Goal: Entertainment & Leisure: Browse casually

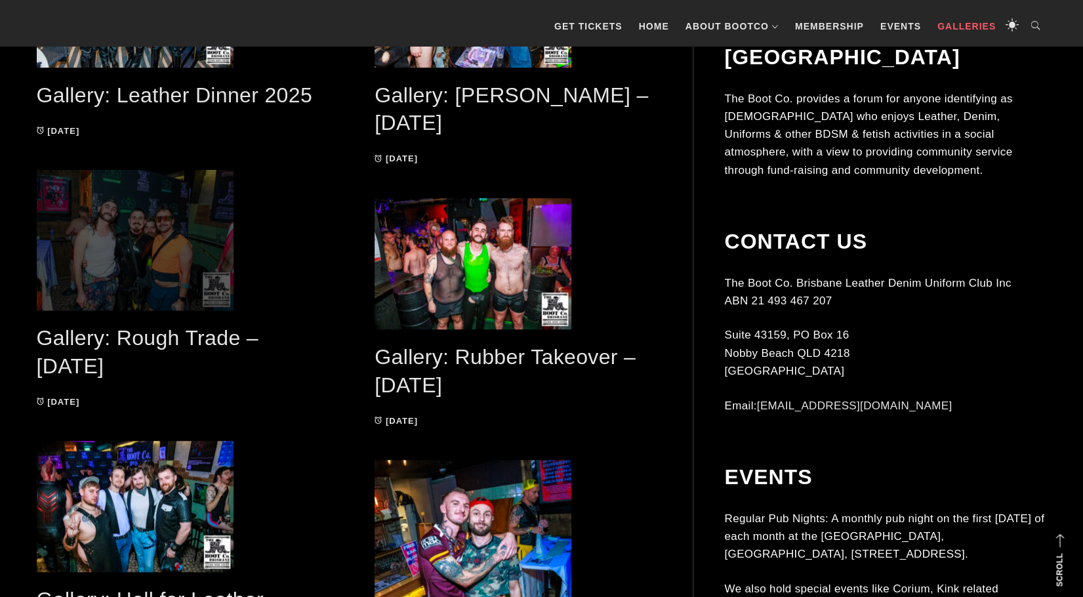
scroll to position [459, 0]
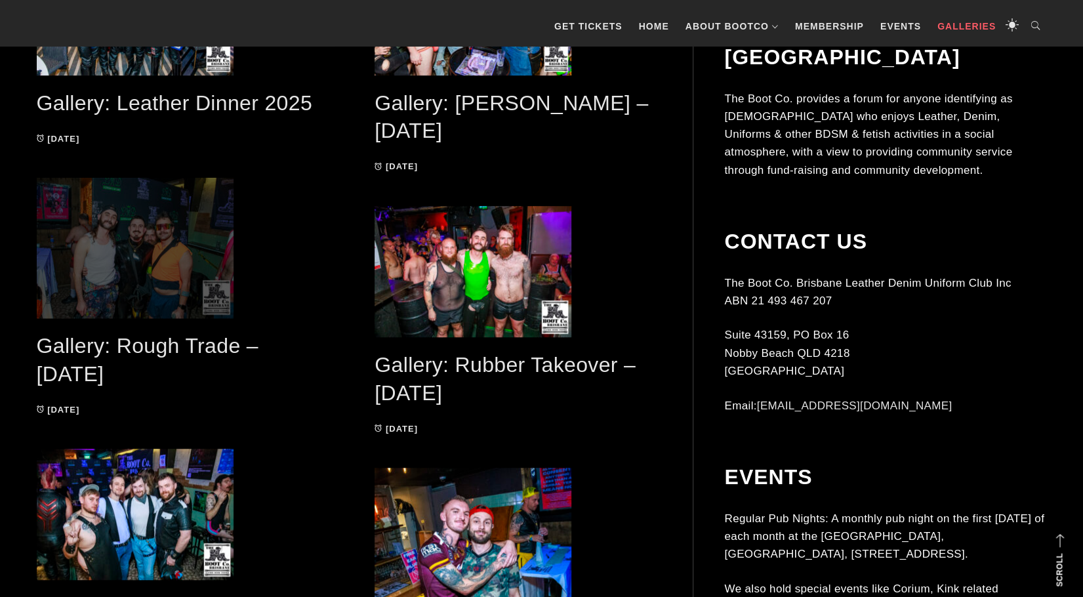
click at [144, 280] on span at bounding box center [180, 248] width 286 height 140
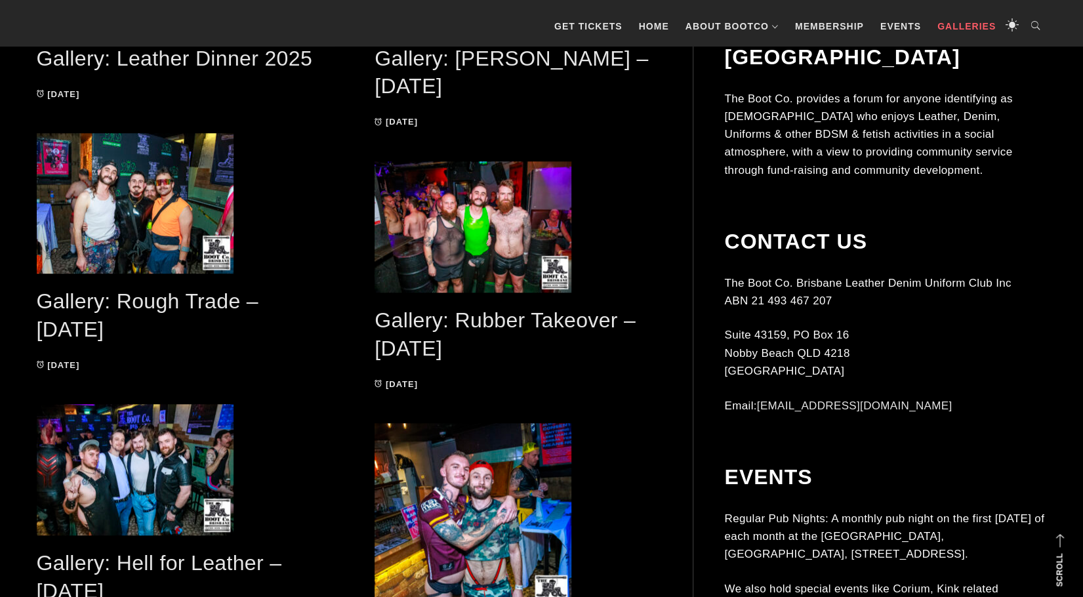
scroll to position [525, 0]
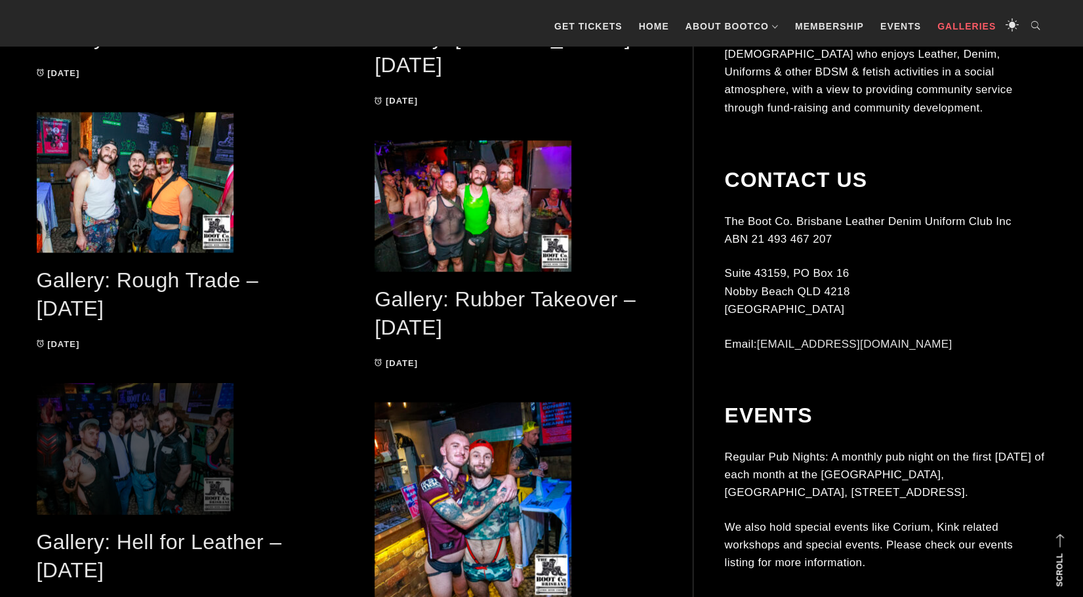
click at [195, 426] on span at bounding box center [180, 448] width 286 height 131
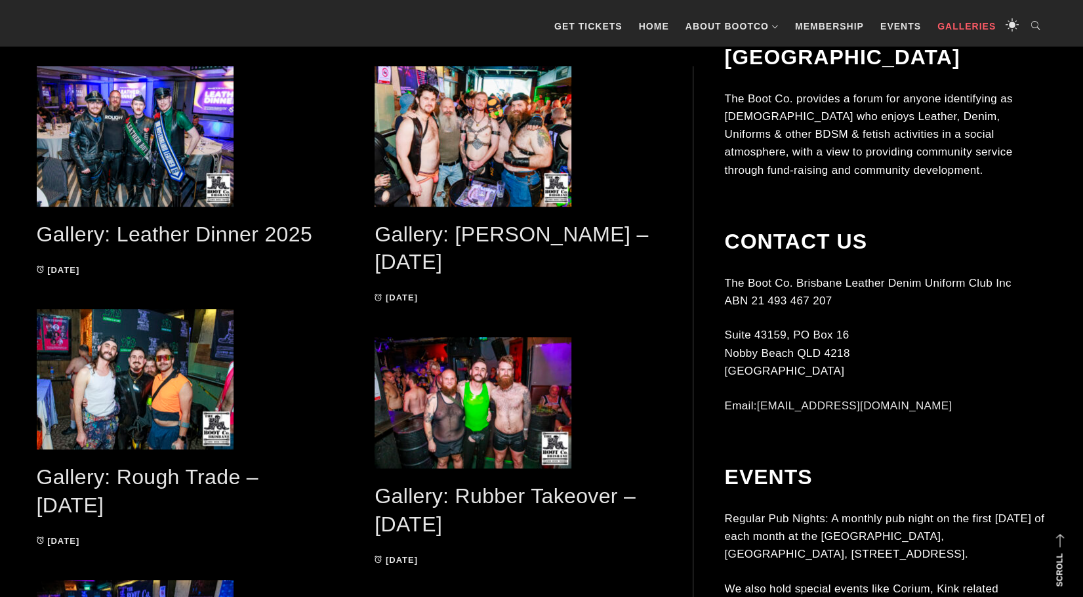
scroll to position [328, 0]
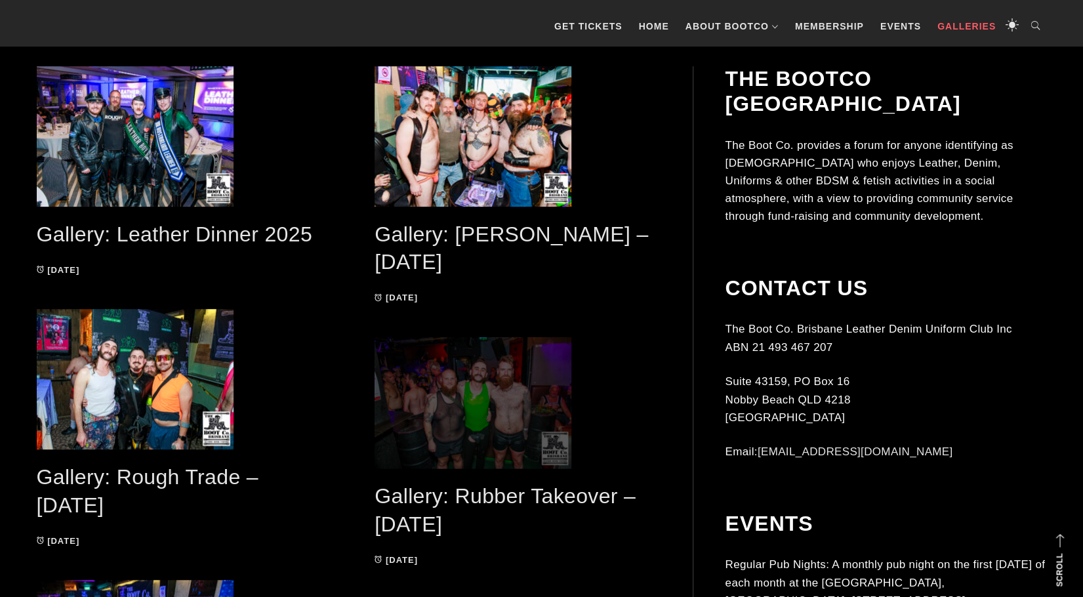
click at [517, 370] on span at bounding box center [517, 402] width 286 height 131
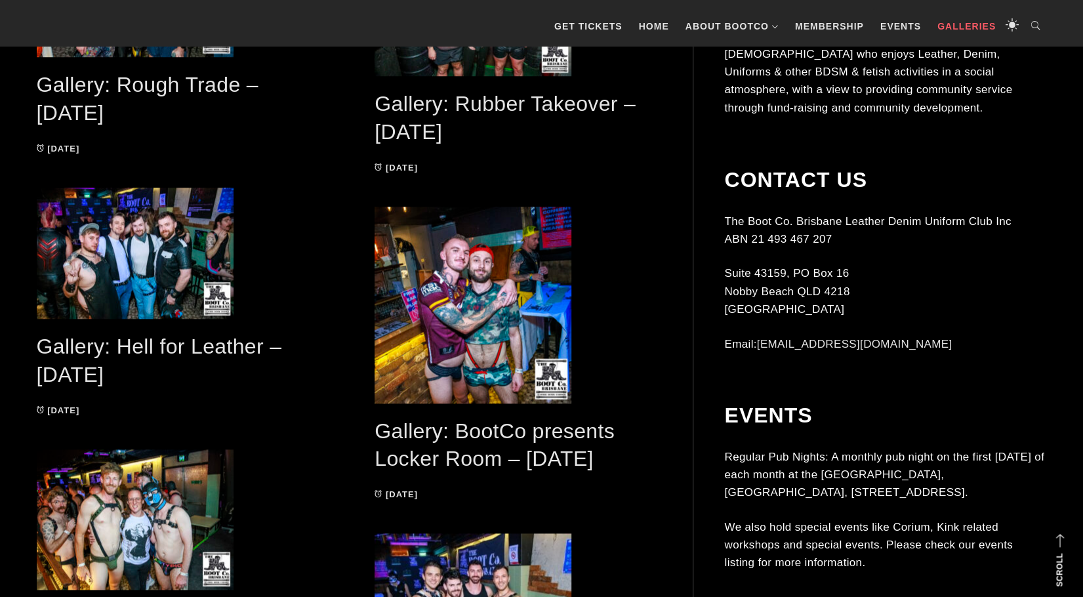
scroll to position [721, 0]
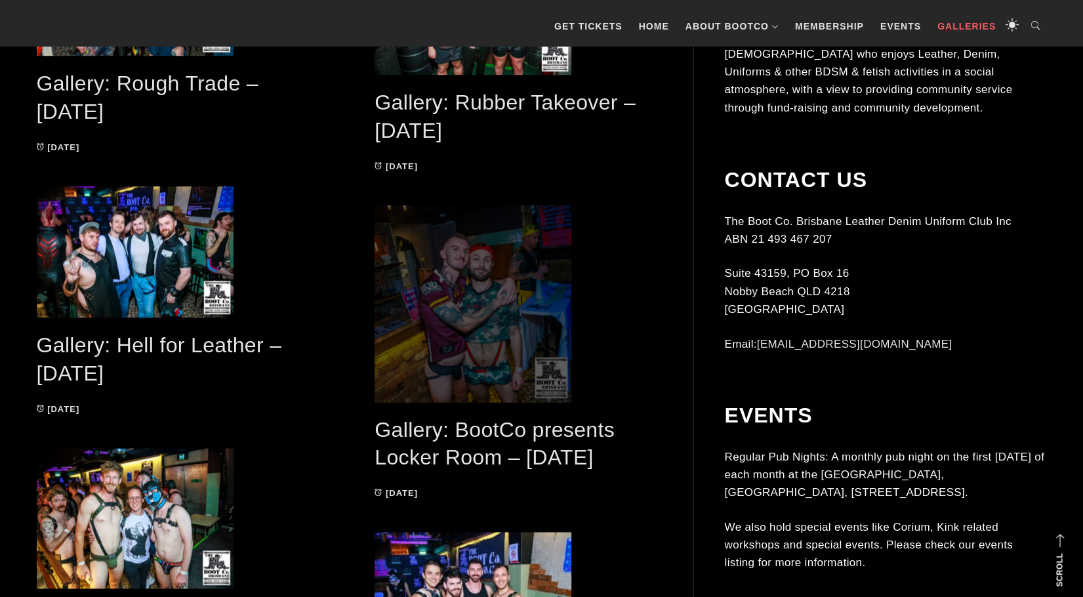
click at [468, 287] on span at bounding box center [517, 303] width 286 height 197
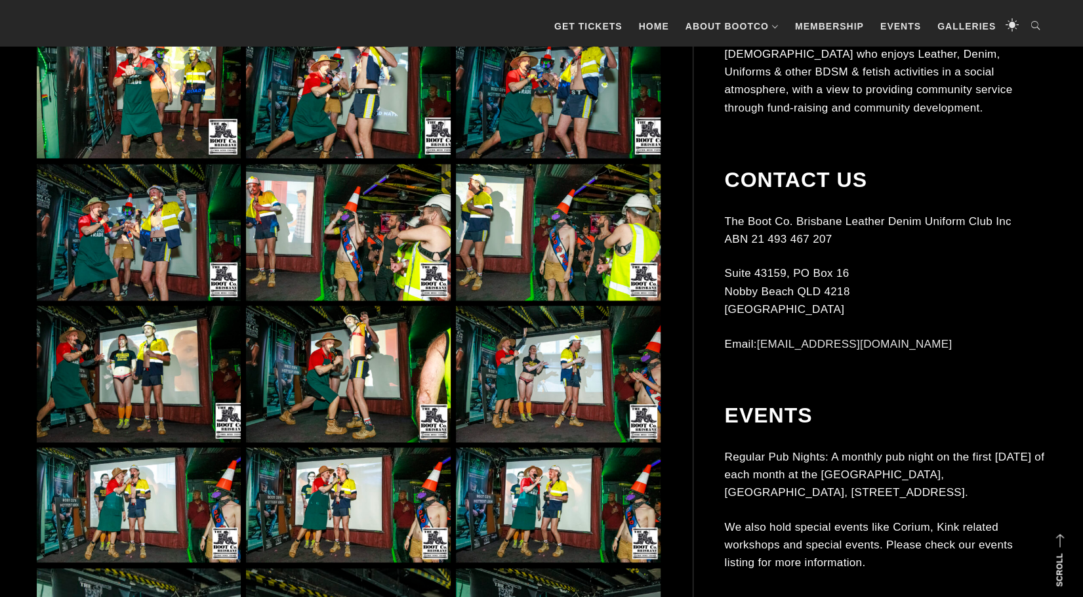
scroll to position [1115, 0]
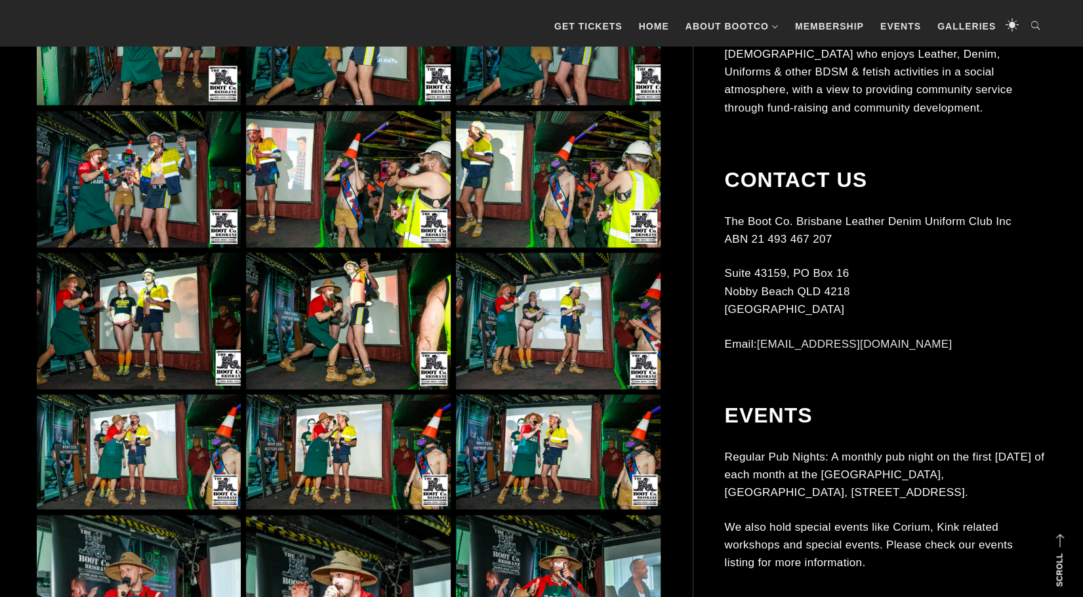
click at [502, 322] on img at bounding box center [558, 320] width 204 height 136
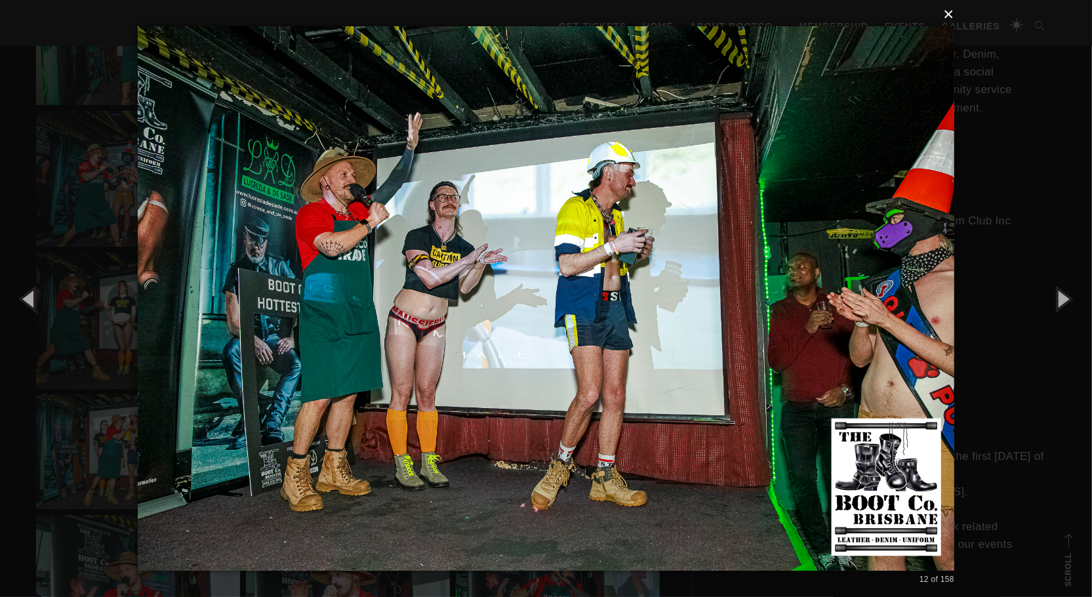
click at [947, 14] on button "×" at bounding box center [550, 14] width 816 height 29
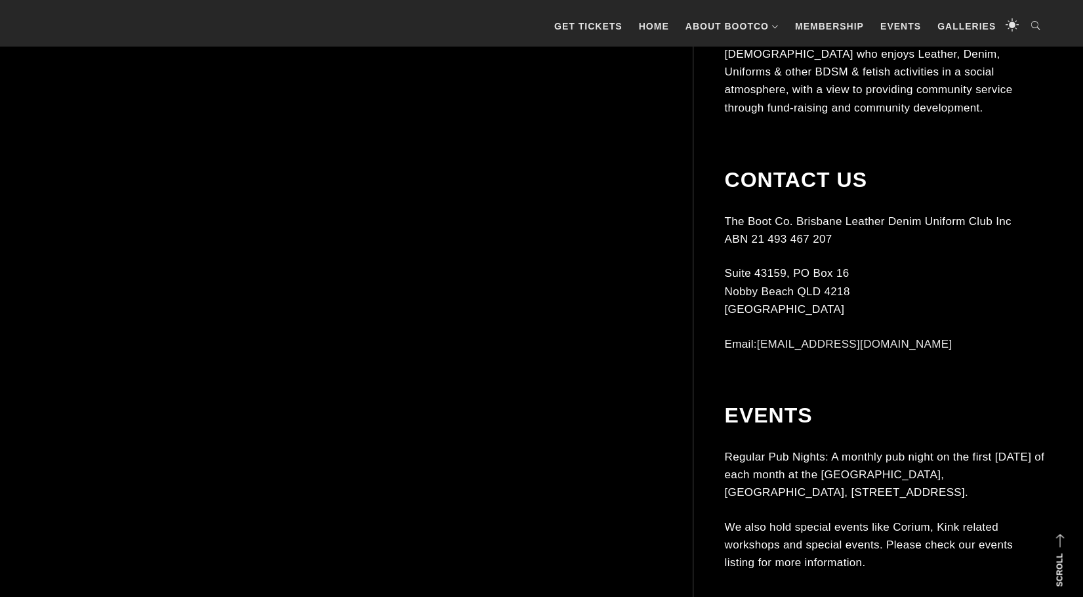
scroll to position [2229, 0]
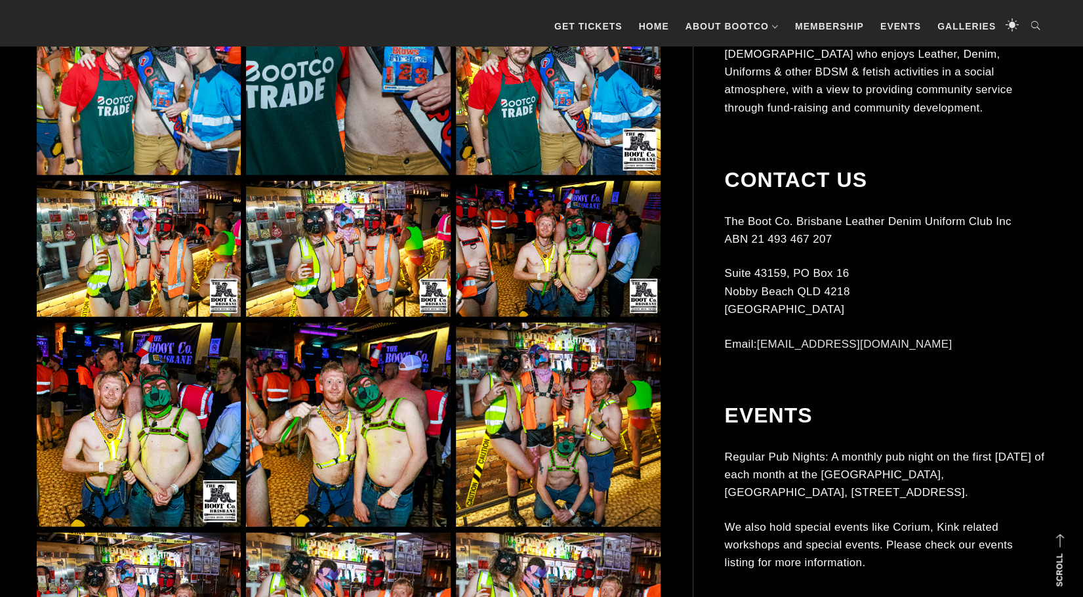
click at [381, 259] on img at bounding box center [348, 249] width 204 height 136
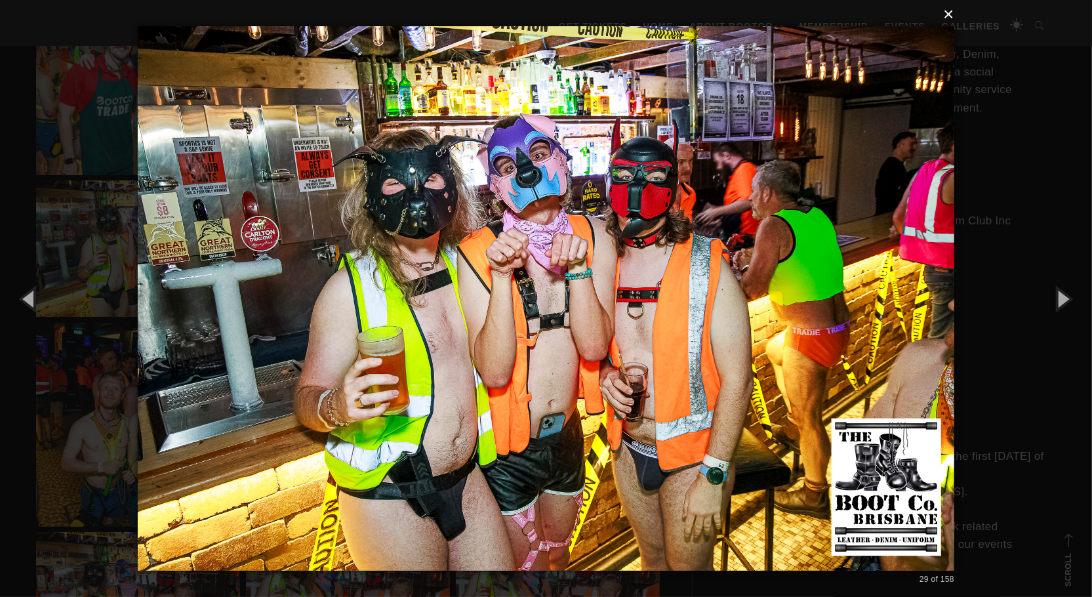
click at [946, 13] on button "×" at bounding box center [550, 14] width 816 height 29
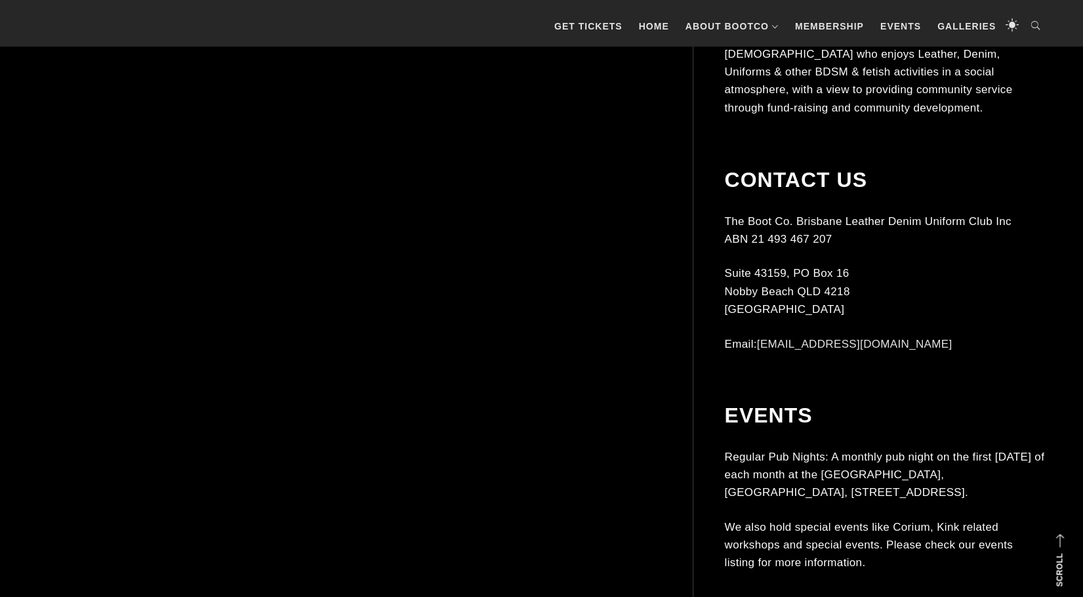
scroll to position [3147, 0]
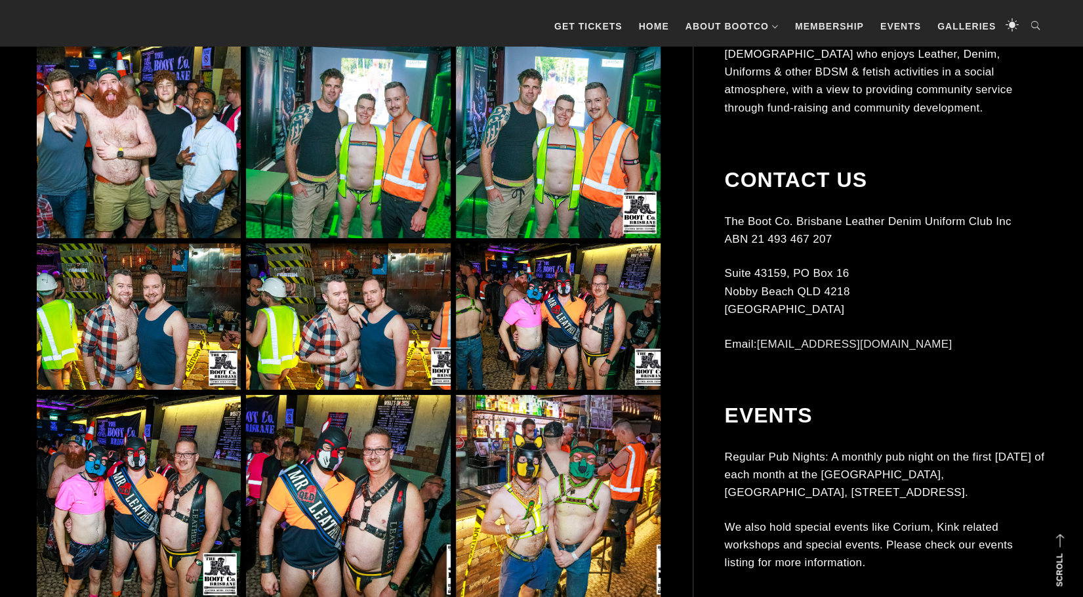
click at [497, 314] on img at bounding box center [558, 316] width 204 height 146
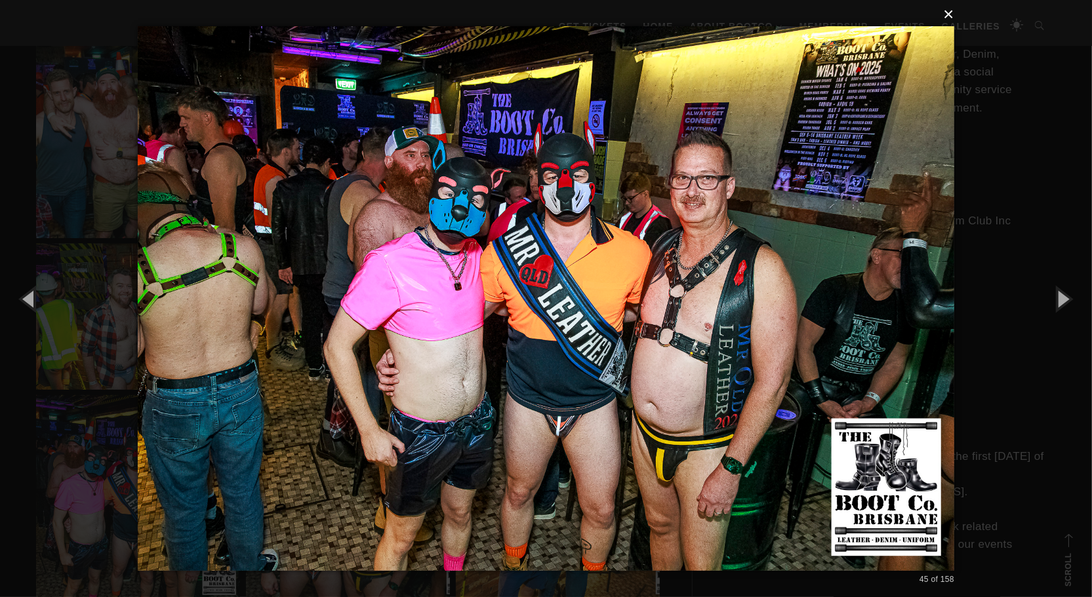
click at [950, 18] on button "×" at bounding box center [550, 14] width 816 height 29
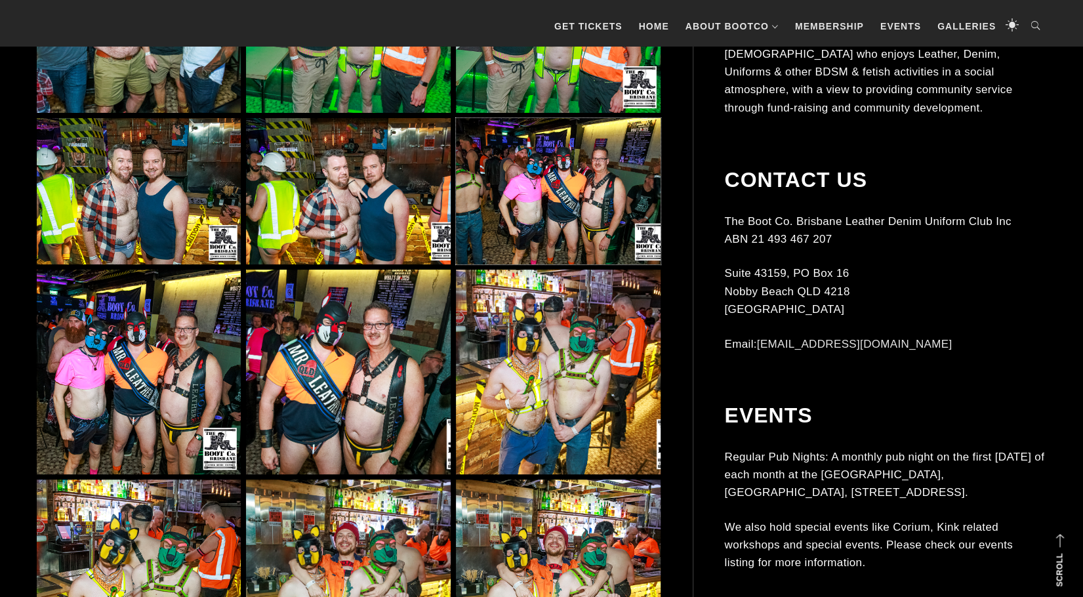
scroll to position [3279, 0]
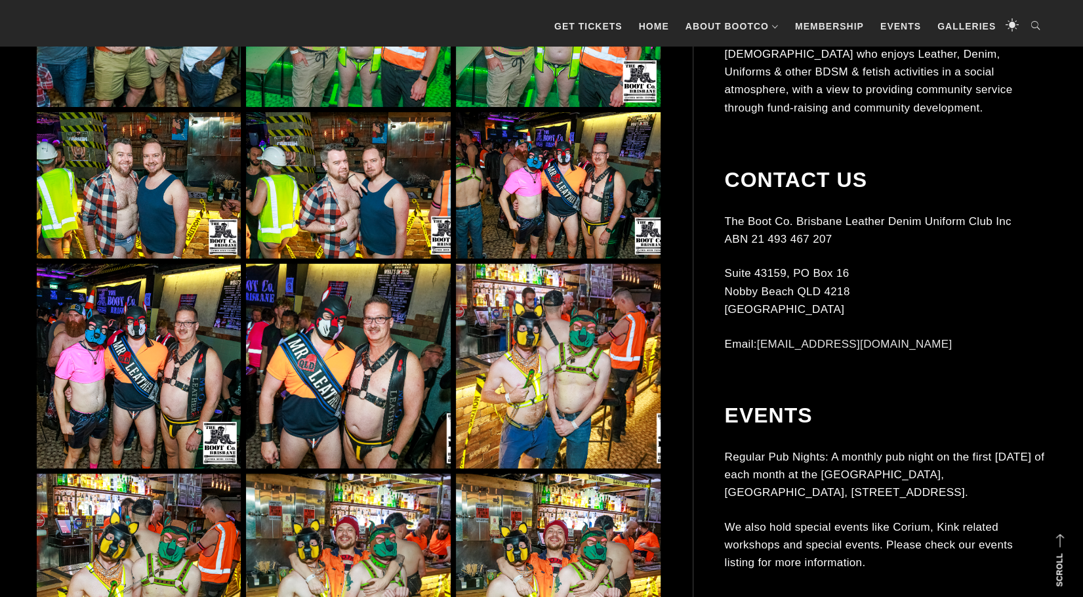
click at [316, 310] on img at bounding box center [348, 366] width 204 height 204
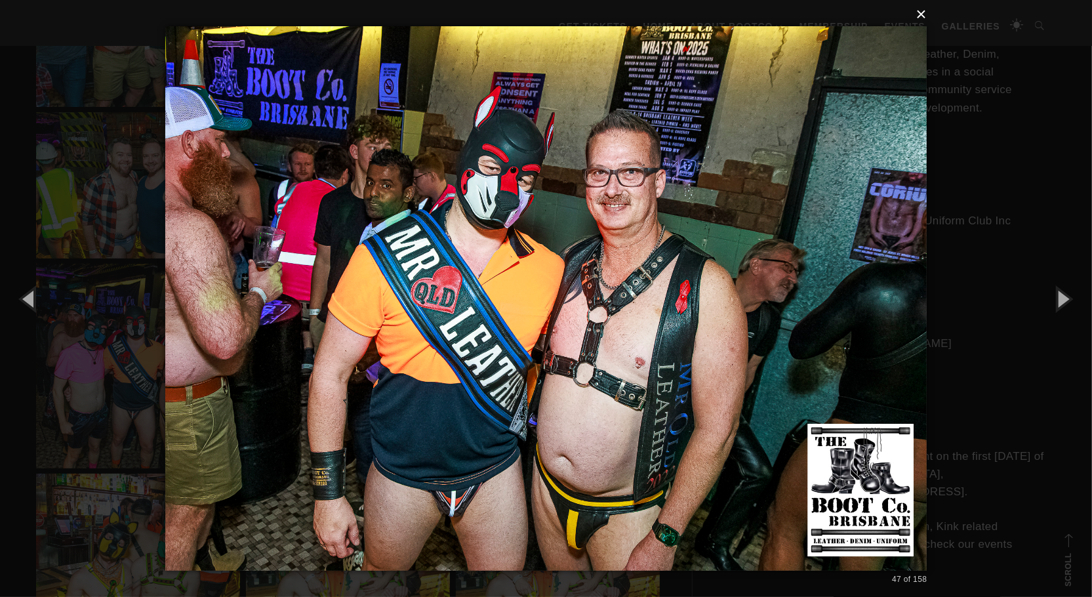
click at [923, 14] on button "×" at bounding box center [550, 14] width 762 height 29
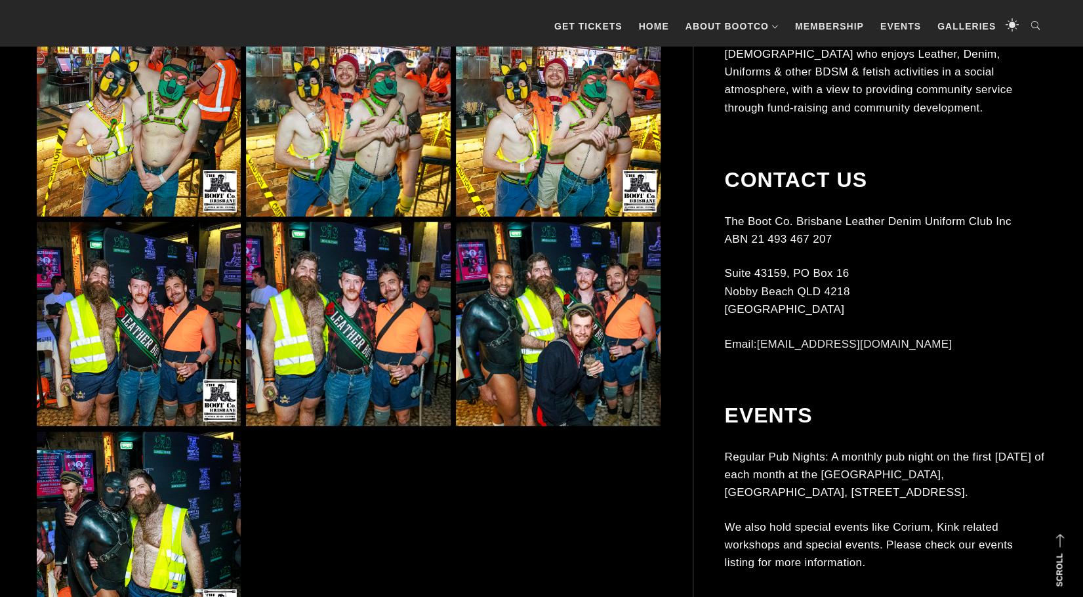
scroll to position [3803, 0]
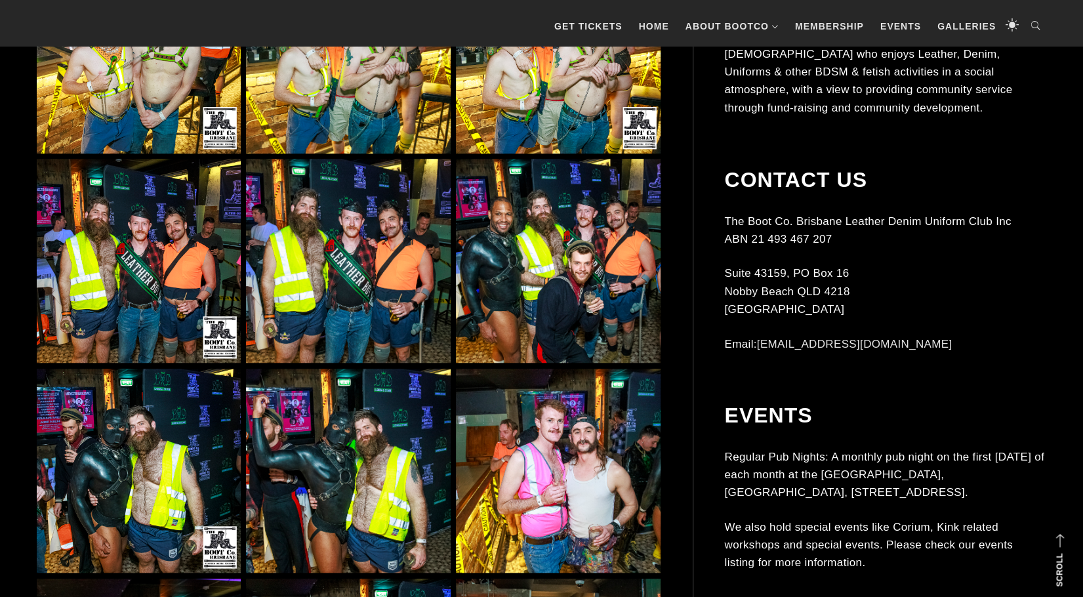
click at [471, 280] on img at bounding box center [558, 261] width 204 height 204
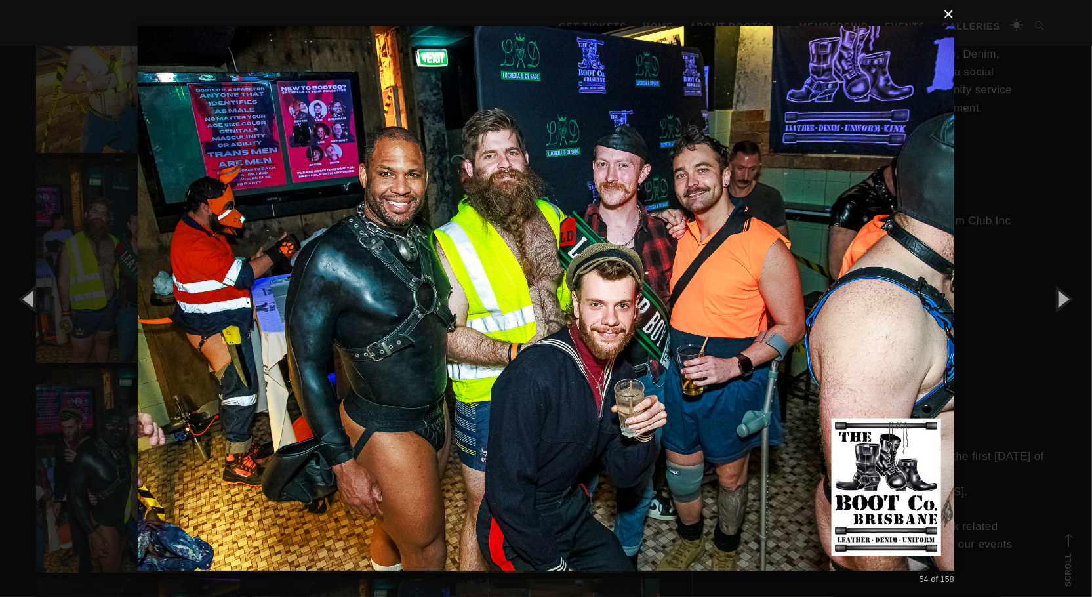
click at [951, 18] on button "×" at bounding box center [550, 14] width 816 height 29
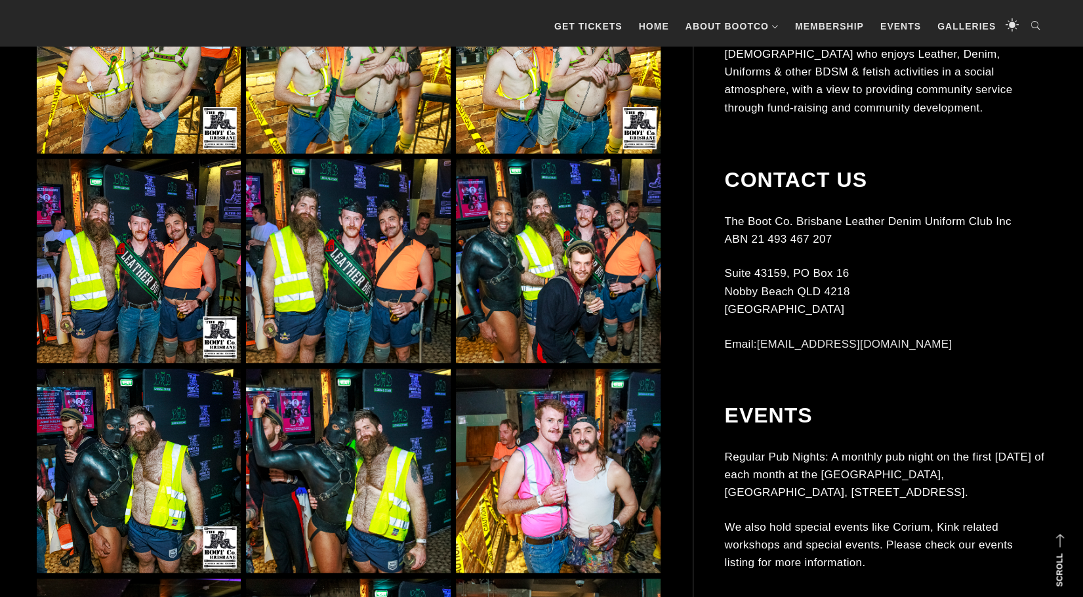
click at [156, 471] on img at bounding box center [139, 471] width 204 height 204
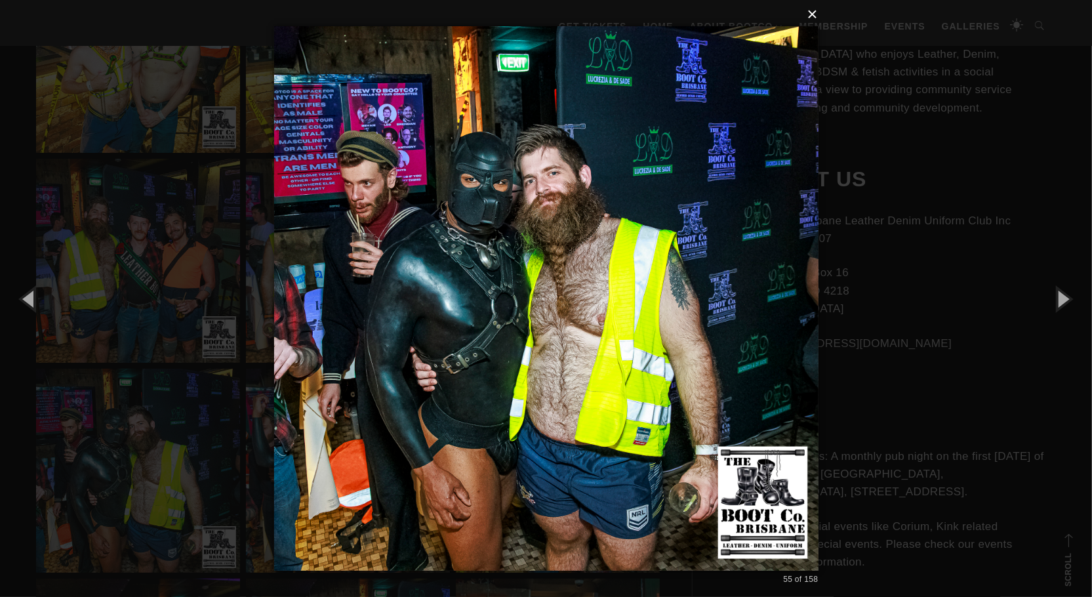
click at [818, 24] on button "×" at bounding box center [550, 14] width 544 height 29
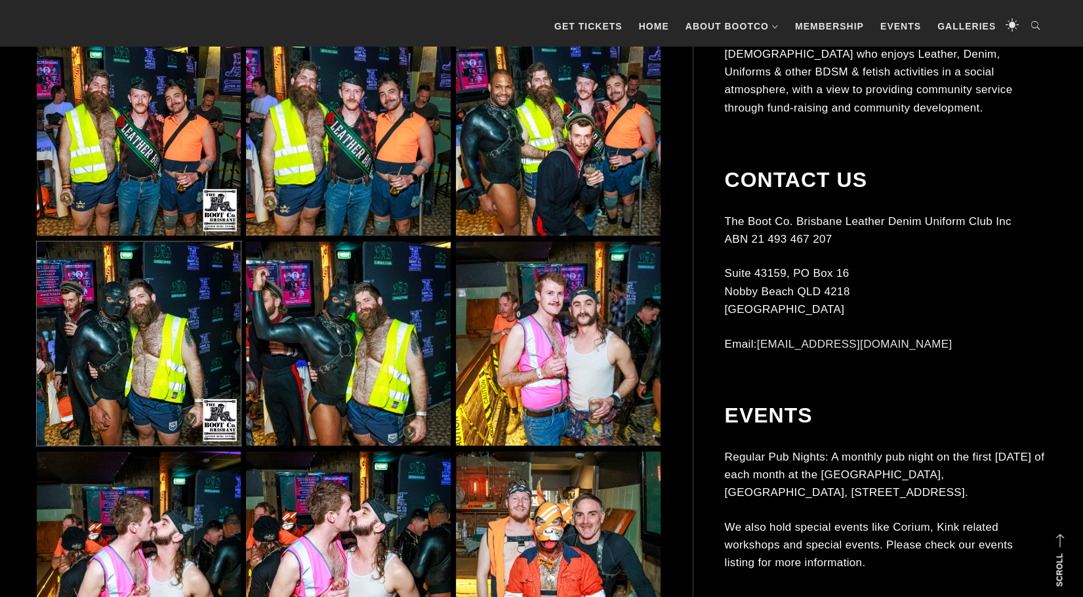
scroll to position [3934, 0]
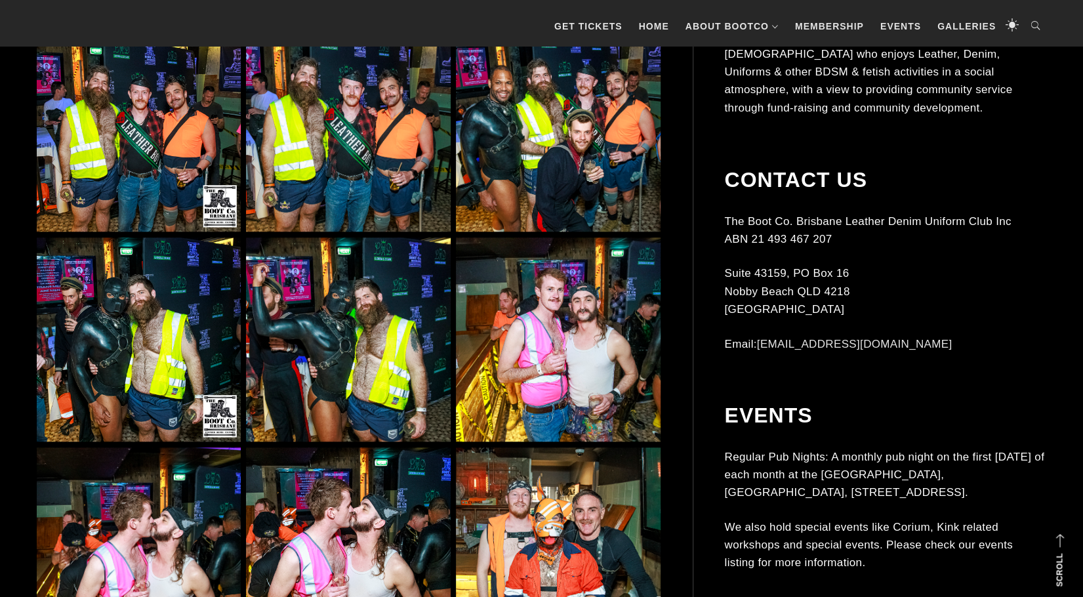
click at [370, 363] on img at bounding box center [348, 339] width 204 height 204
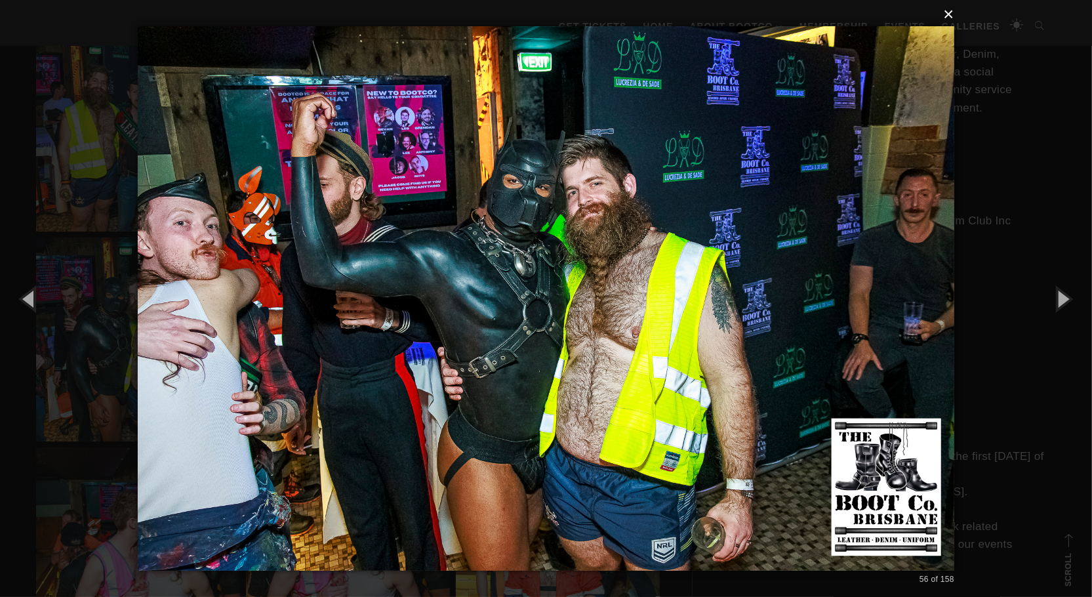
click at [950, 12] on button "×" at bounding box center [550, 14] width 816 height 29
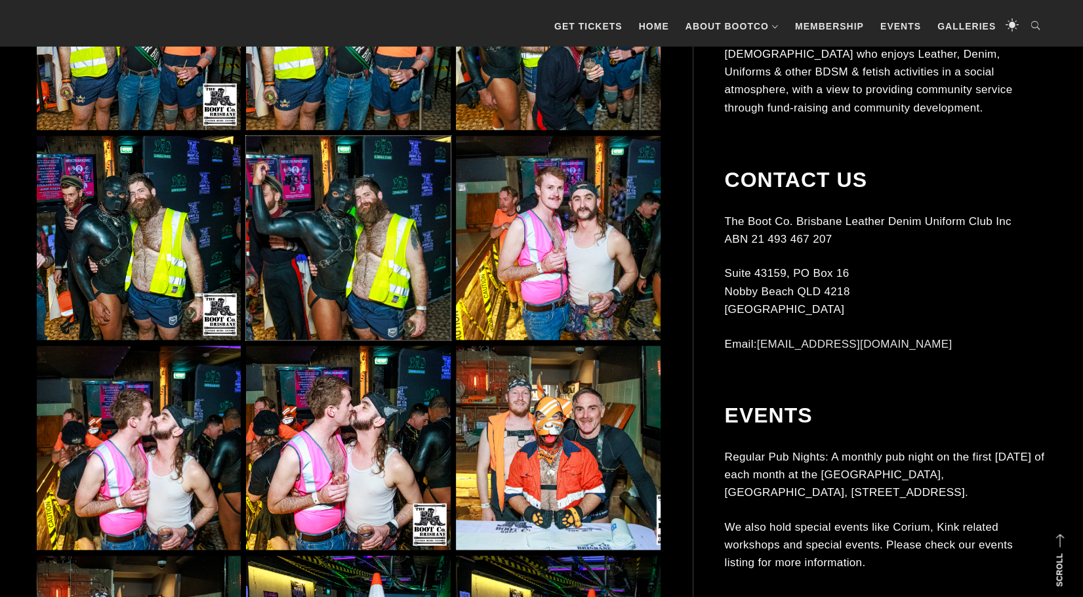
scroll to position [4065, 0]
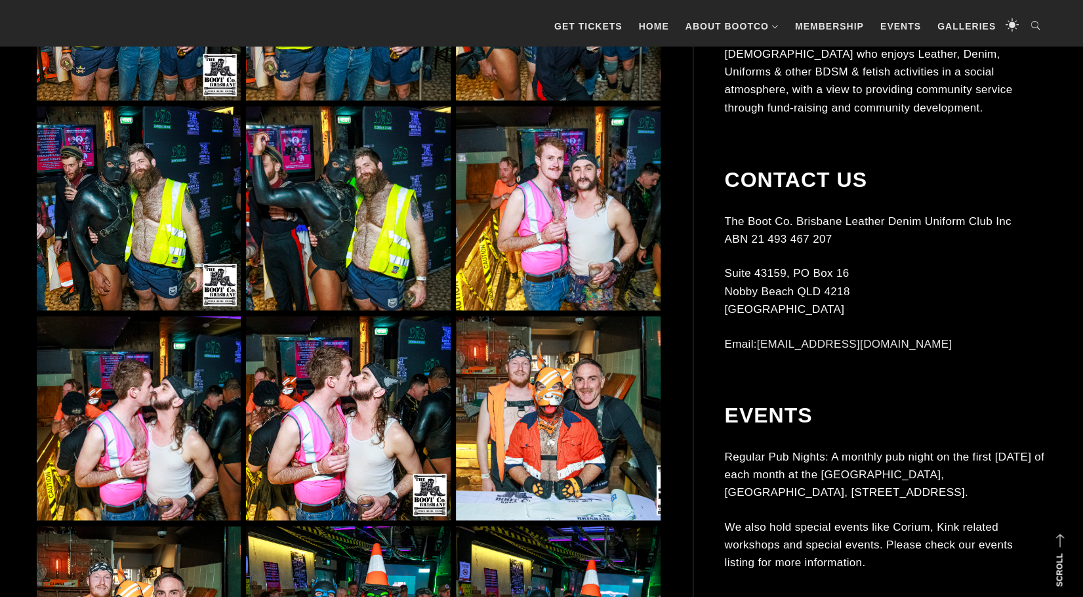
click at [622, 228] on img at bounding box center [558, 208] width 204 height 204
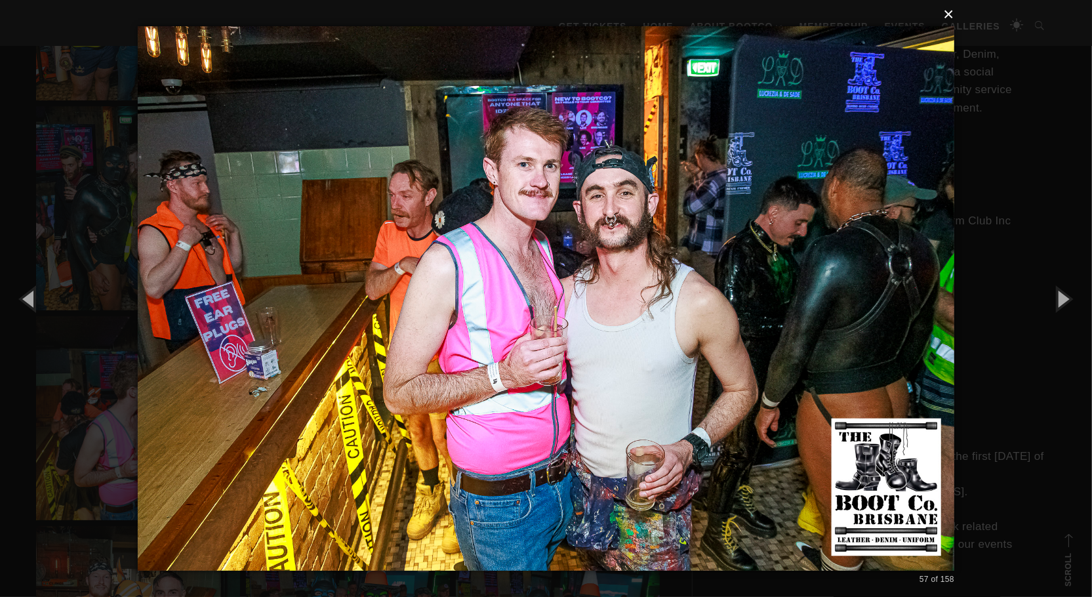
click at [952, 14] on button "×" at bounding box center [550, 14] width 816 height 29
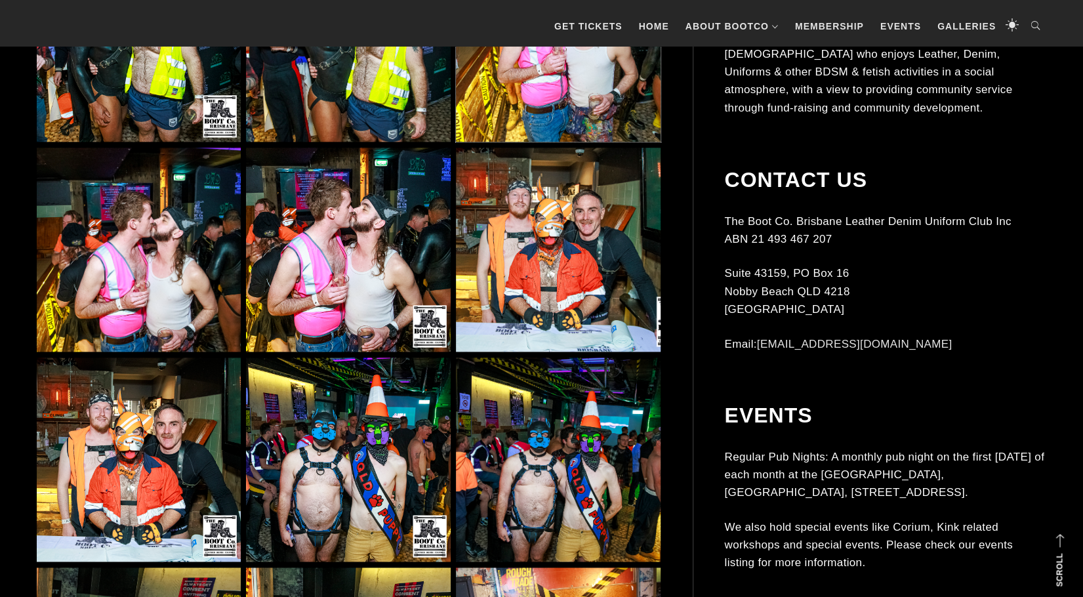
scroll to position [4262, 0]
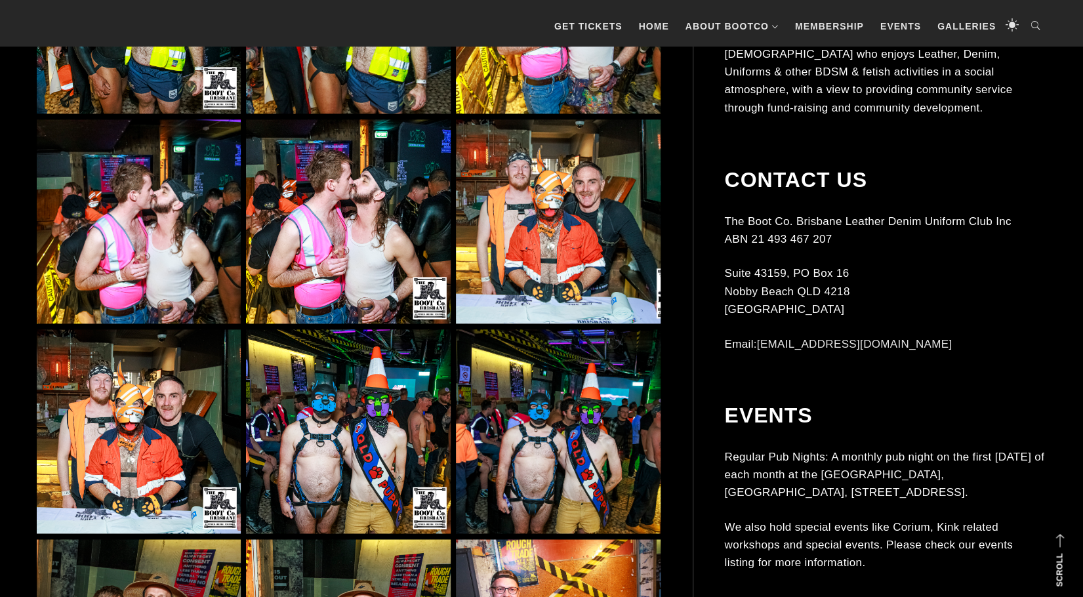
click at [412, 228] on img at bounding box center [348, 221] width 204 height 204
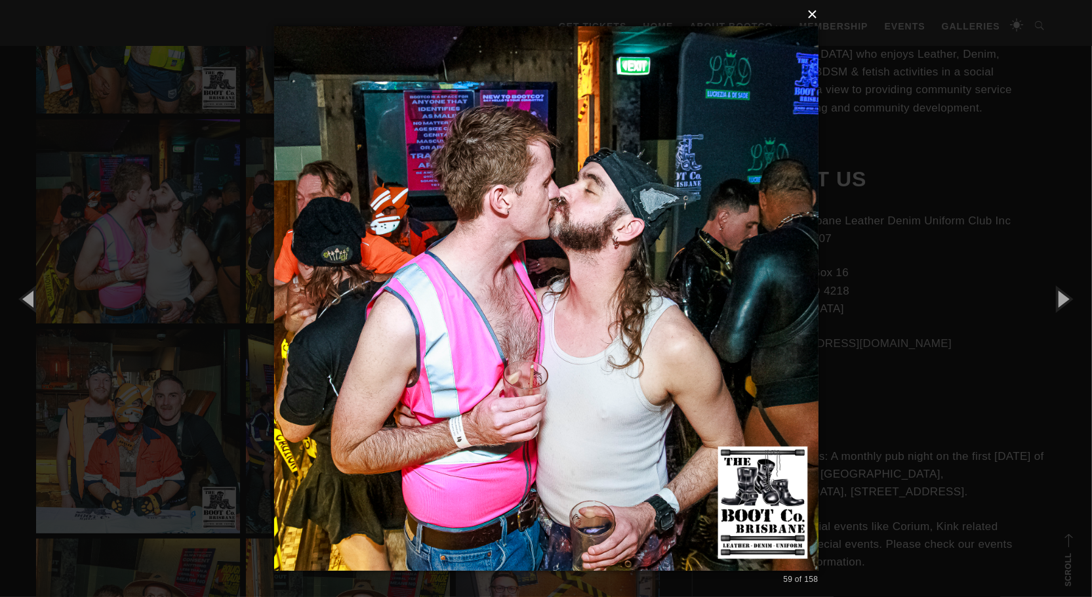
click at [816, 17] on button "×" at bounding box center [550, 14] width 544 height 29
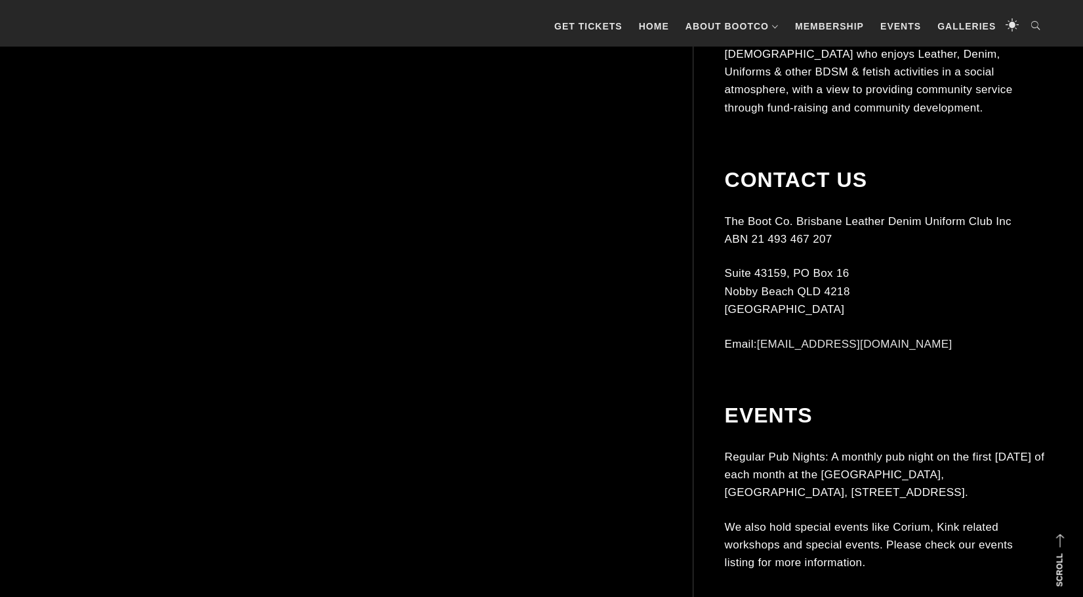
scroll to position [6164, 0]
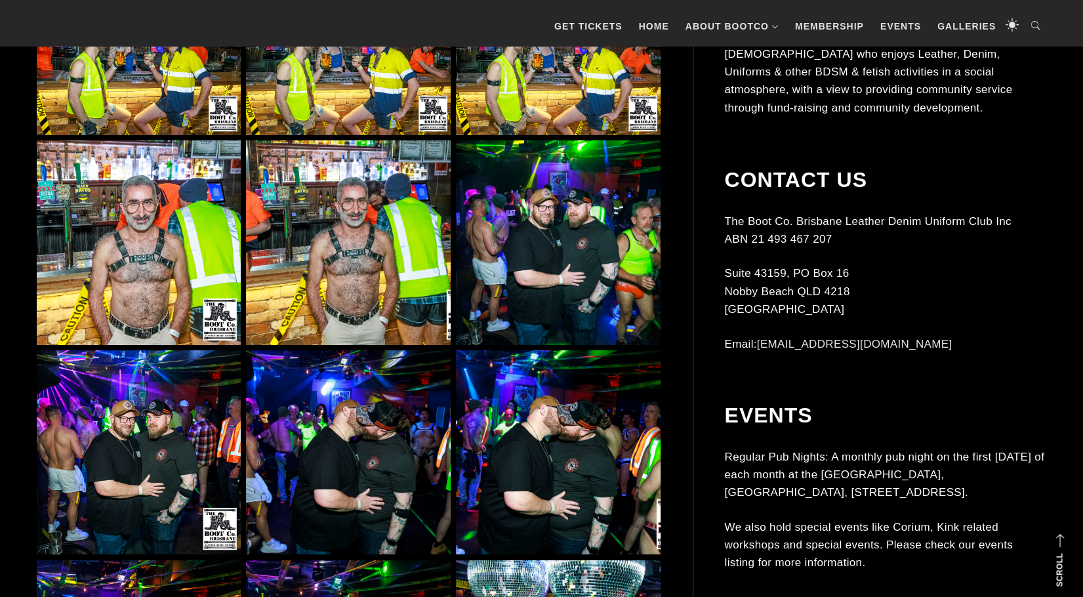
click at [526, 296] on img at bounding box center [558, 242] width 204 height 204
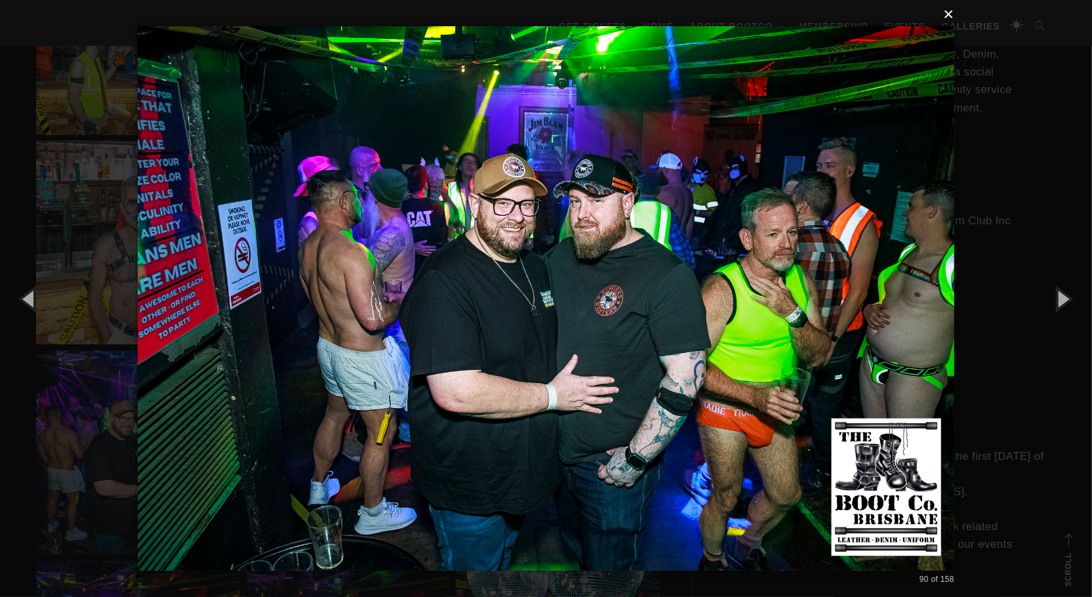
click at [956, 15] on button "×" at bounding box center [550, 14] width 816 height 29
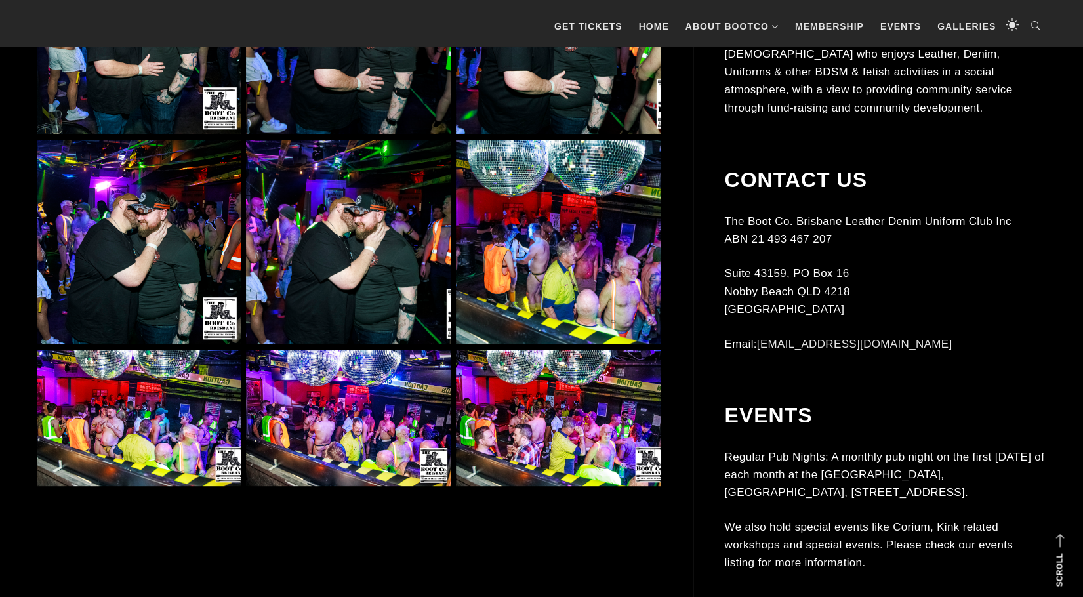
scroll to position [6623, 0]
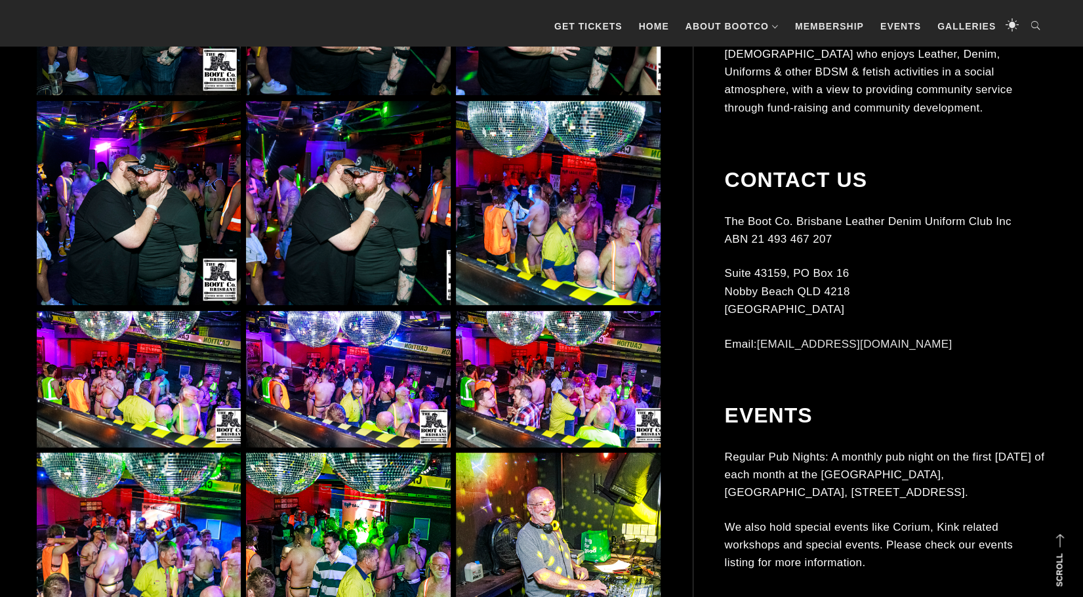
click at [380, 367] on img at bounding box center [348, 379] width 204 height 136
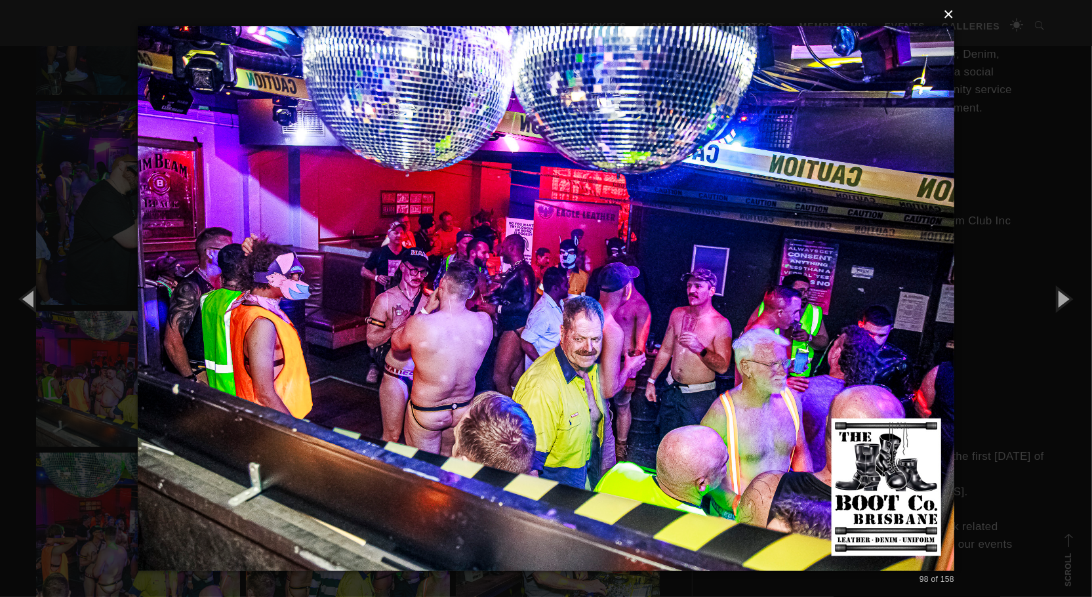
click at [953, 16] on button "×" at bounding box center [550, 14] width 816 height 29
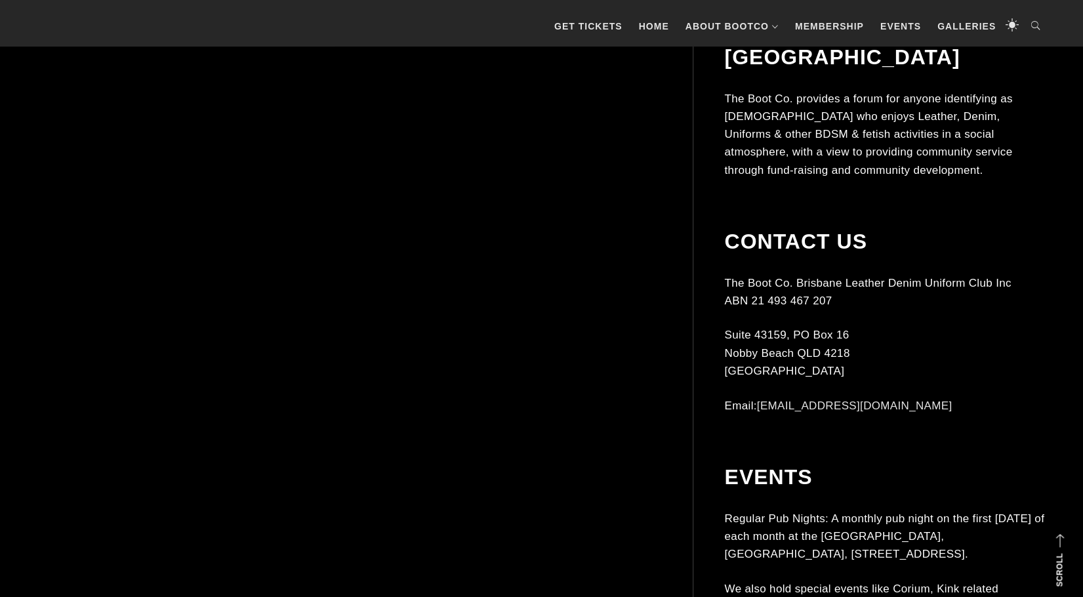
scroll to position [7672, 0]
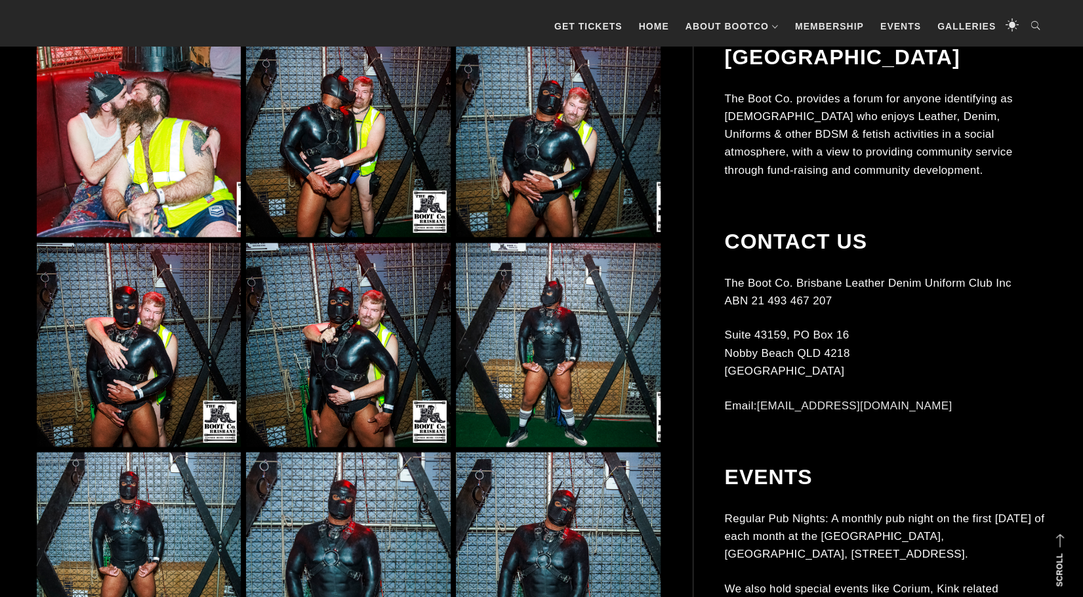
click at [330, 374] on img at bounding box center [348, 345] width 204 height 204
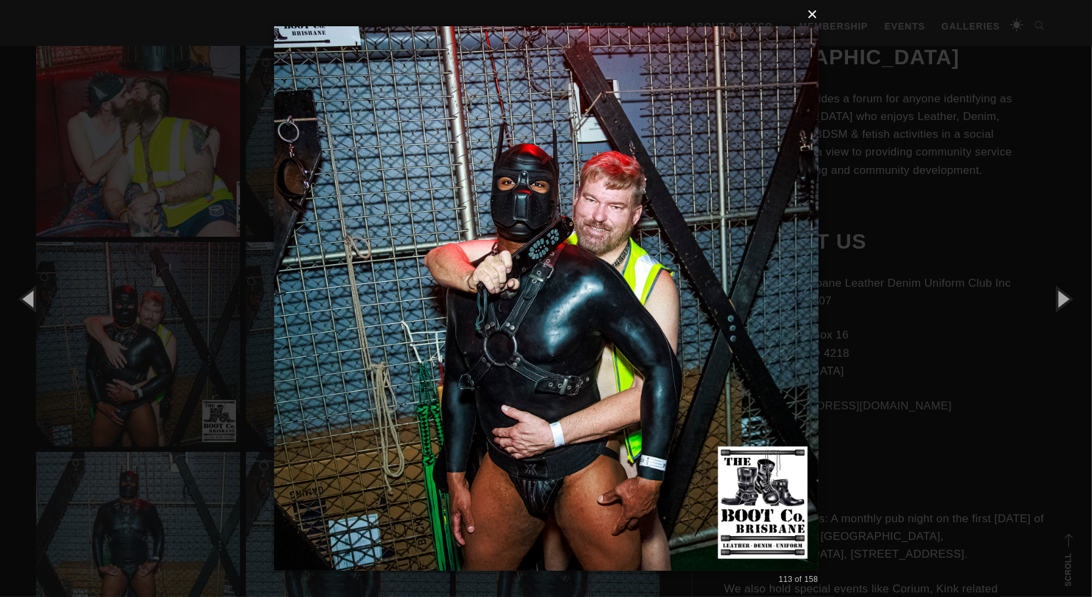
click at [813, 18] on button "×" at bounding box center [550, 14] width 544 height 29
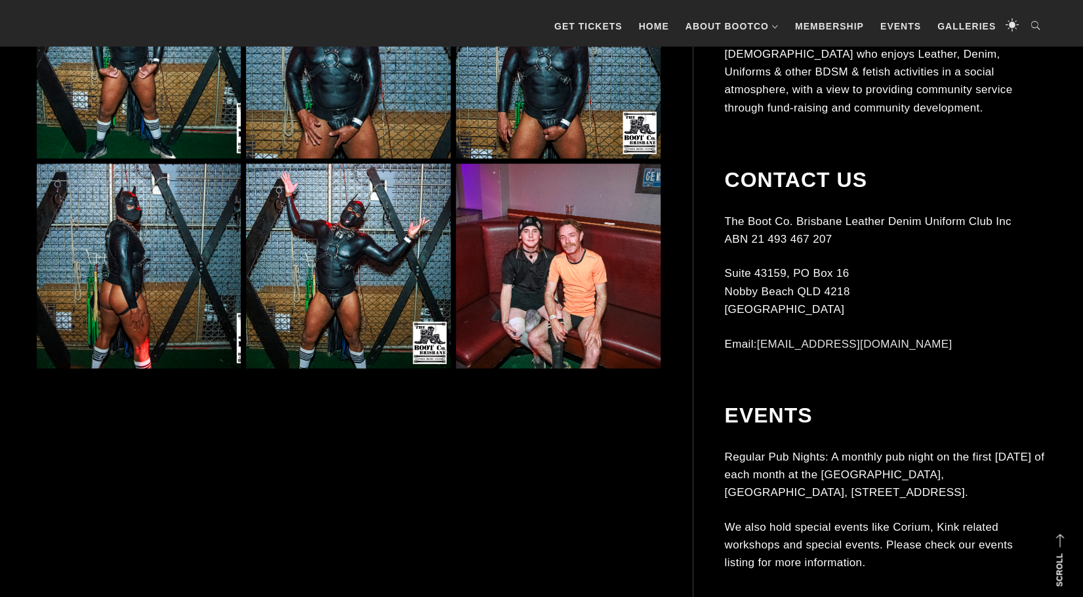
scroll to position [8197, 0]
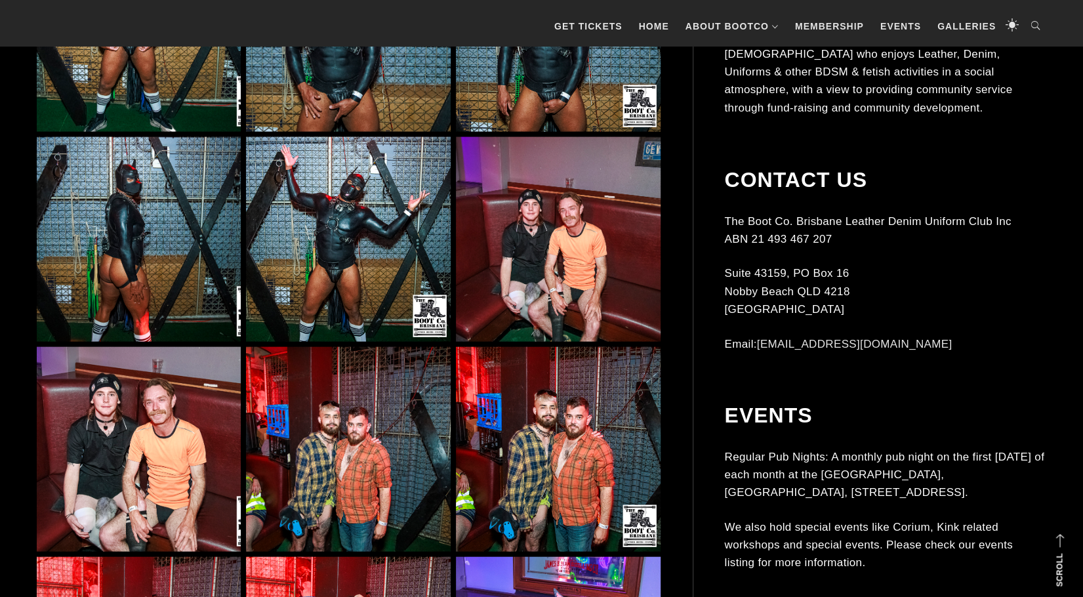
click at [548, 298] on img at bounding box center [558, 239] width 204 height 204
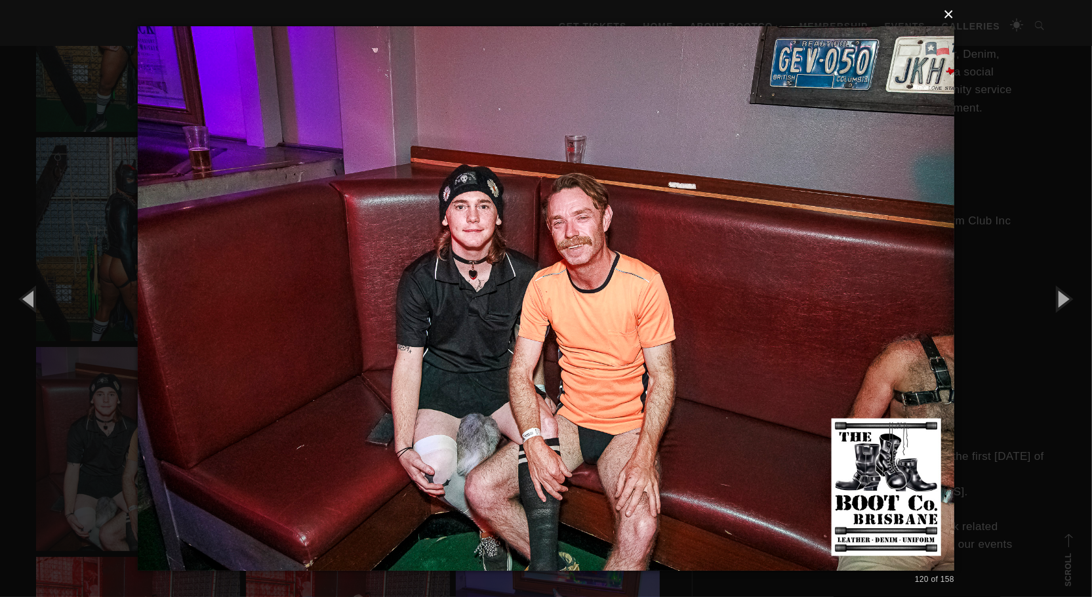
click at [948, 18] on button "×" at bounding box center [550, 14] width 816 height 29
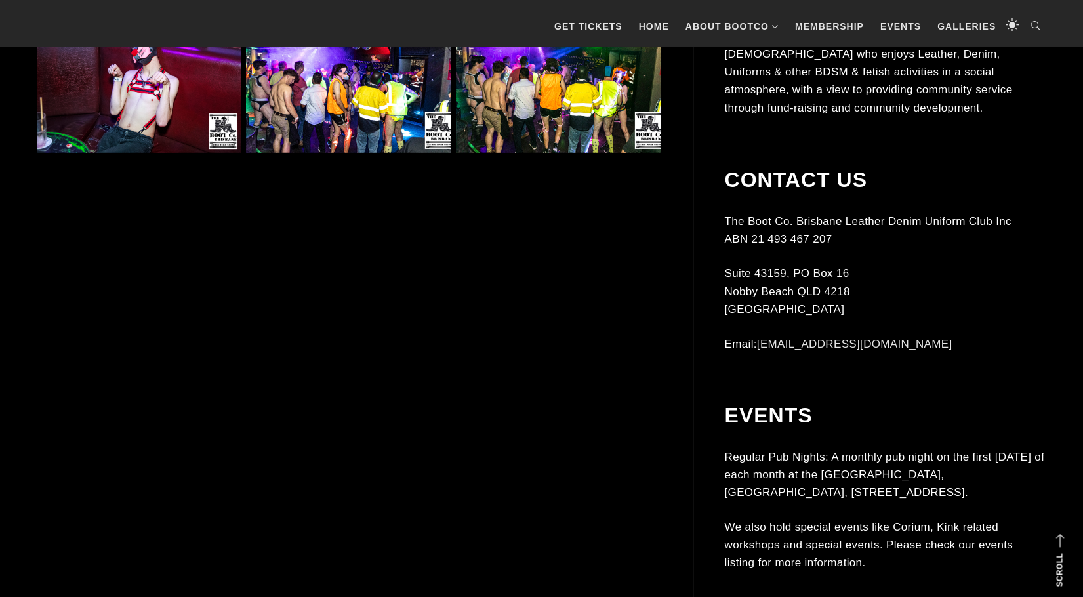
scroll to position [8983, 0]
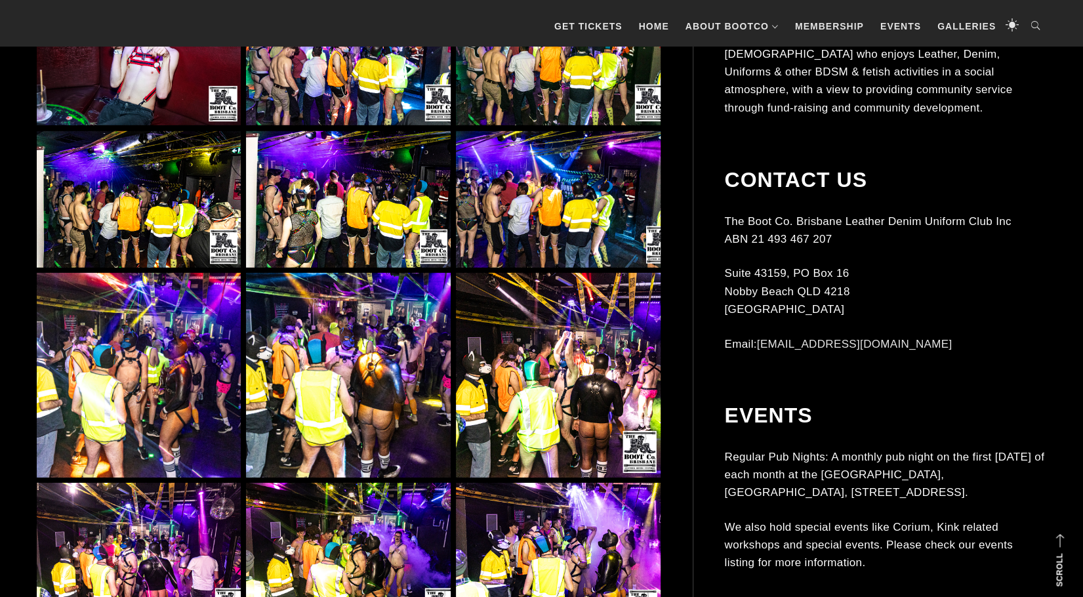
click at [168, 377] on img at bounding box center [139, 375] width 204 height 204
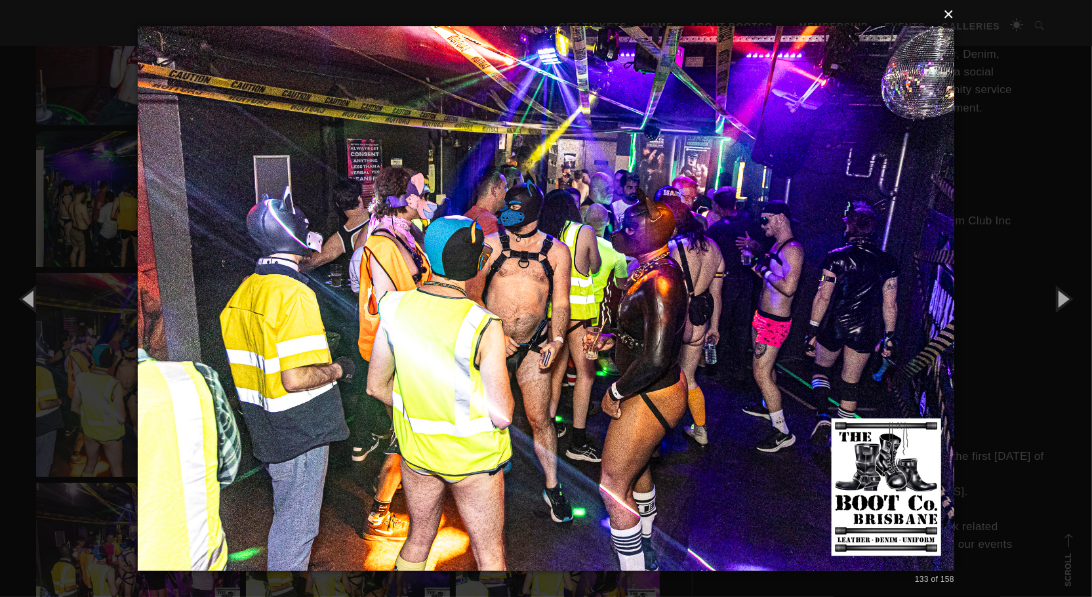
click at [948, 12] on button "×" at bounding box center [550, 14] width 816 height 29
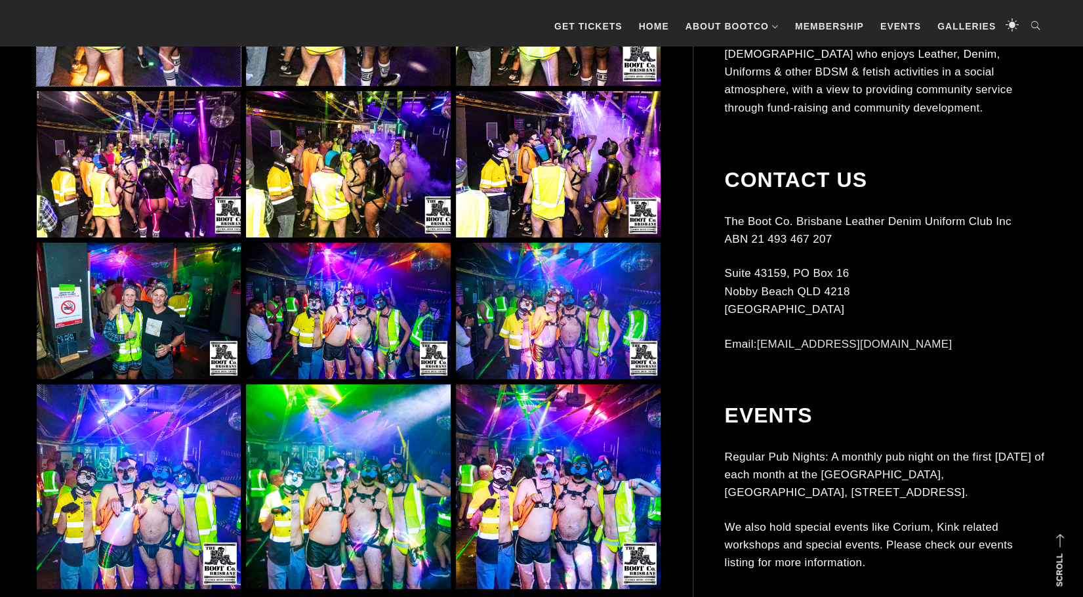
scroll to position [9377, 0]
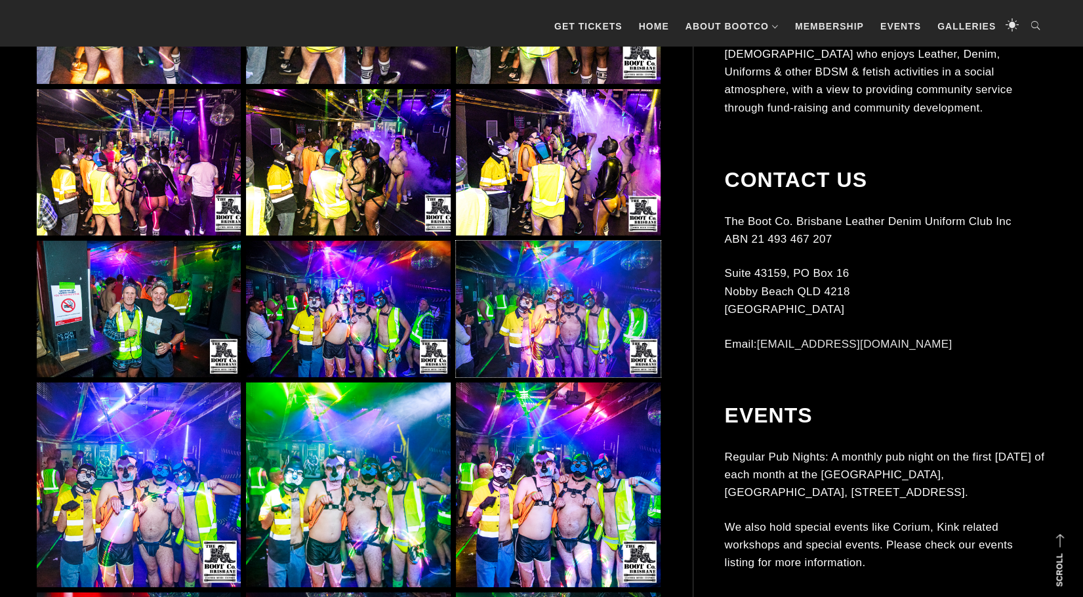
click at [564, 310] on img at bounding box center [558, 309] width 204 height 136
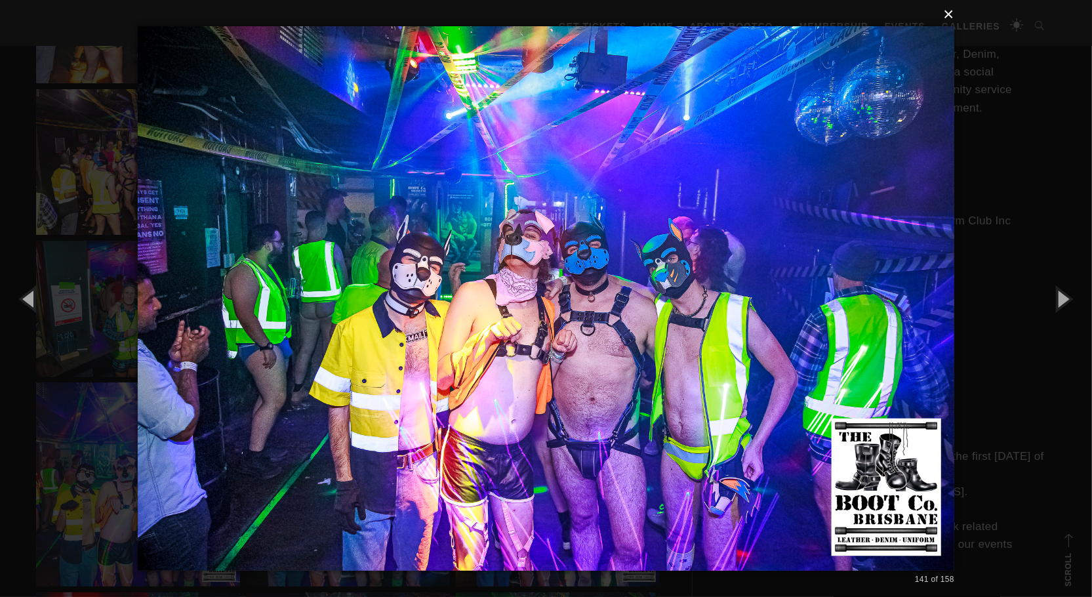
click at [946, 12] on button "×" at bounding box center [550, 14] width 816 height 29
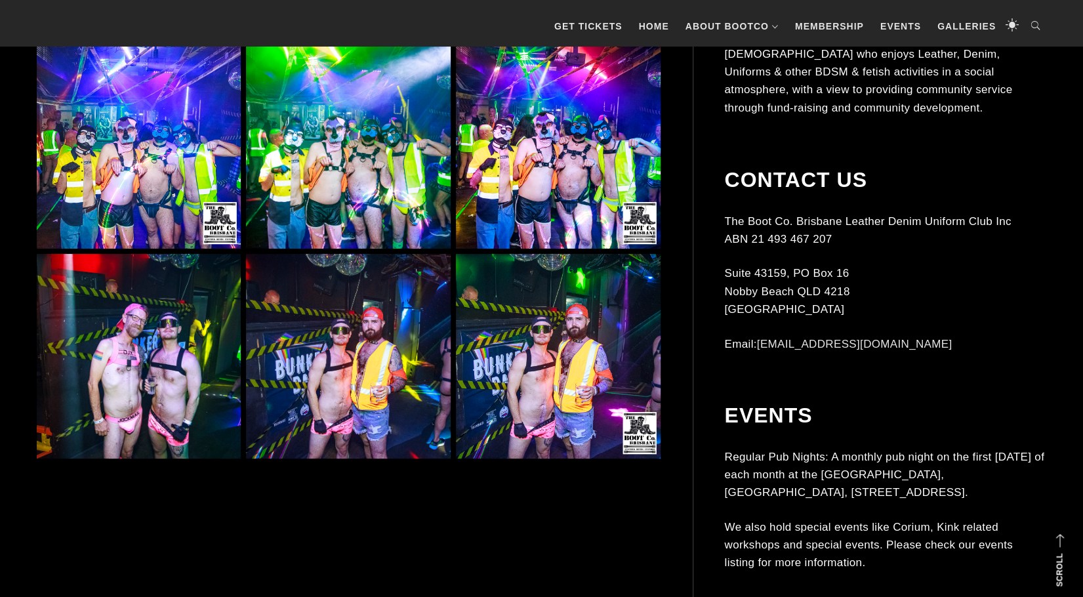
scroll to position [9770, 0]
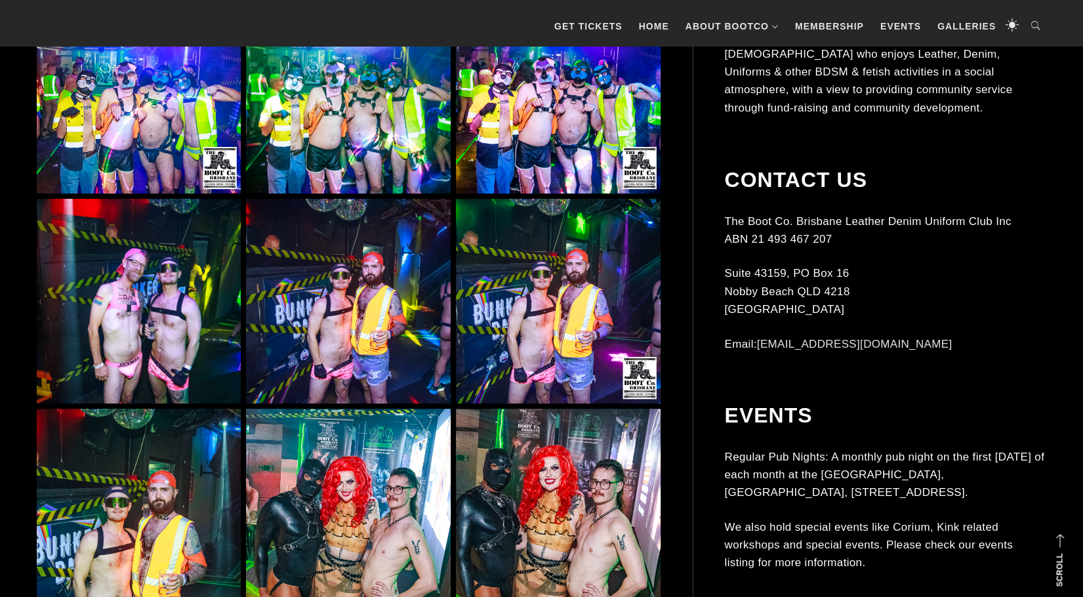
click at [178, 322] on img at bounding box center [139, 301] width 204 height 204
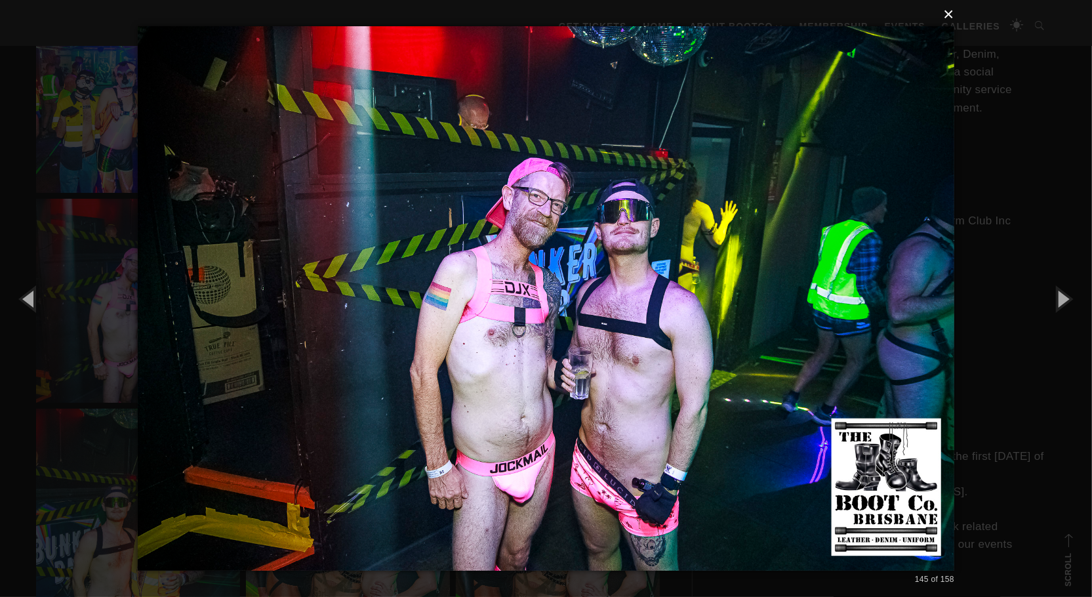
click at [950, 16] on button "×" at bounding box center [550, 14] width 816 height 29
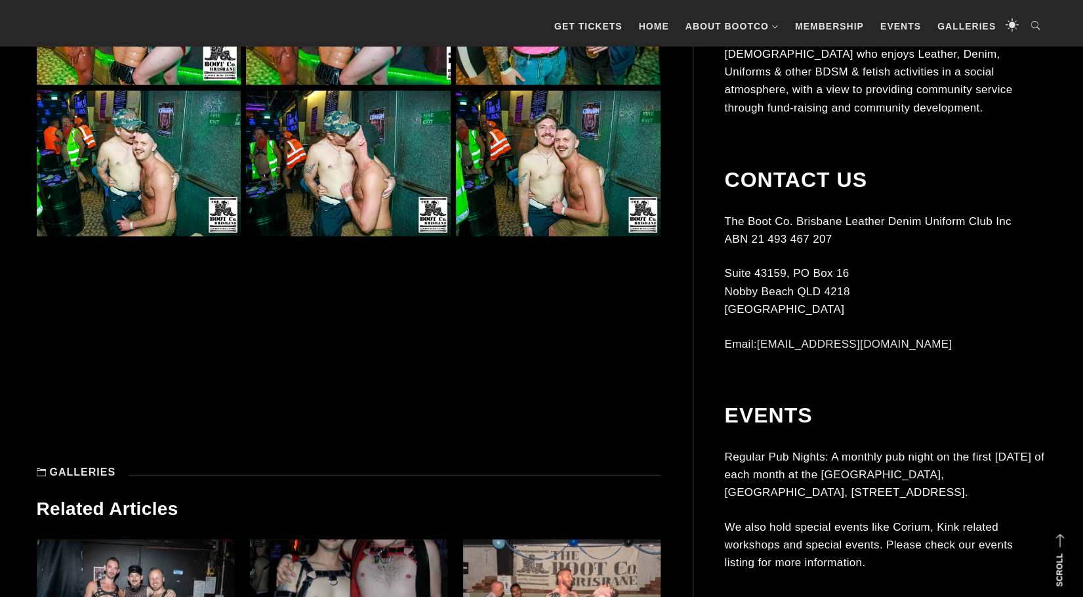
scroll to position [10688, 0]
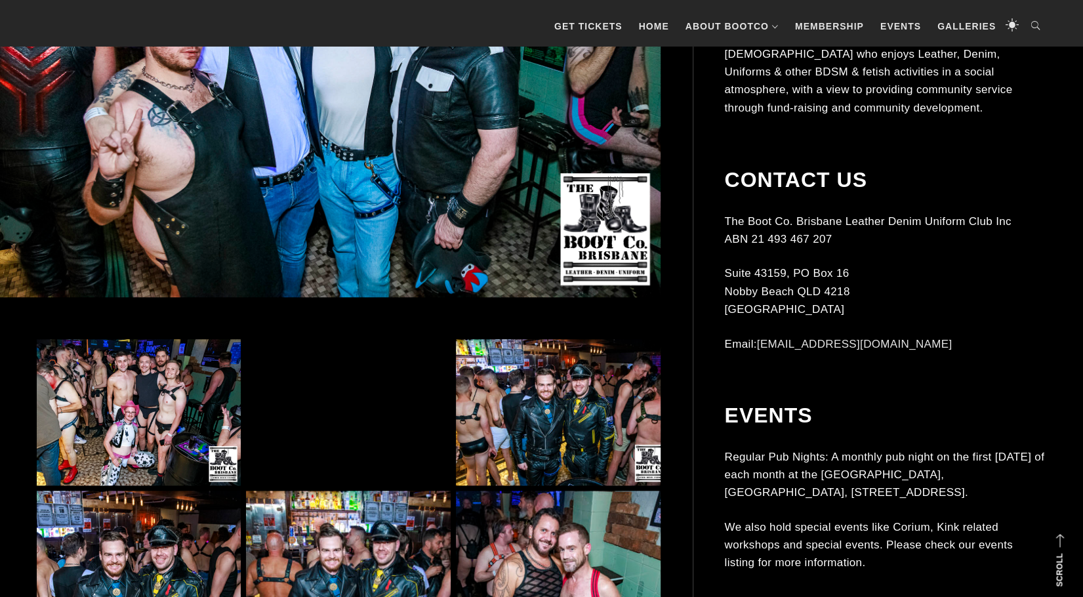
scroll to position [590, 0]
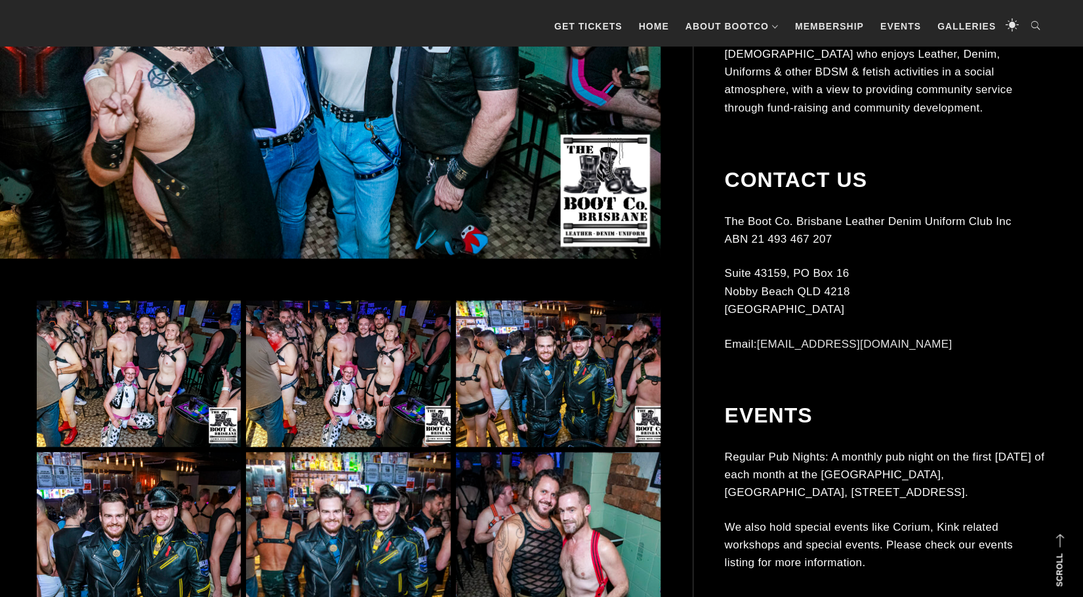
click at [386, 381] on img at bounding box center [348, 373] width 204 height 146
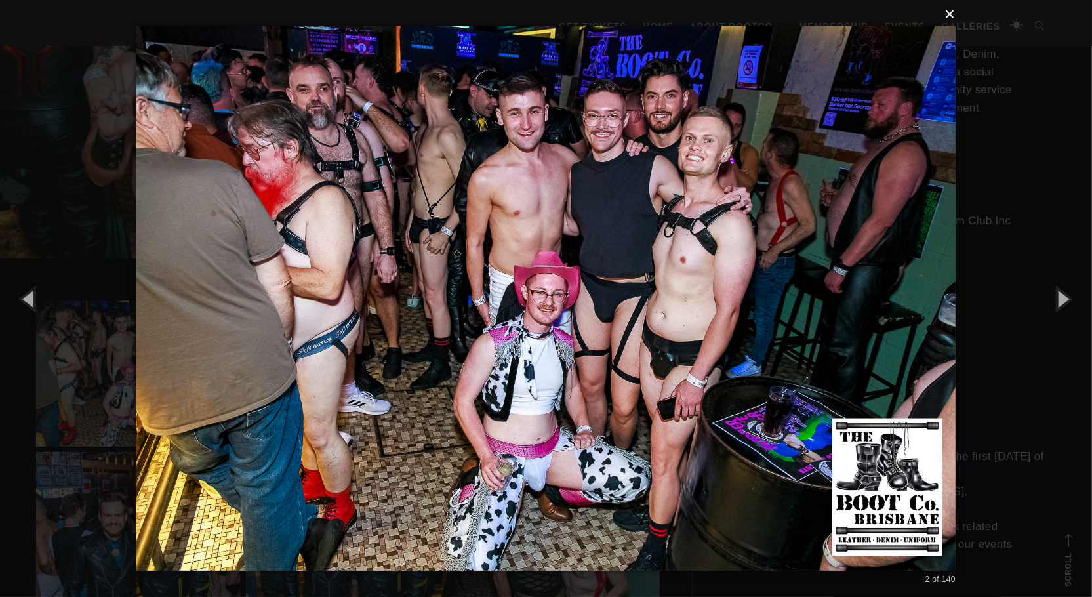
click at [955, 12] on button "×" at bounding box center [549, 14] width 819 height 29
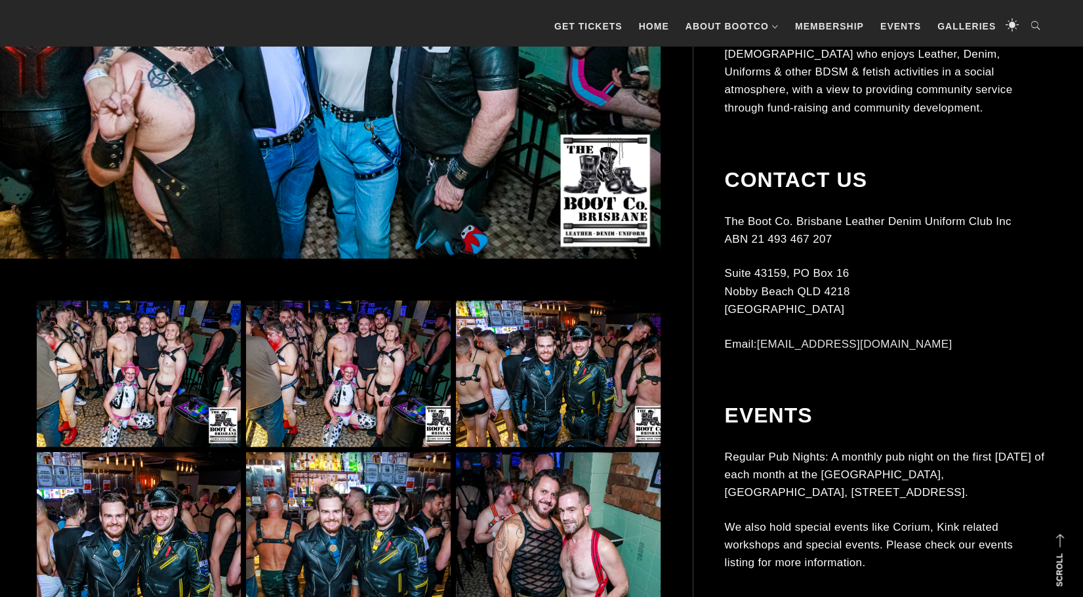
click at [582, 364] on img at bounding box center [558, 373] width 204 height 146
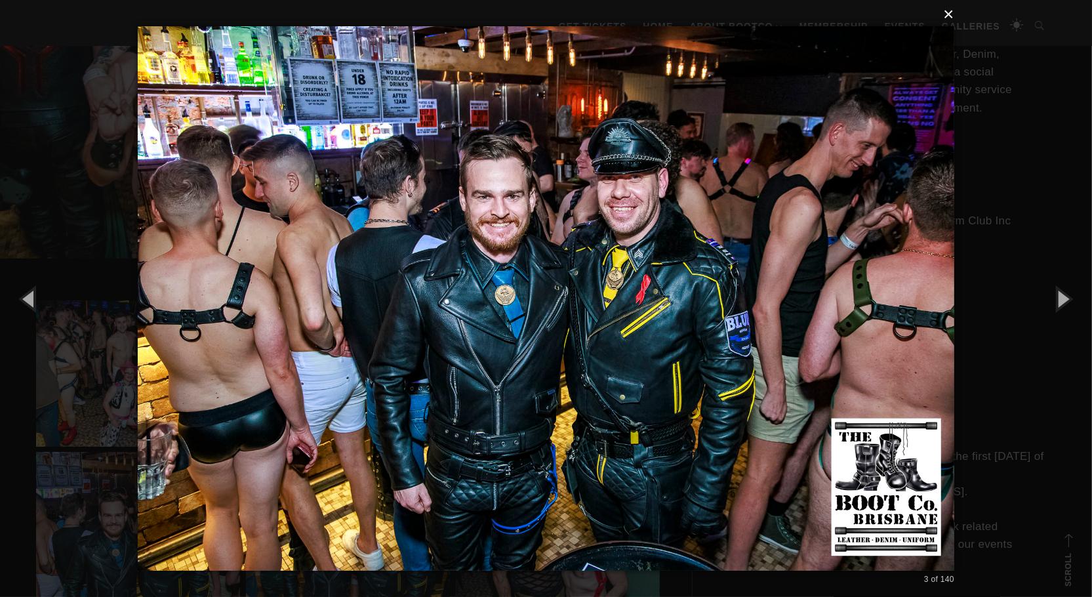
click at [952, 18] on button "×" at bounding box center [550, 14] width 816 height 29
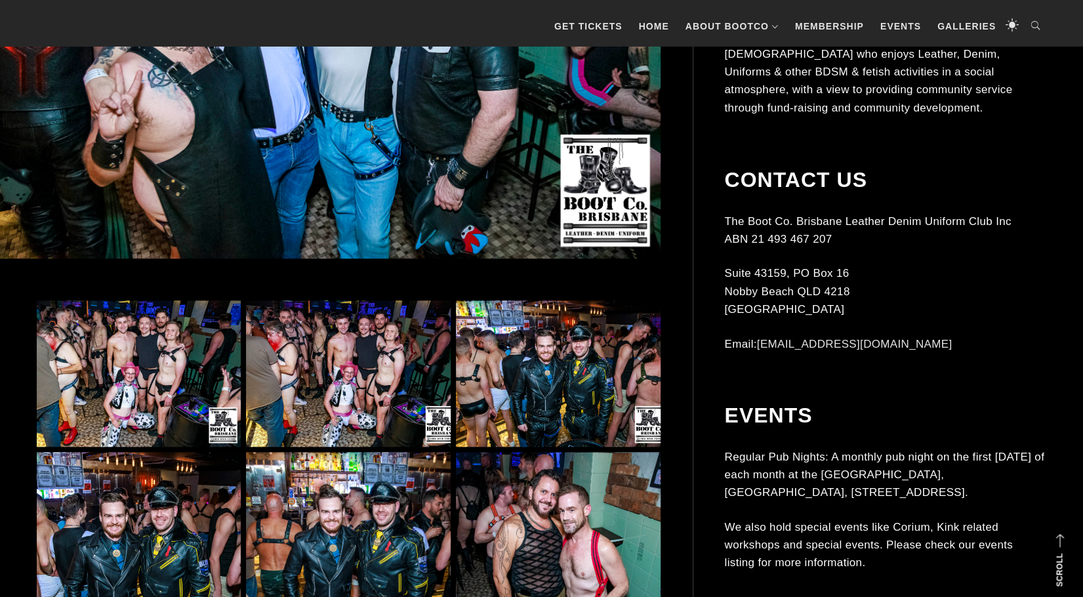
click at [143, 378] on img at bounding box center [139, 373] width 204 height 146
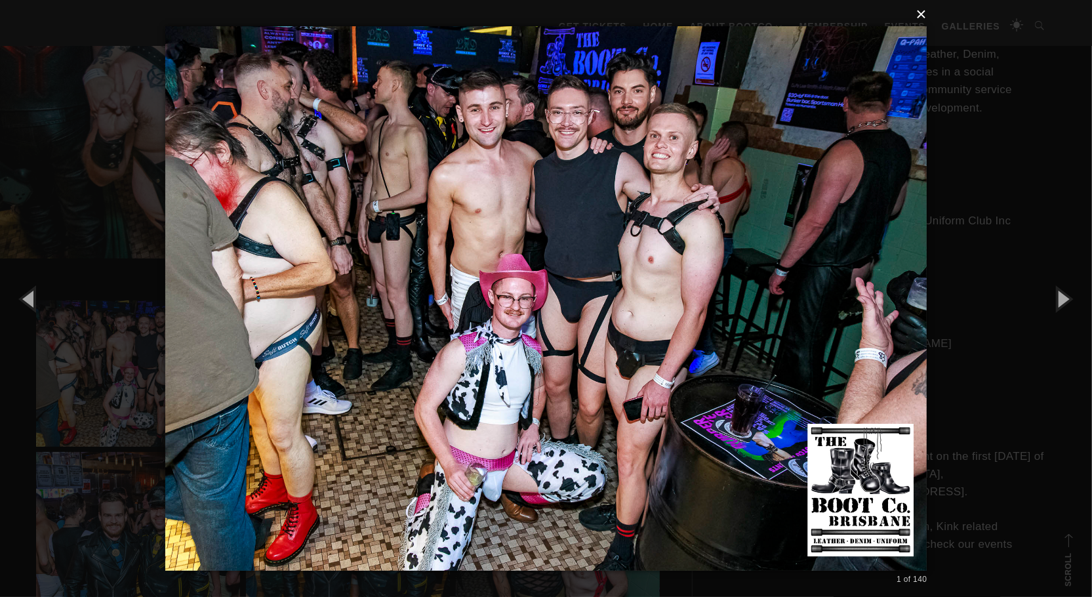
click at [923, 15] on button "×" at bounding box center [550, 14] width 762 height 29
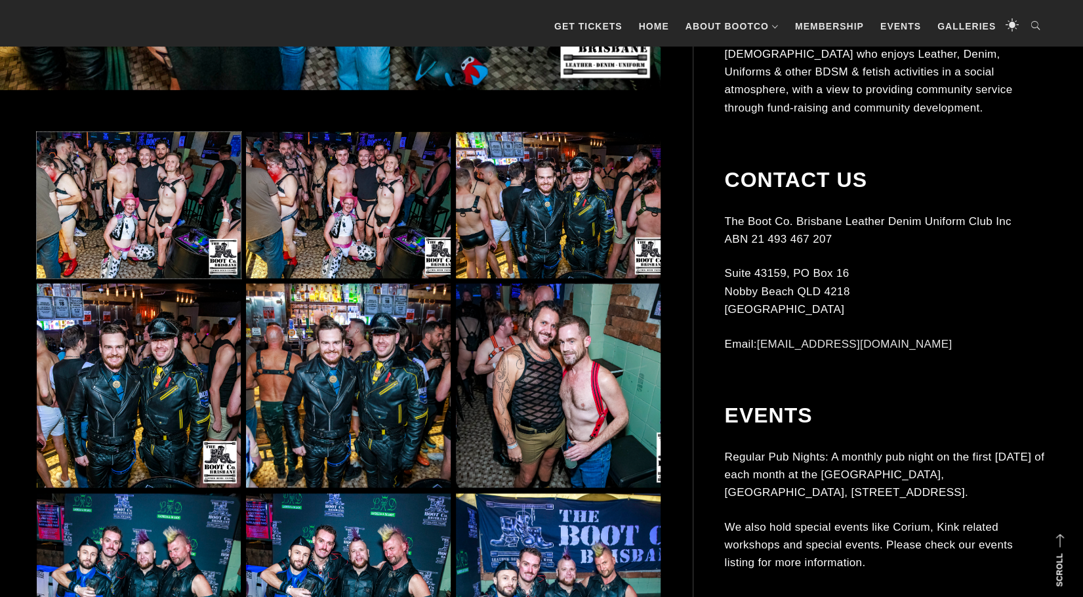
scroll to position [787, 0]
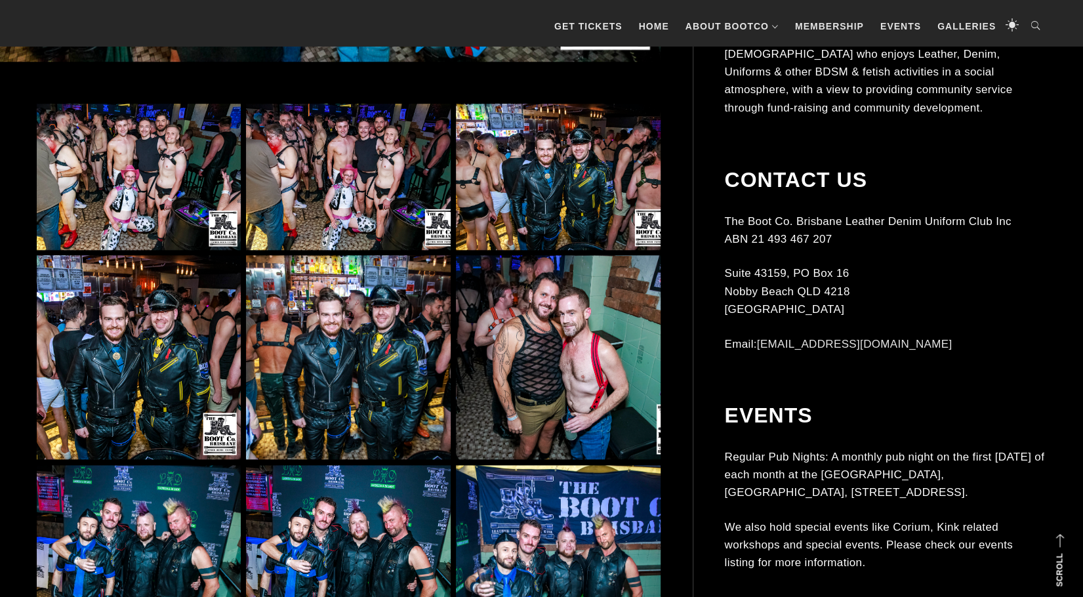
click at [444, 310] on img at bounding box center [348, 357] width 204 height 204
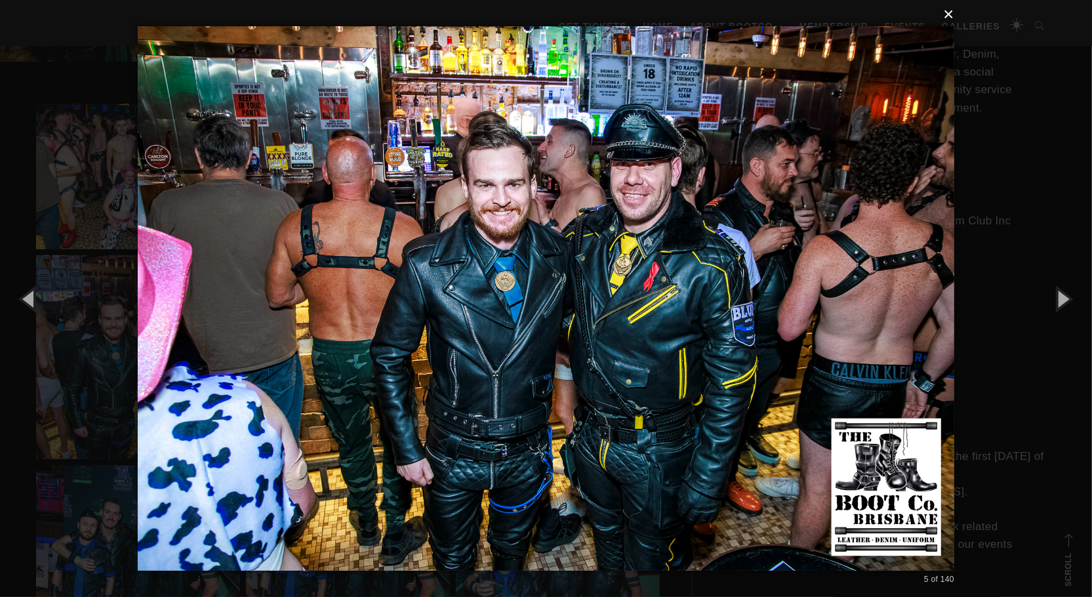
click at [951, 14] on button "×" at bounding box center [550, 14] width 816 height 29
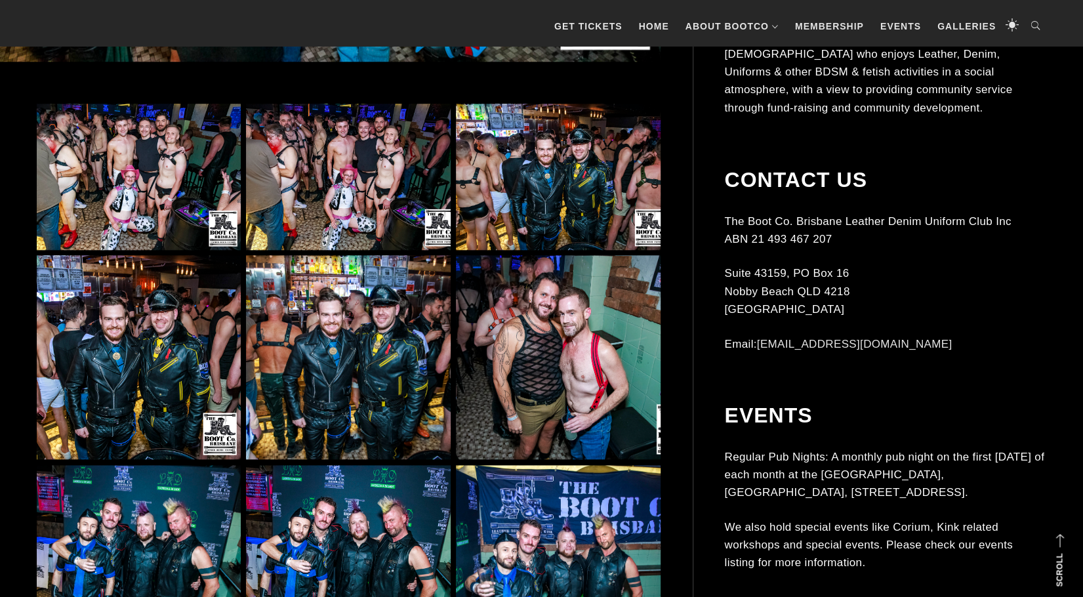
click at [139, 336] on img at bounding box center [139, 357] width 204 height 204
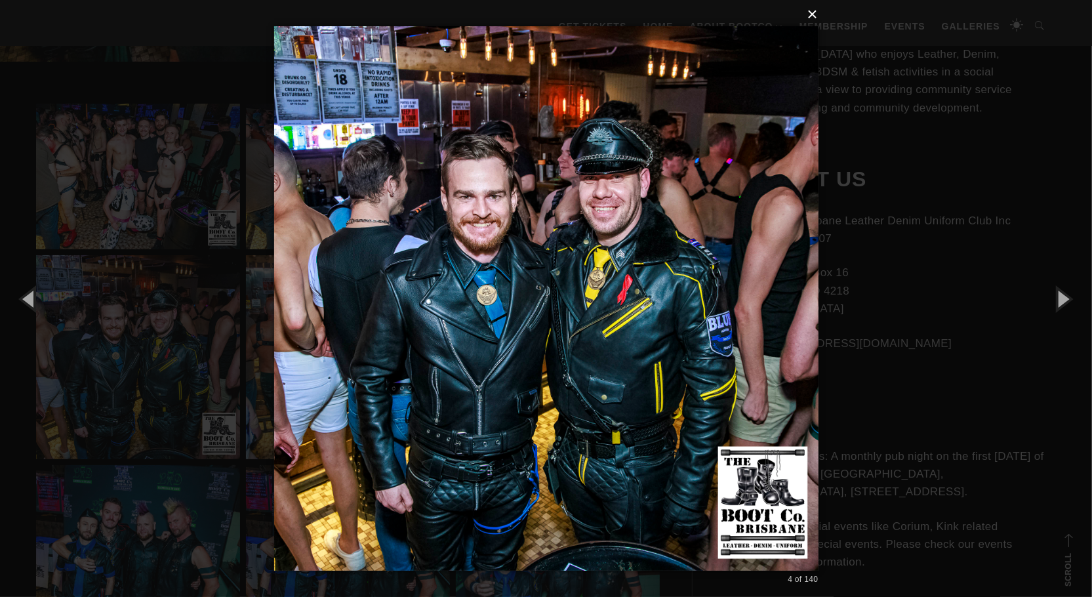
click at [810, 17] on button "×" at bounding box center [550, 14] width 544 height 29
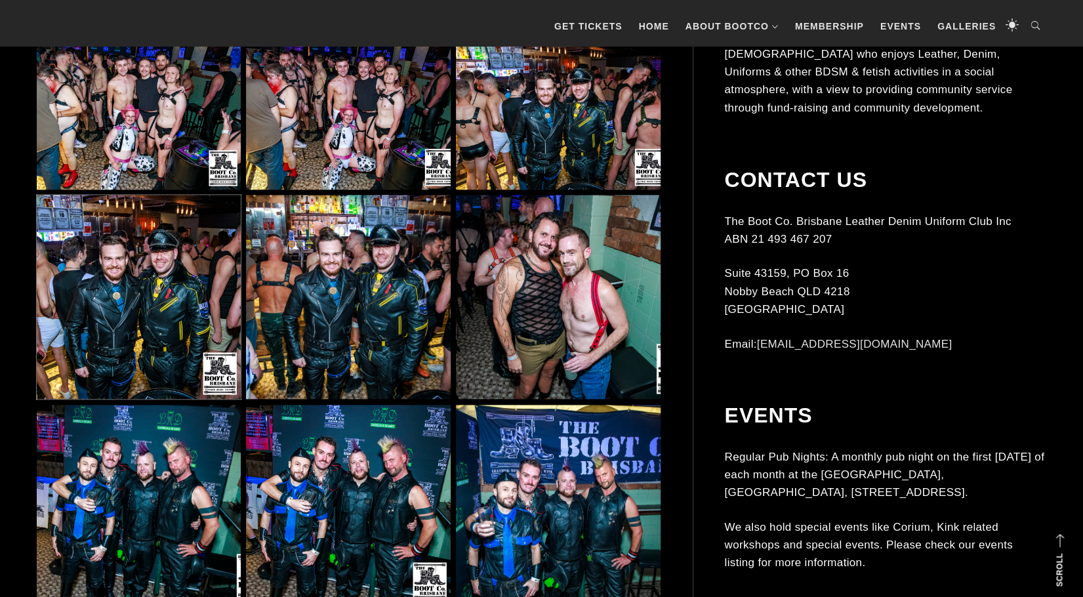
scroll to position [918, 0]
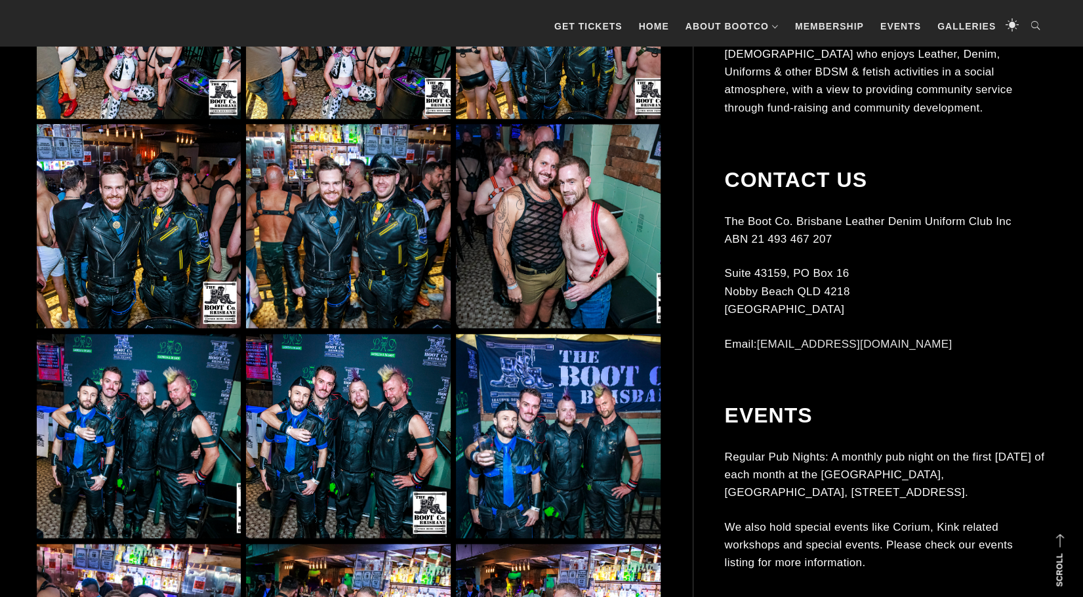
click at [559, 272] on img at bounding box center [558, 226] width 204 height 204
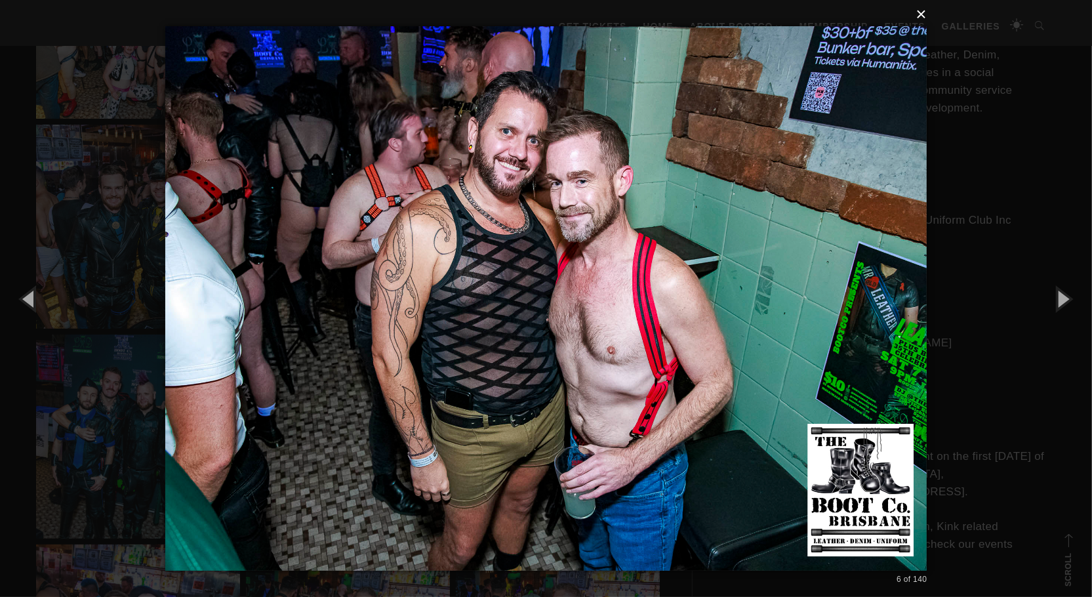
click at [925, 13] on button "×" at bounding box center [550, 14] width 762 height 29
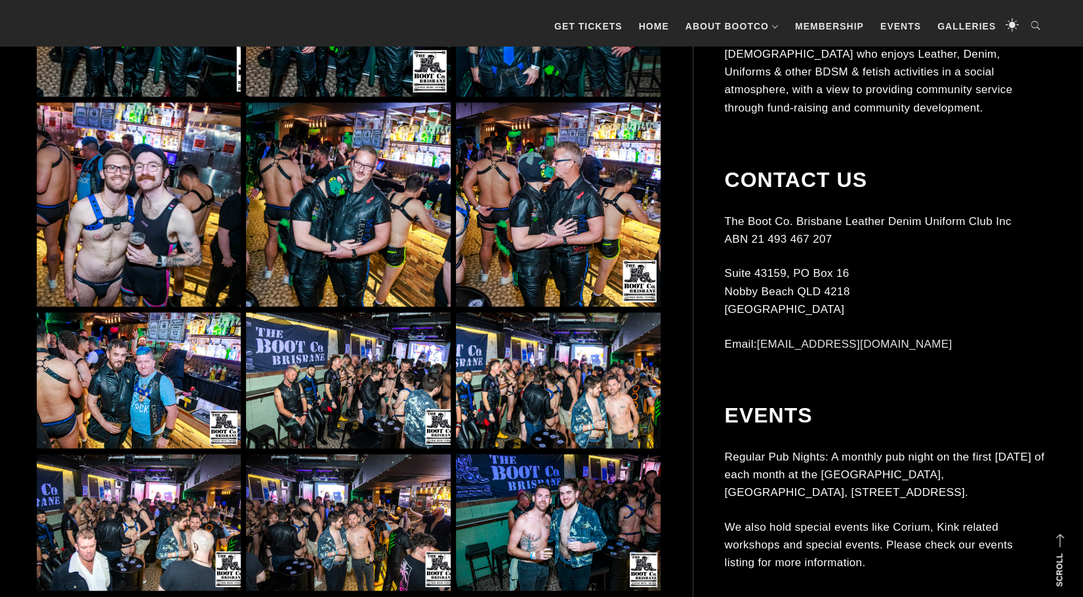
scroll to position [1508, 0]
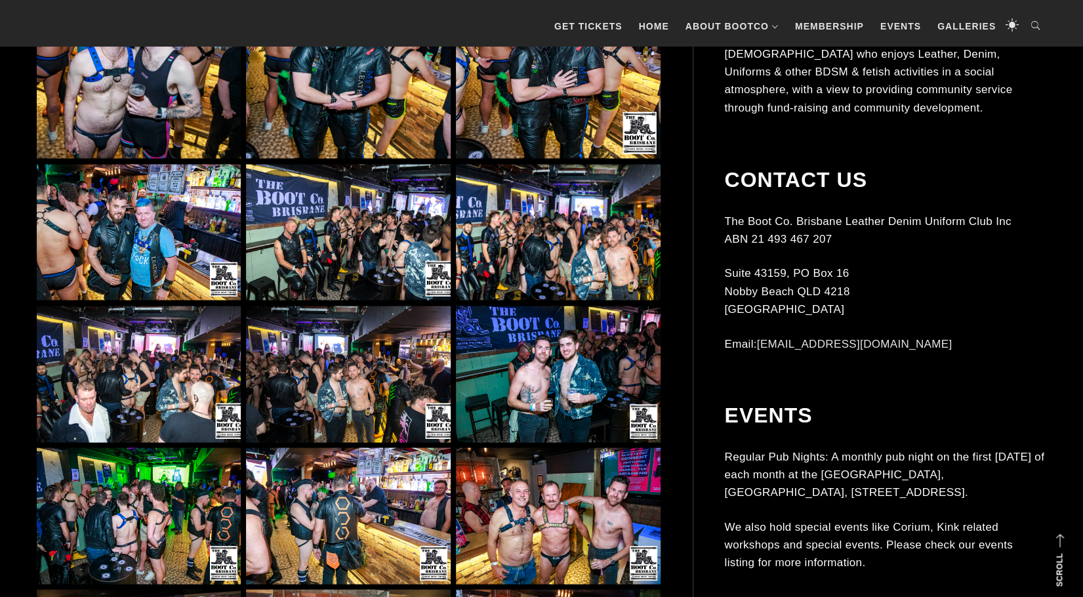
click at [362, 252] on img at bounding box center [348, 232] width 204 height 136
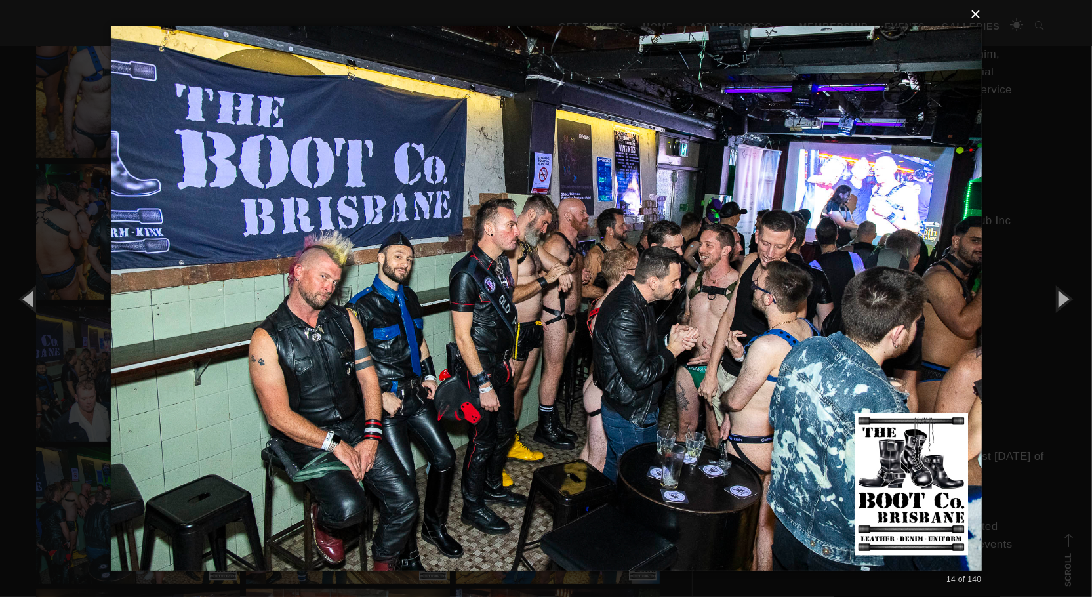
click at [978, 16] on button "×" at bounding box center [550, 14] width 871 height 29
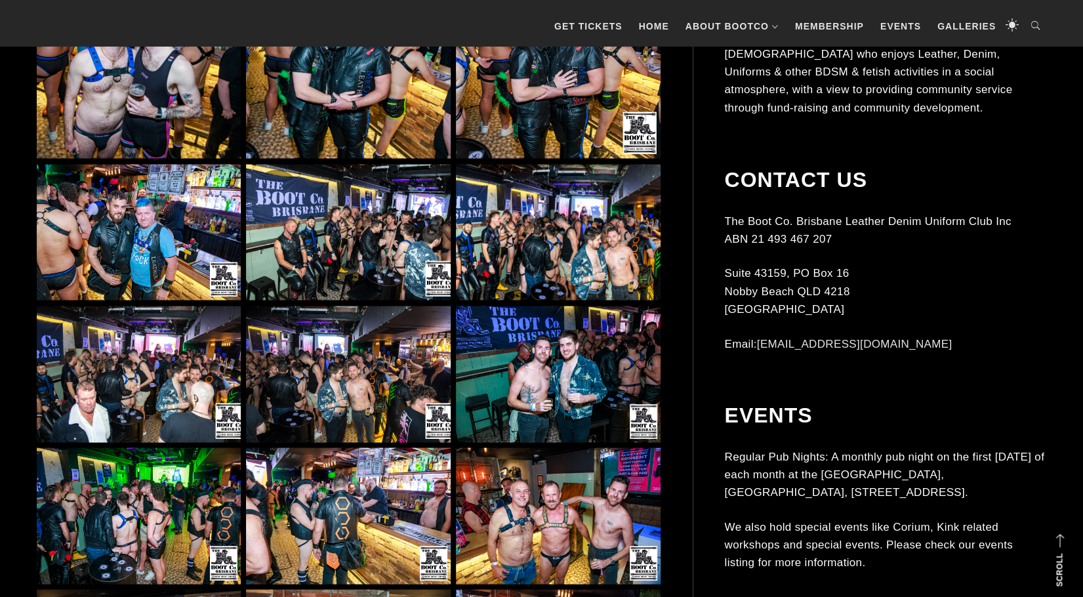
click at [513, 378] on img at bounding box center [558, 374] width 204 height 136
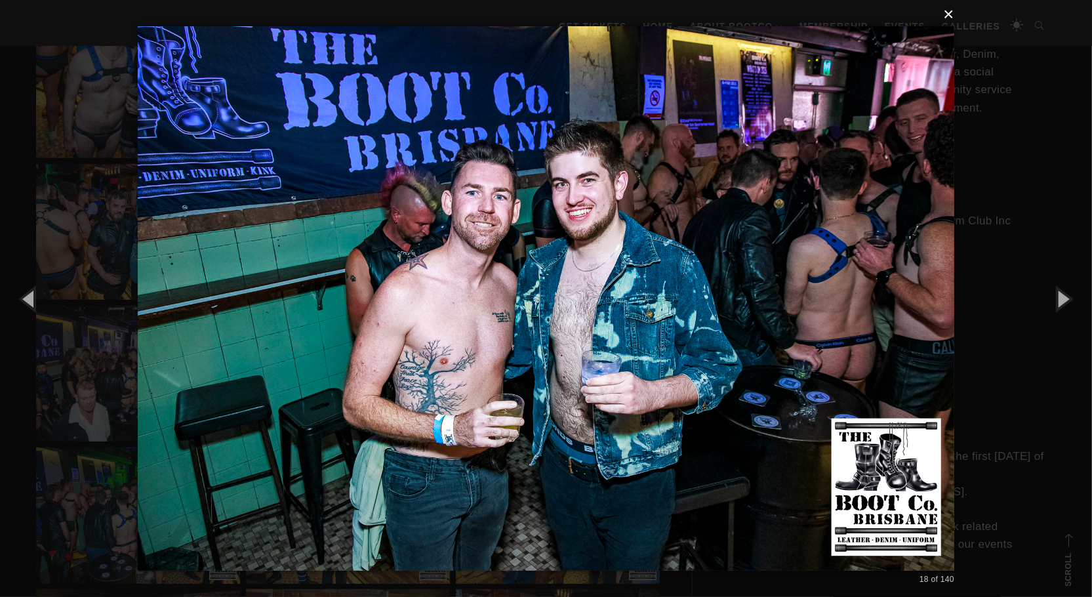
click at [951, 14] on button "×" at bounding box center [550, 14] width 816 height 29
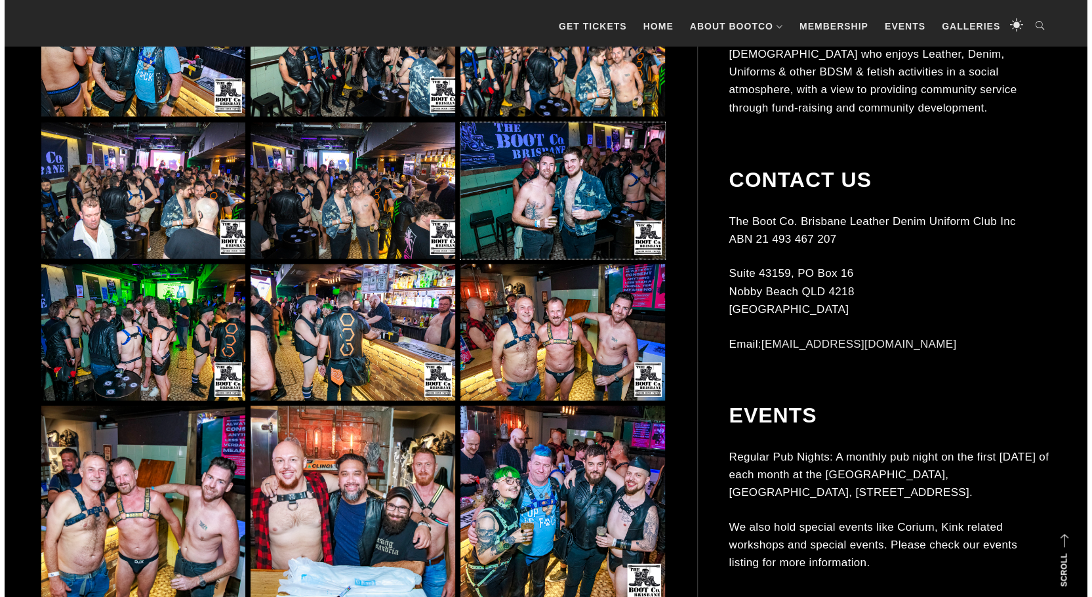
scroll to position [1704, 0]
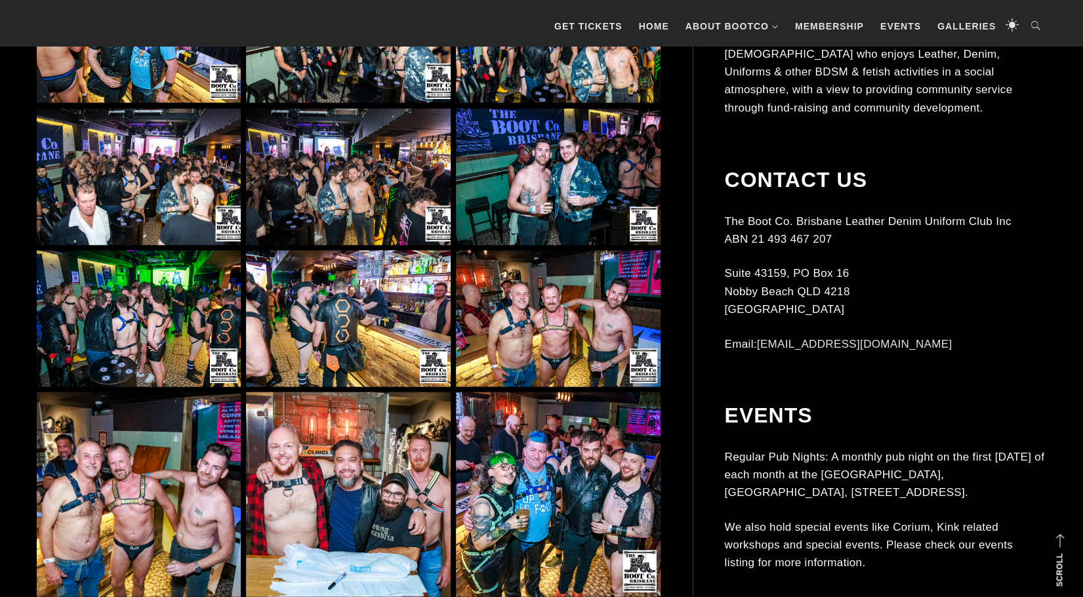
click at [357, 327] on img at bounding box center [348, 318] width 204 height 136
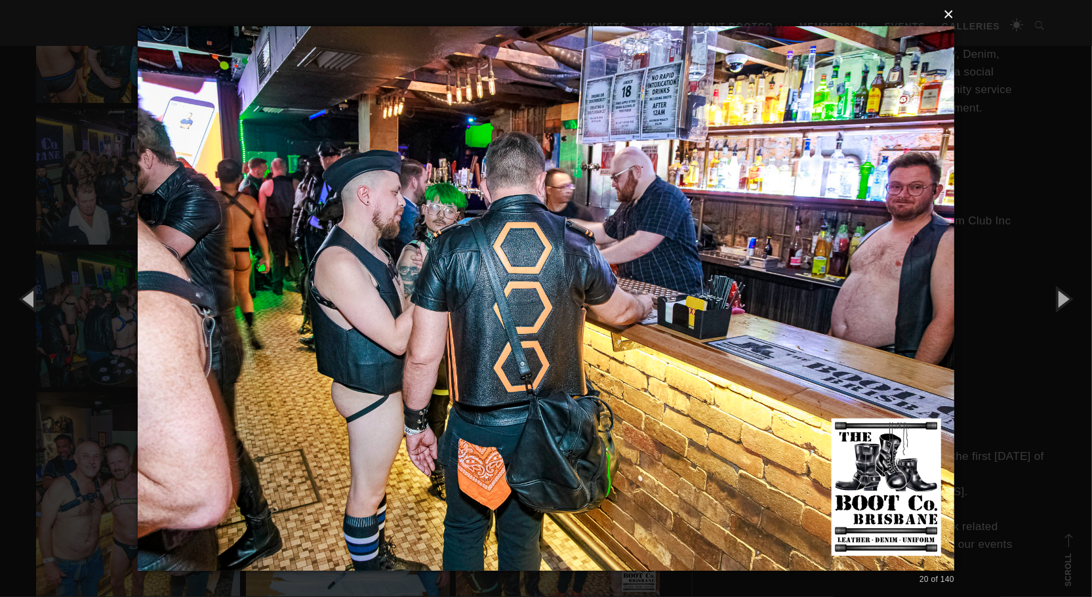
click at [949, 16] on button "×" at bounding box center [550, 14] width 816 height 29
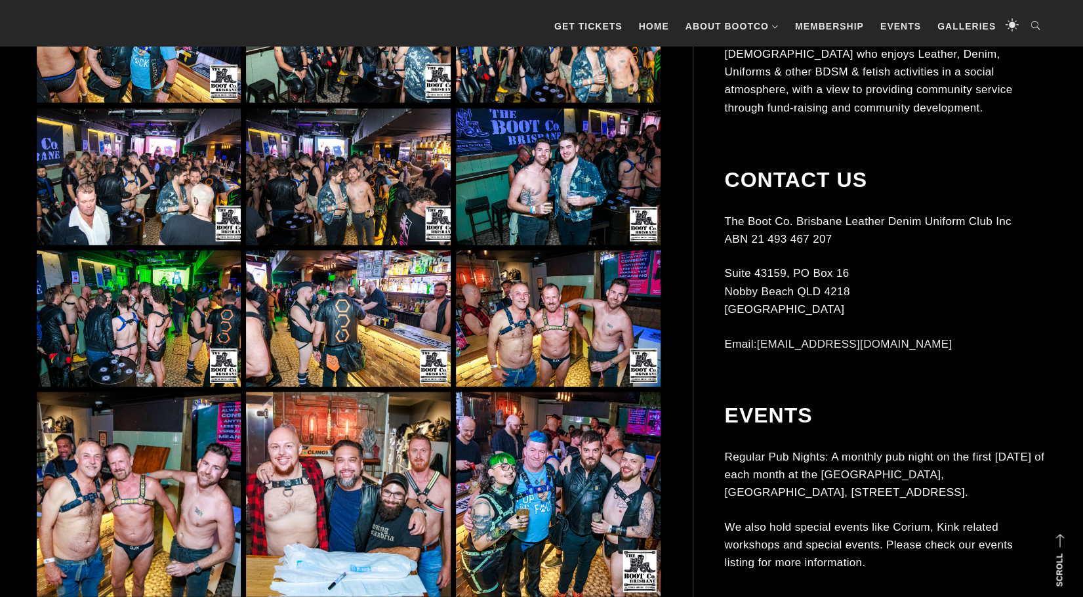
click at [167, 302] on img at bounding box center [139, 318] width 204 height 136
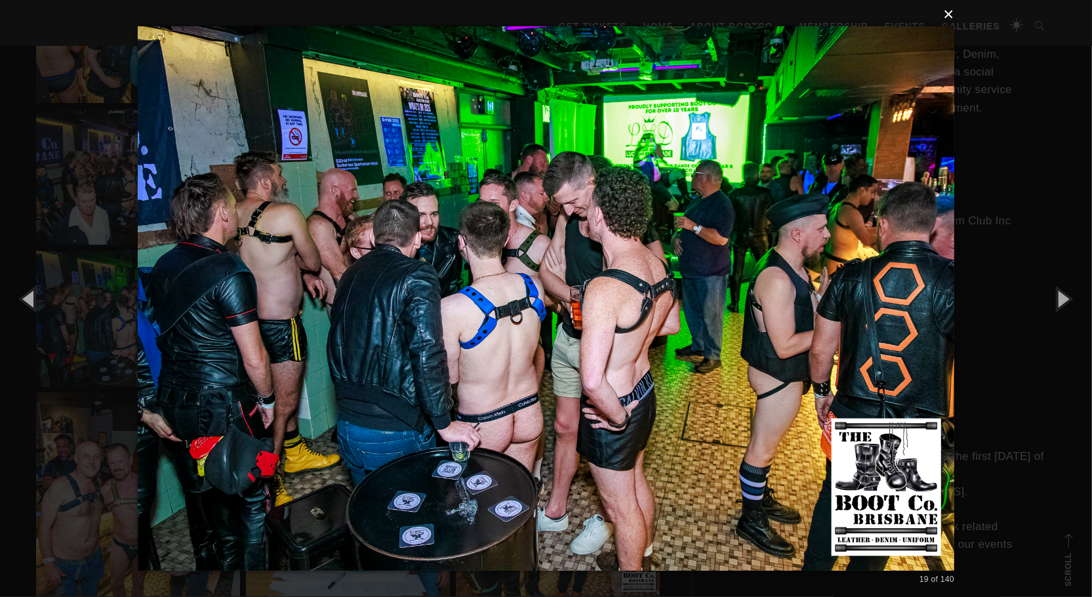
click at [949, 15] on button "×" at bounding box center [550, 14] width 816 height 29
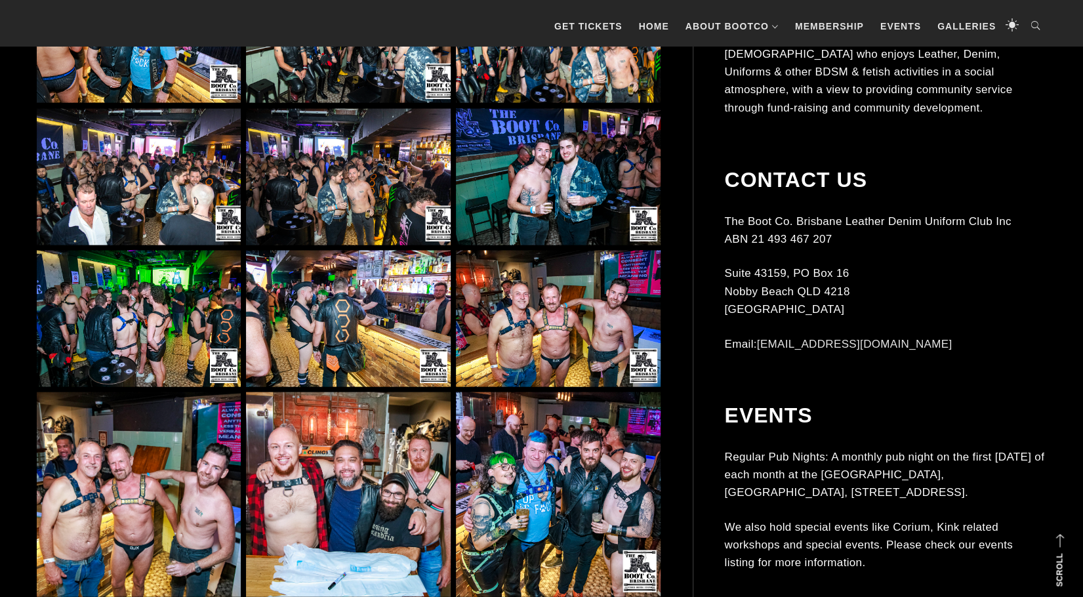
click at [552, 356] on img at bounding box center [558, 318] width 204 height 136
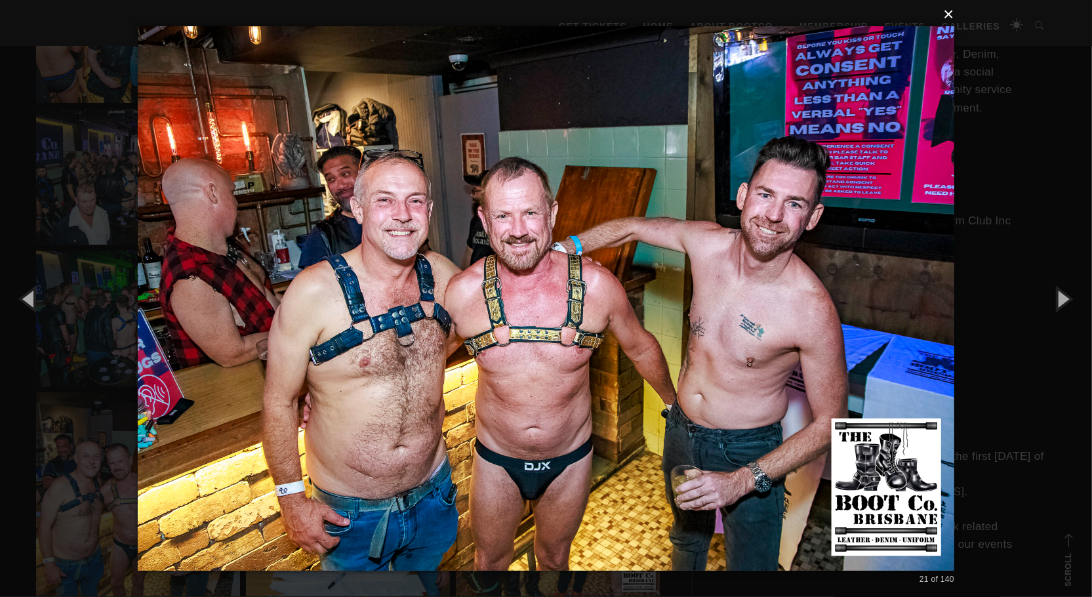
click at [953, 14] on button "×" at bounding box center [550, 14] width 816 height 29
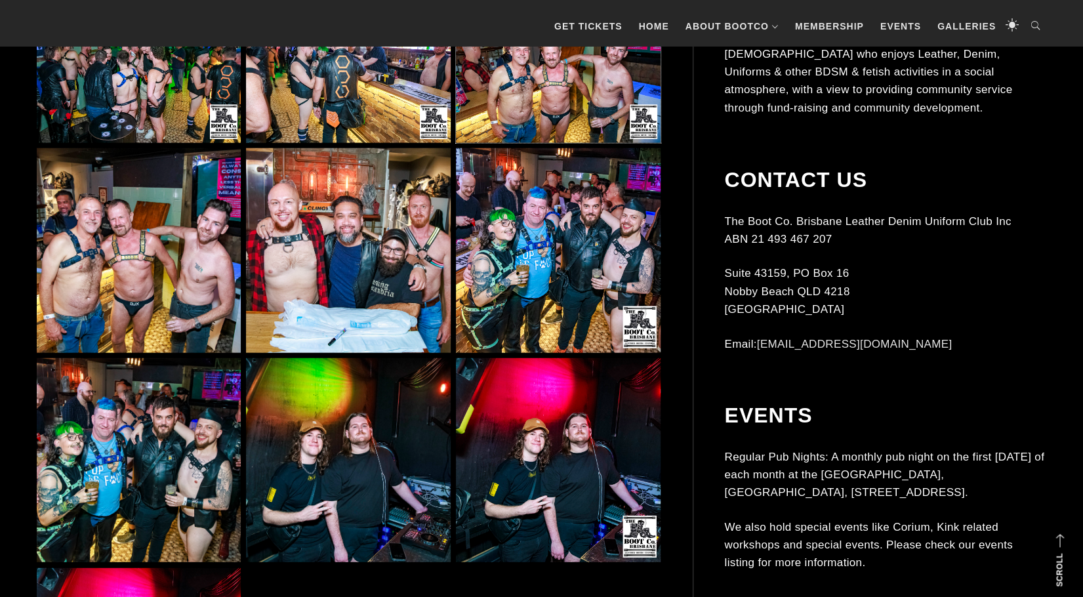
scroll to position [1967, 0]
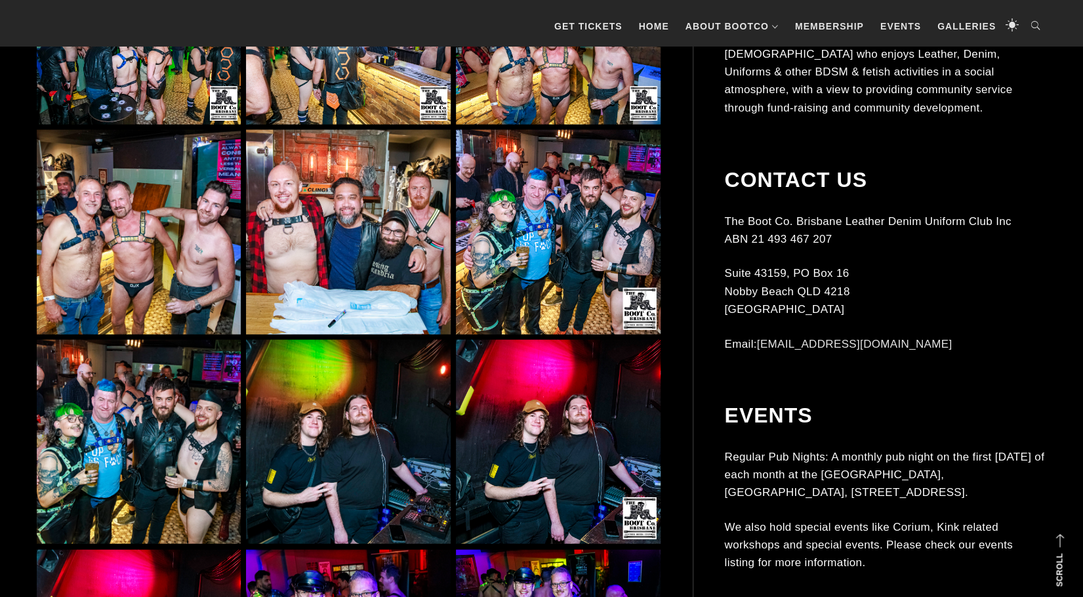
click at [560, 161] on img at bounding box center [558, 232] width 204 height 204
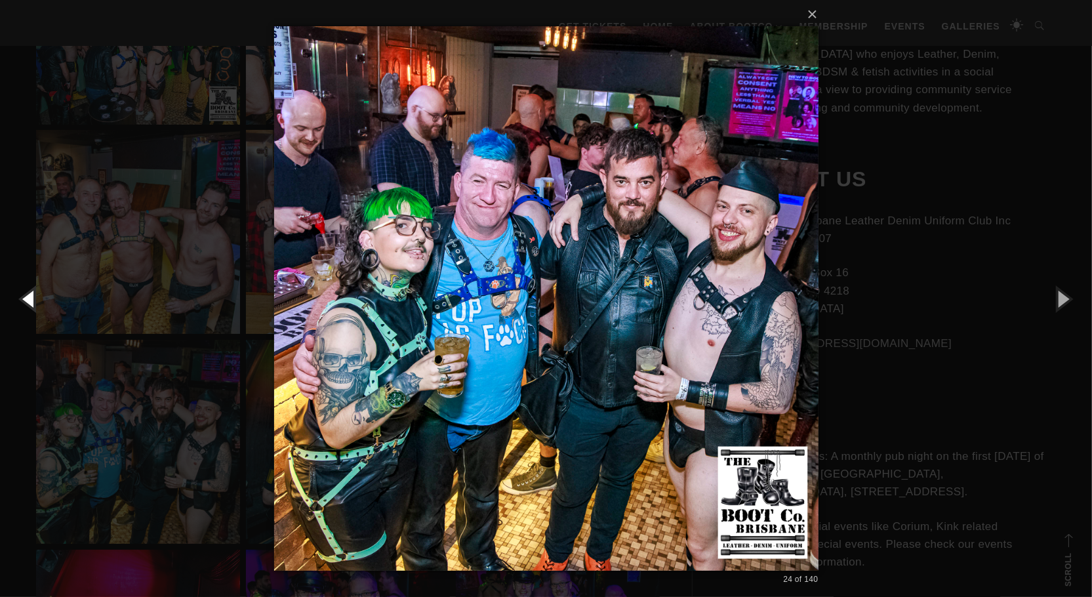
click at [27, 303] on button "button" at bounding box center [29, 298] width 59 height 72
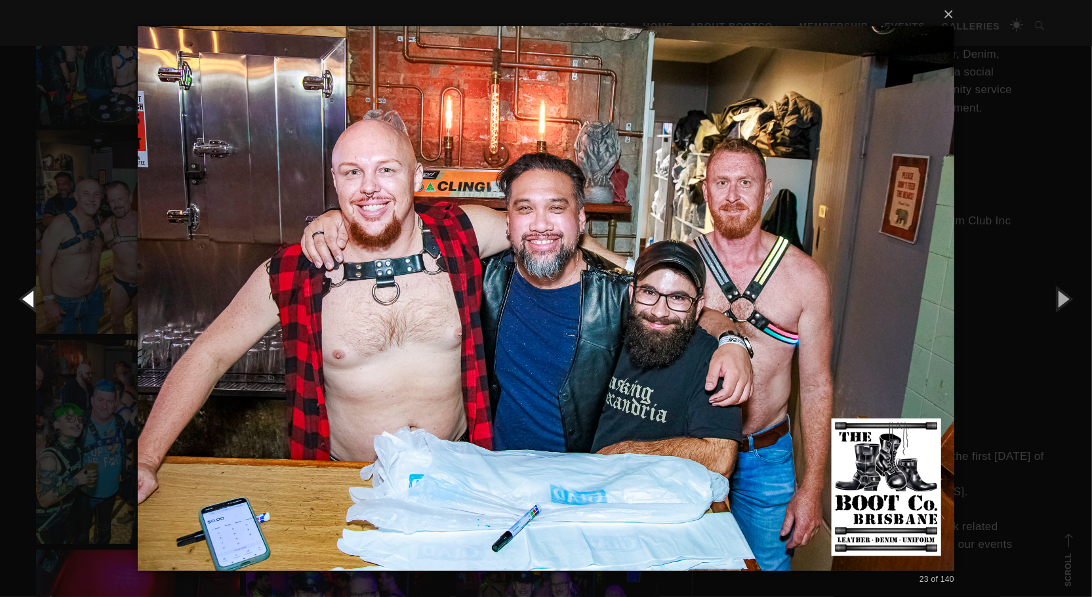
click at [27, 303] on button "button" at bounding box center [29, 298] width 59 height 72
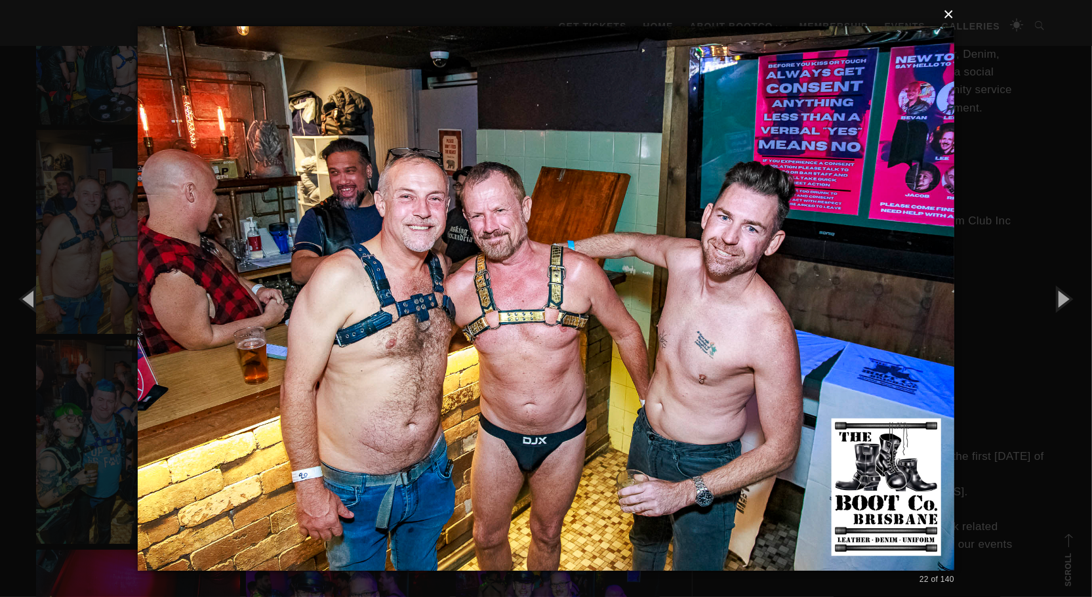
click at [949, 11] on button "×" at bounding box center [550, 14] width 816 height 29
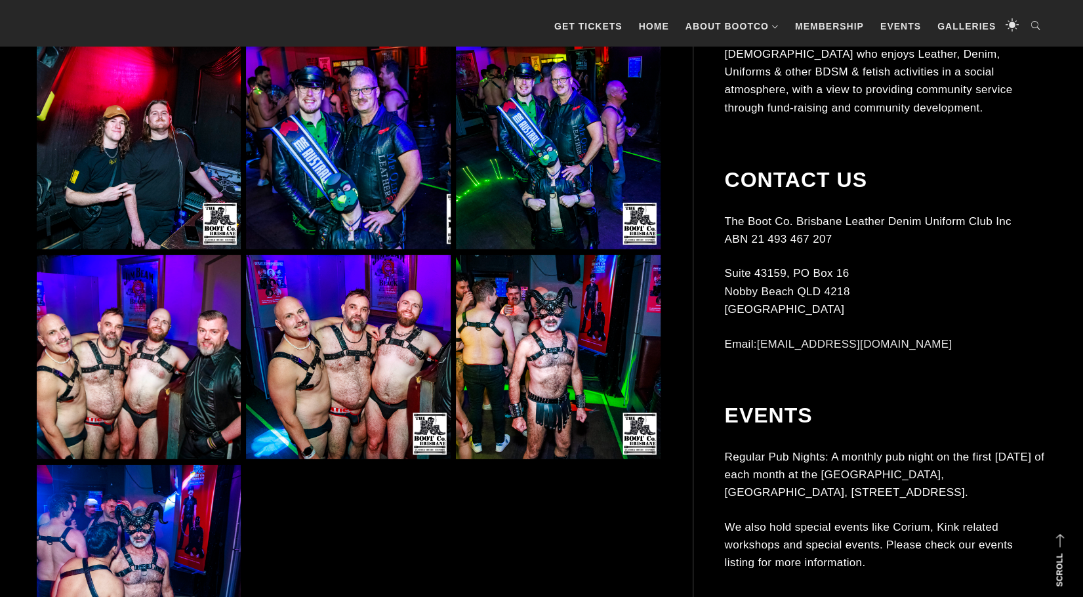
scroll to position [2491, 0]
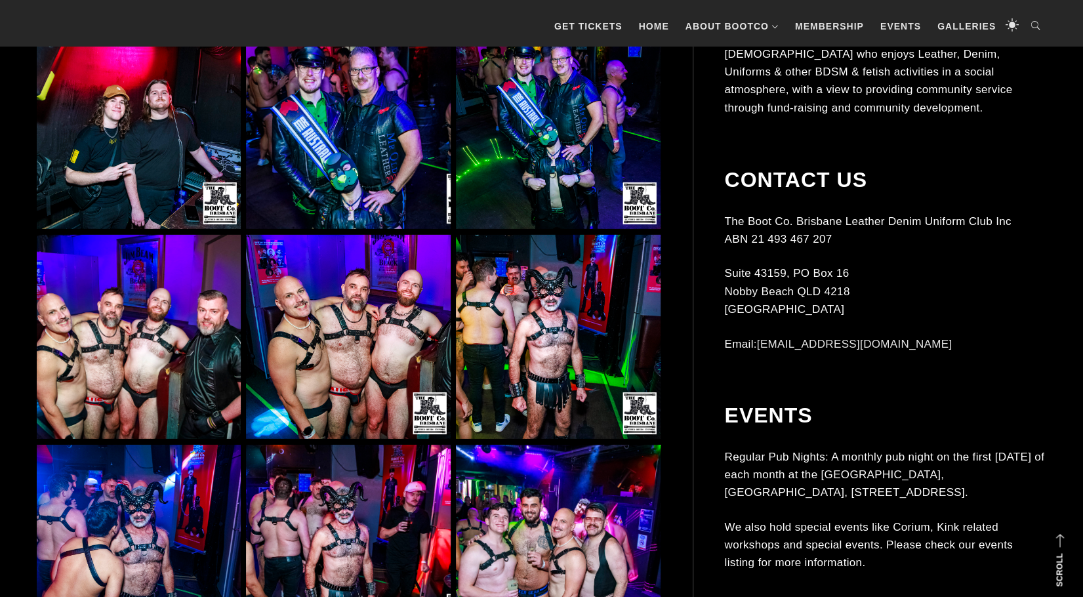
click at [170, 337] on img at bounding box center [139, 337] width 204 height 204
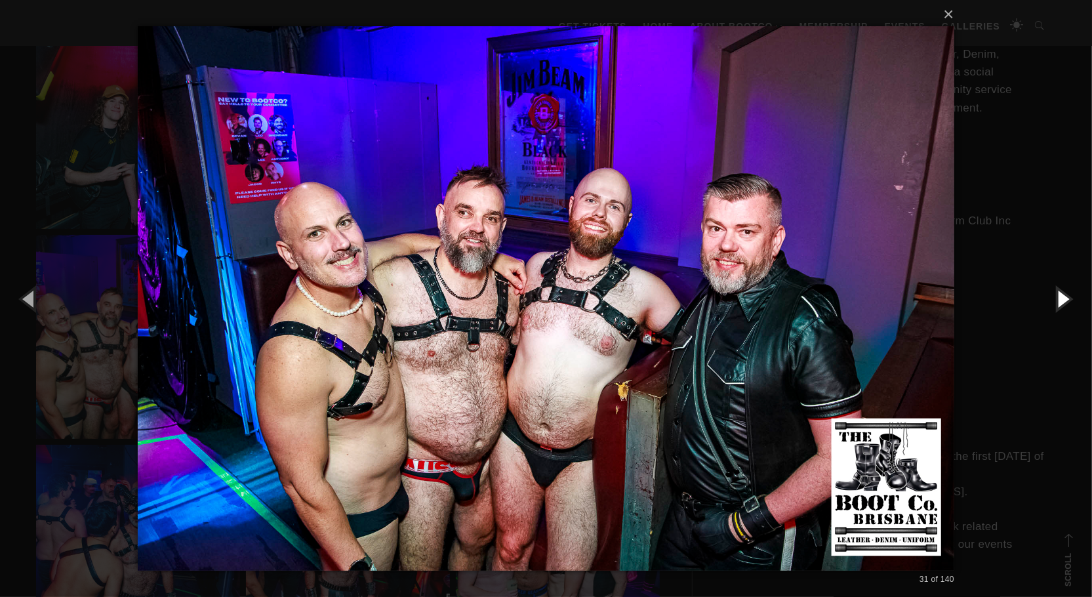
click at [1067, 294] on button "button" at bounding box center [1062, 298] width 59 height 72
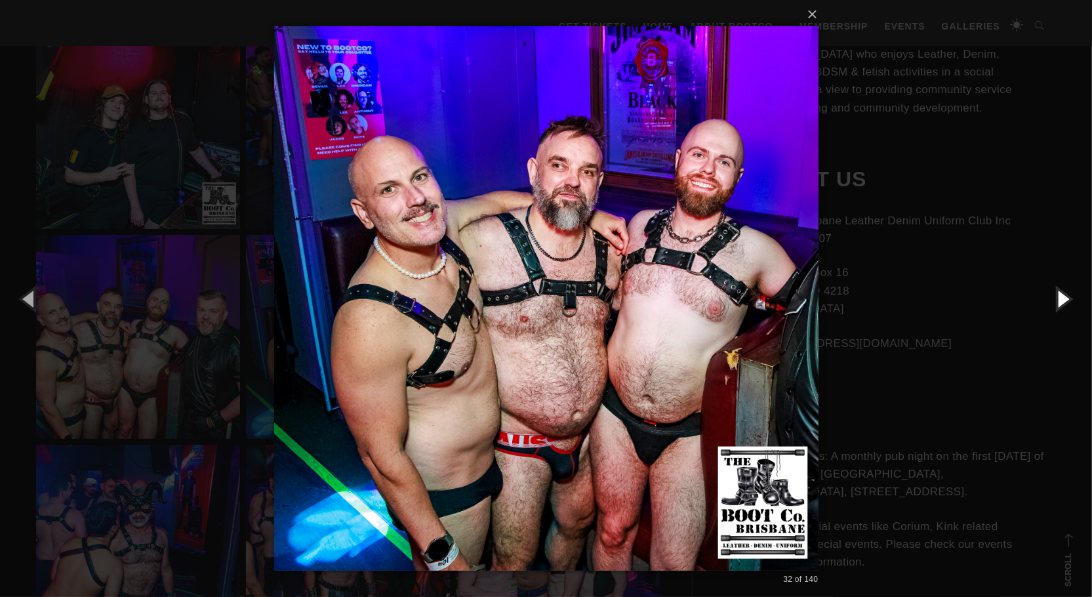
click at [1067, 294] on button "button" at bounding box center [1062, 298] width 59 height 72
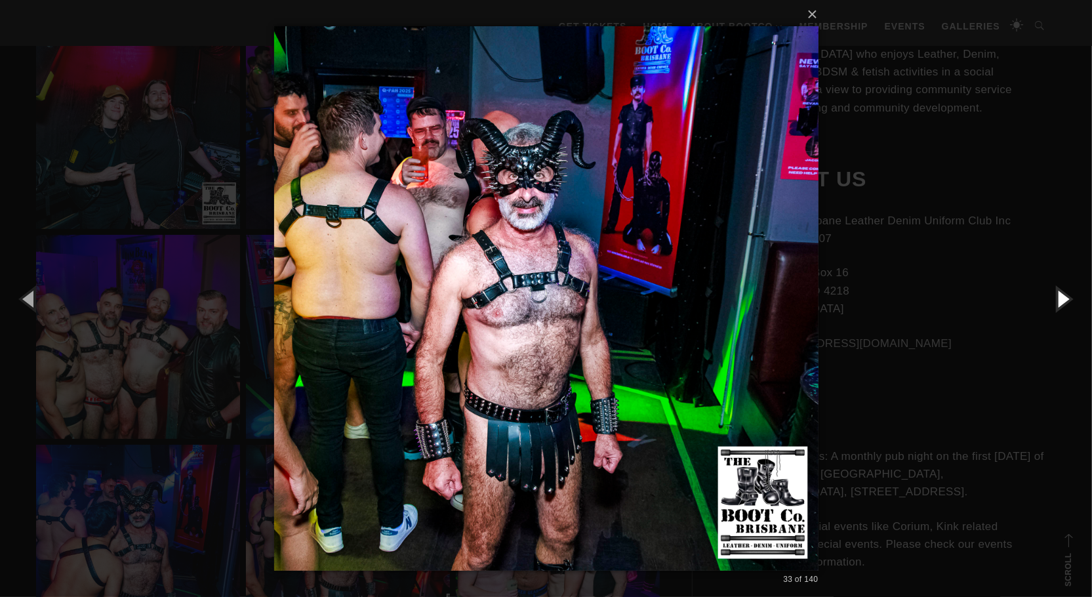
click at [1067, 294] on button "button" at bounding box center [1062, 298] width 59 height 72
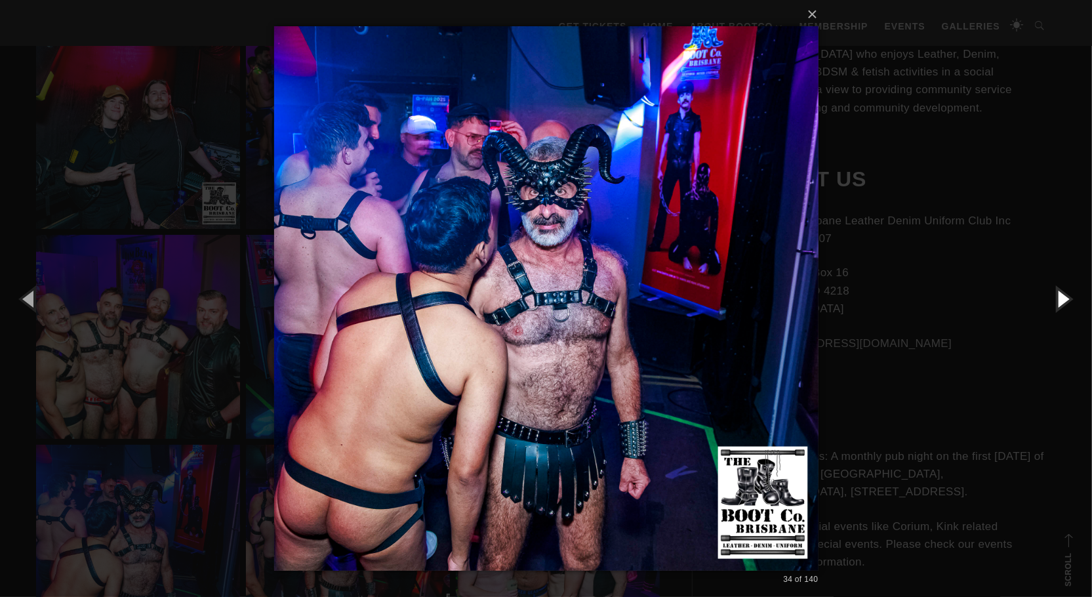
click at [1067, 294] on button "button" at bounding box center [1062, 298] width 59 height 72
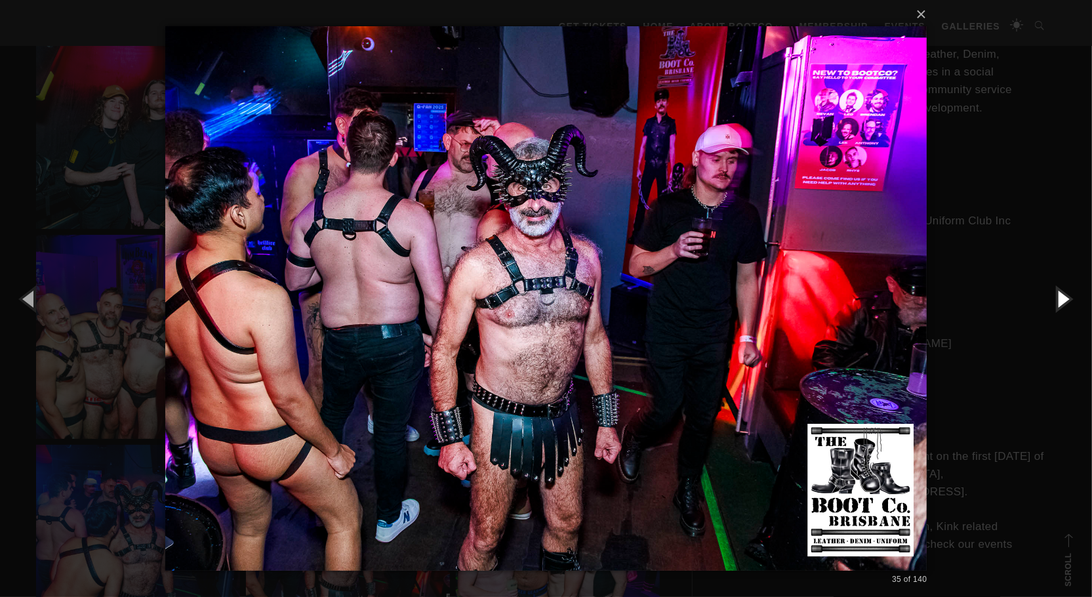
click at [1067, 294] on button "button" at bounding box center [1062, 298] width 59 height 72
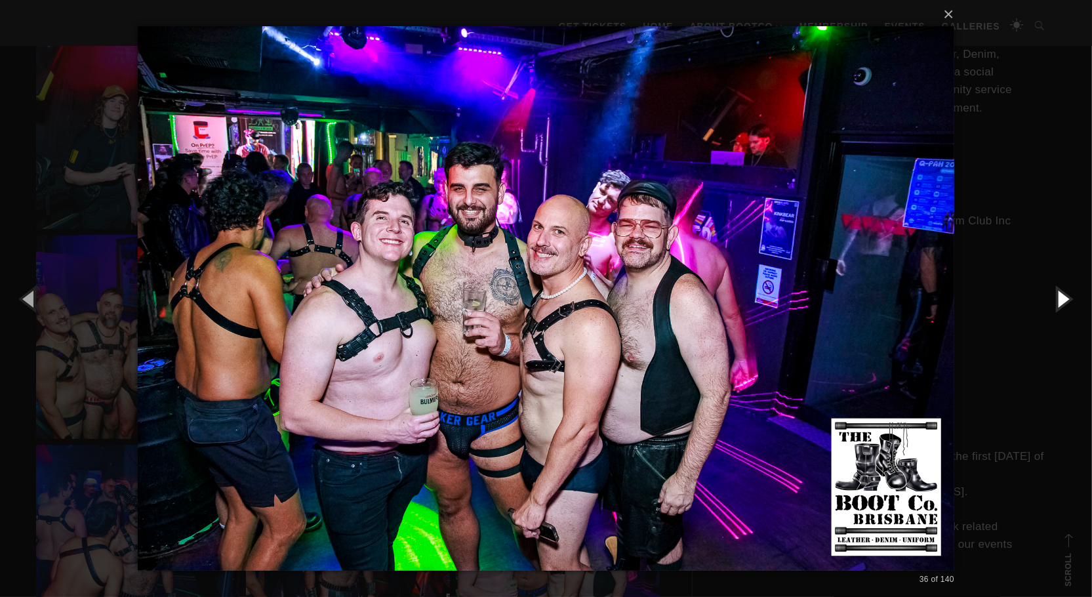
click at [1067, 294] on button "button" at bounding box center [1062, 298] width 59 height 72
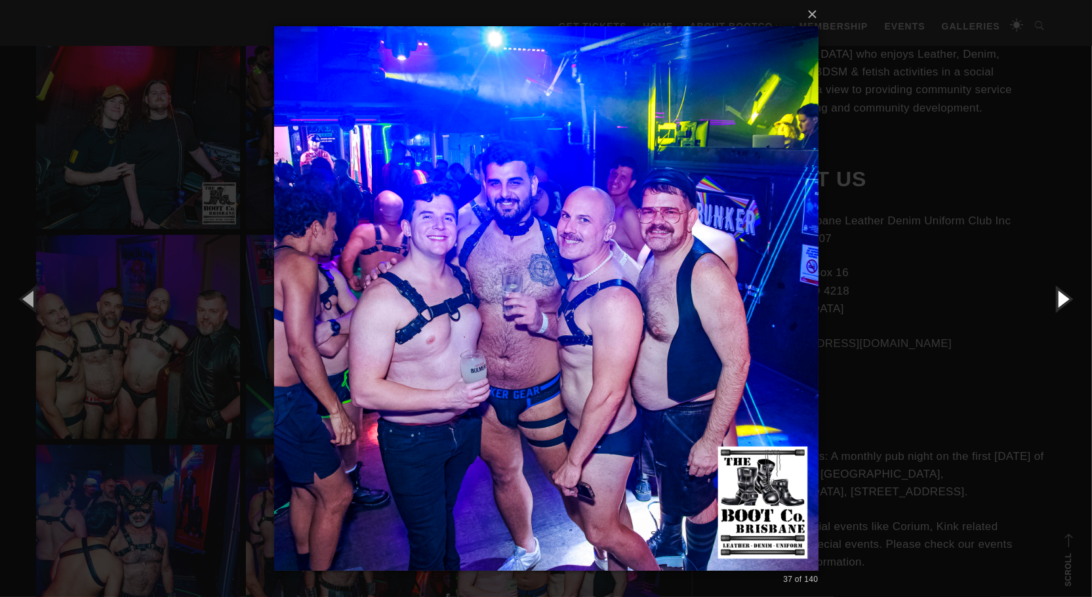
click at [1065, 290] on button "button" at bounding box center [1062, 298] width 59 height 72
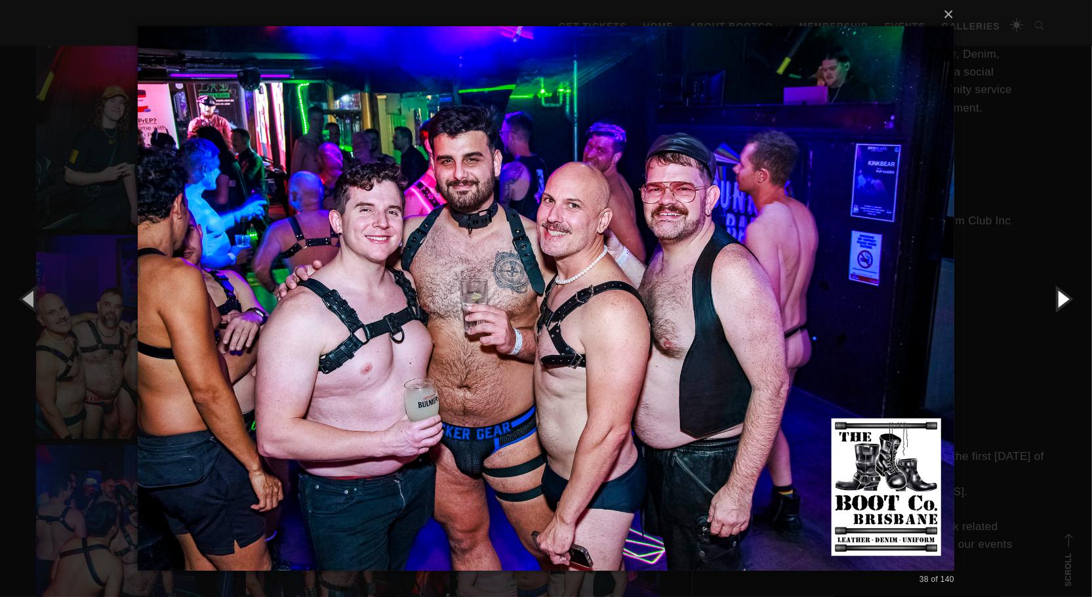
click at [1064, 293] on button "button" at bounding box center [1062, 298] width 59 height 72
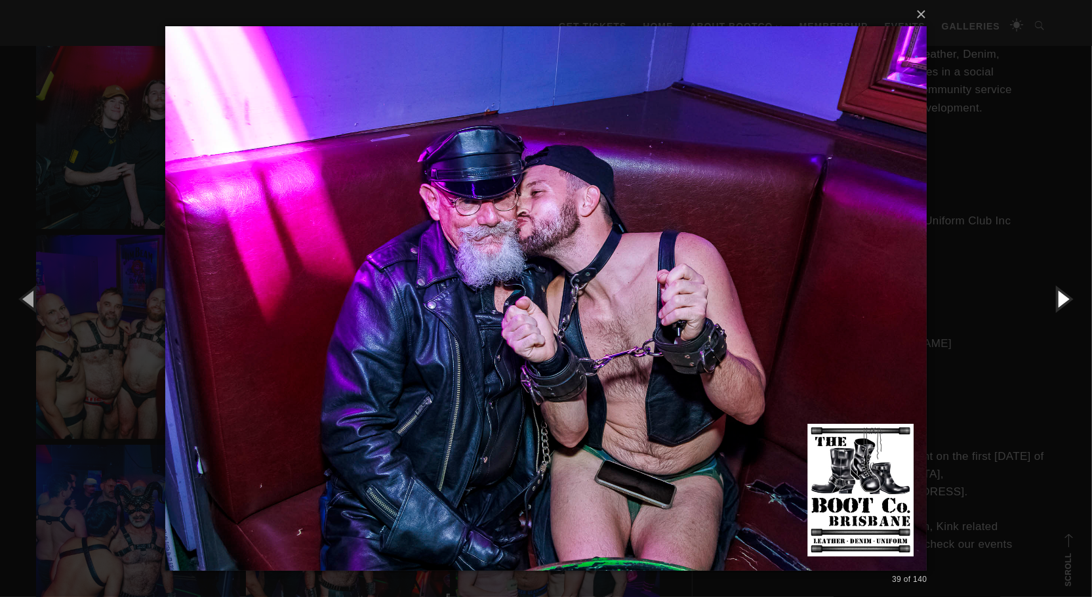
click at [1064, 293] on button "button" at bounding box center [1062, 298] width 59 height 72
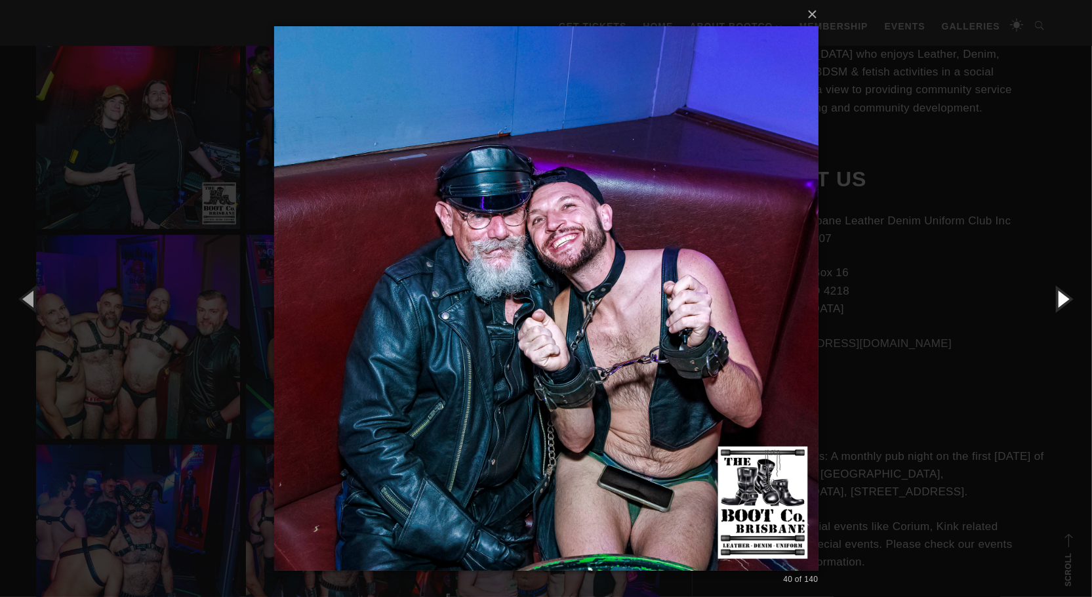
click at [1064, 293] on button "button" at bounding box center [1062, 298] width 59 height 72
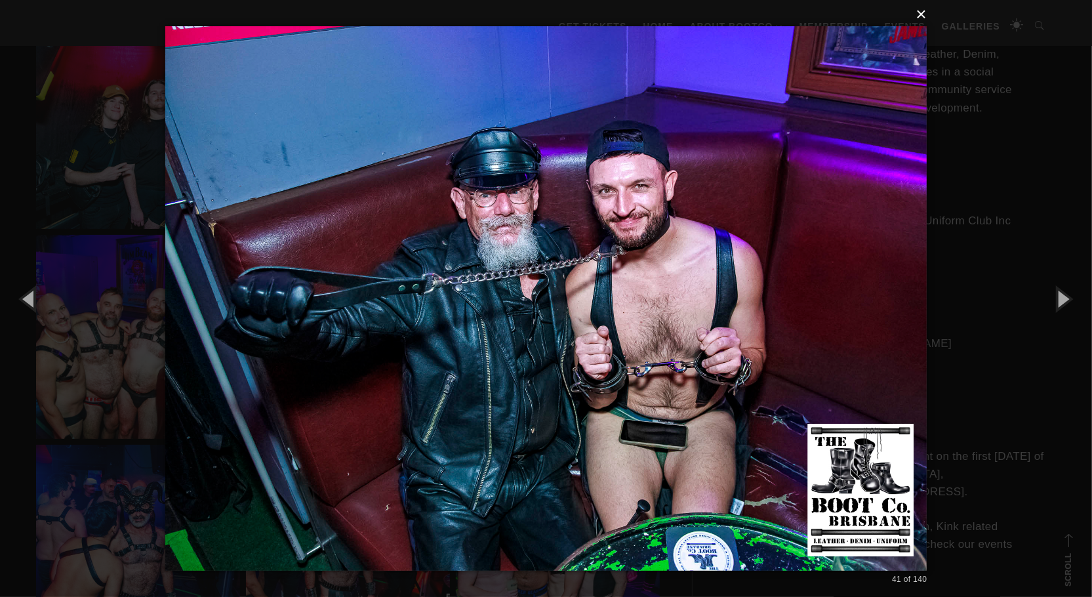
click at [922, 20] on button "×" at bounding box center [550, 14] width 762 height 29
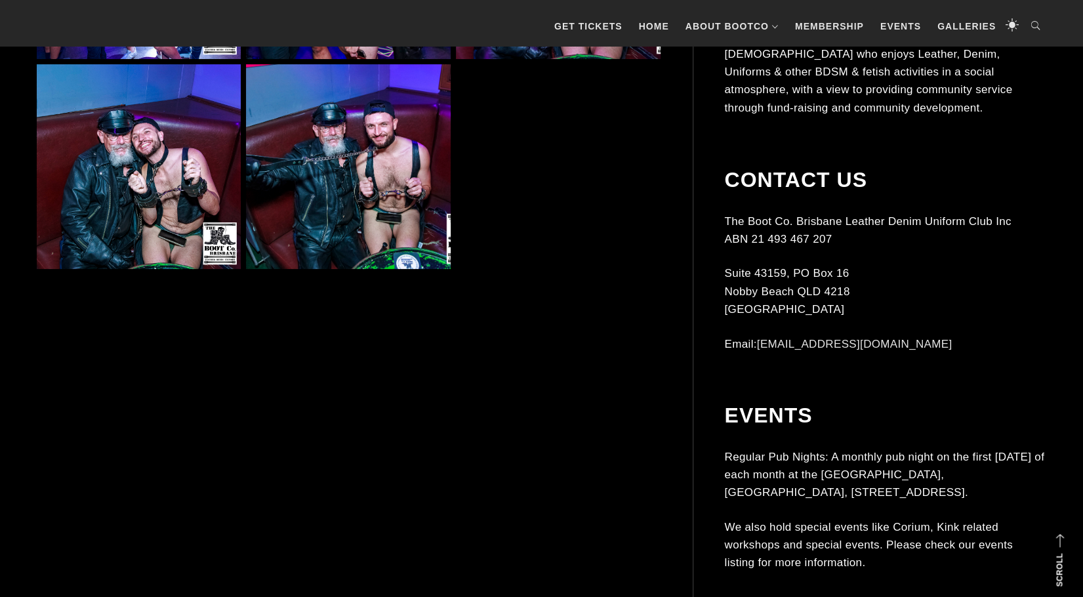
scroll to position [3409, 0]
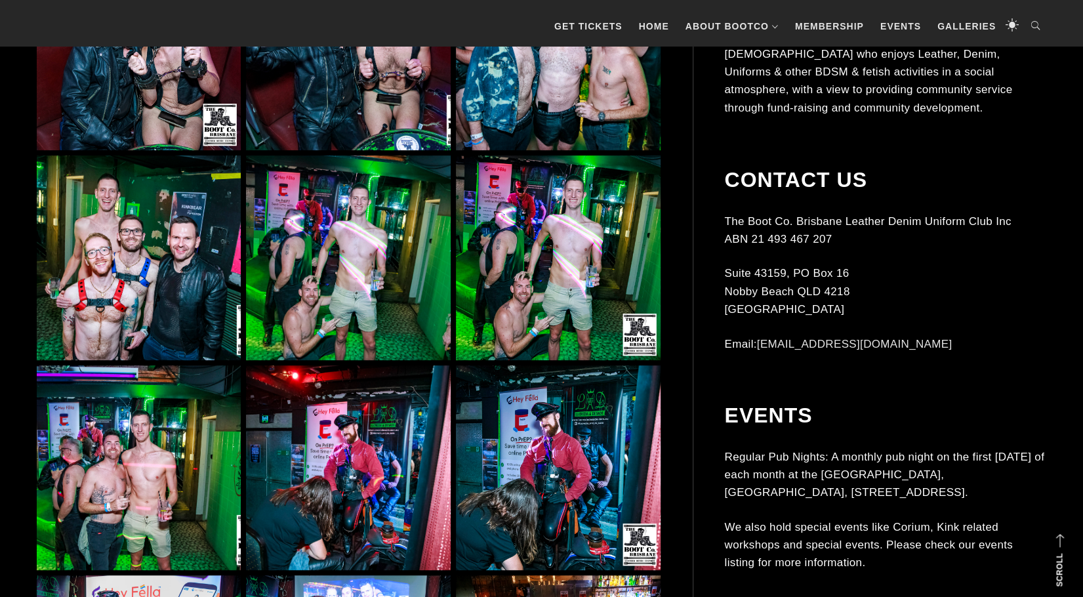
click at [344, 273] on img at bounding box center [348, 257] width 204 height 204
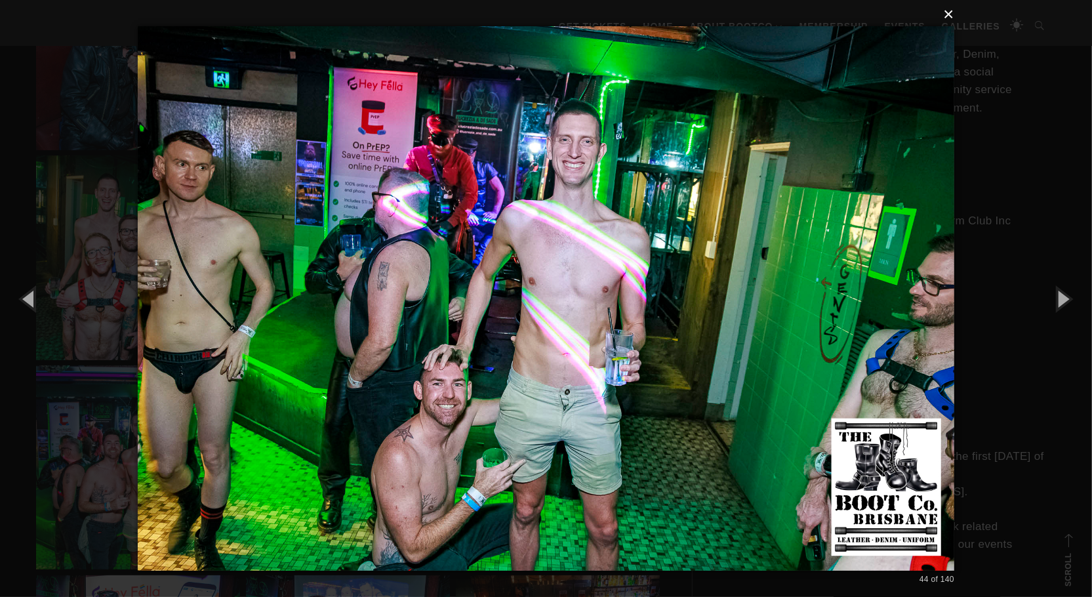
click at [951, 9] on button "×" at bounding box center [550, 14] width 816 height 29
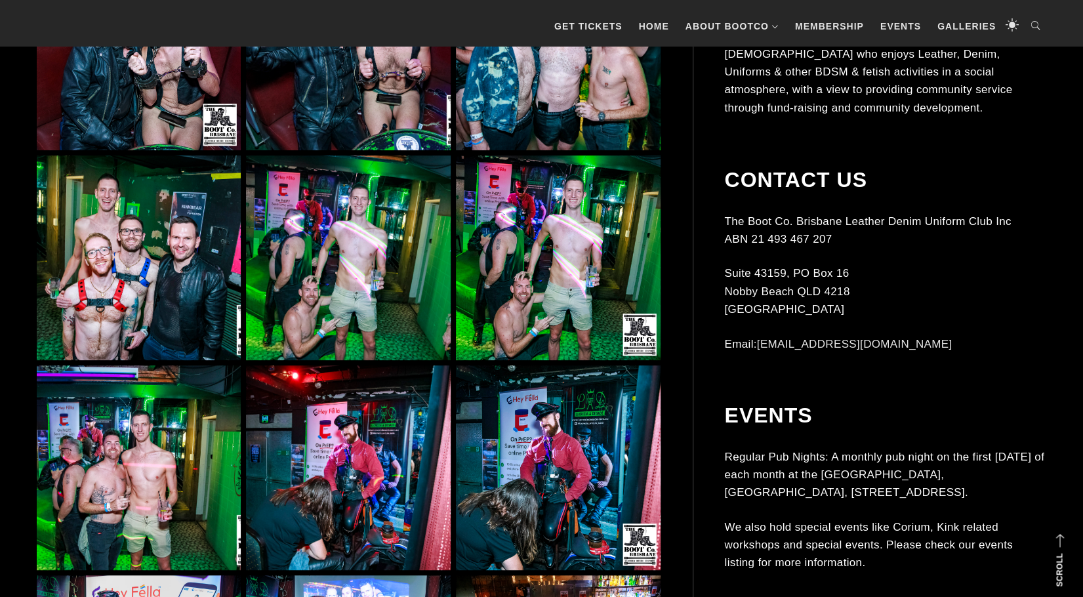
click at [586, 243] on img at bounding box center [558, 257] width 204 height 204
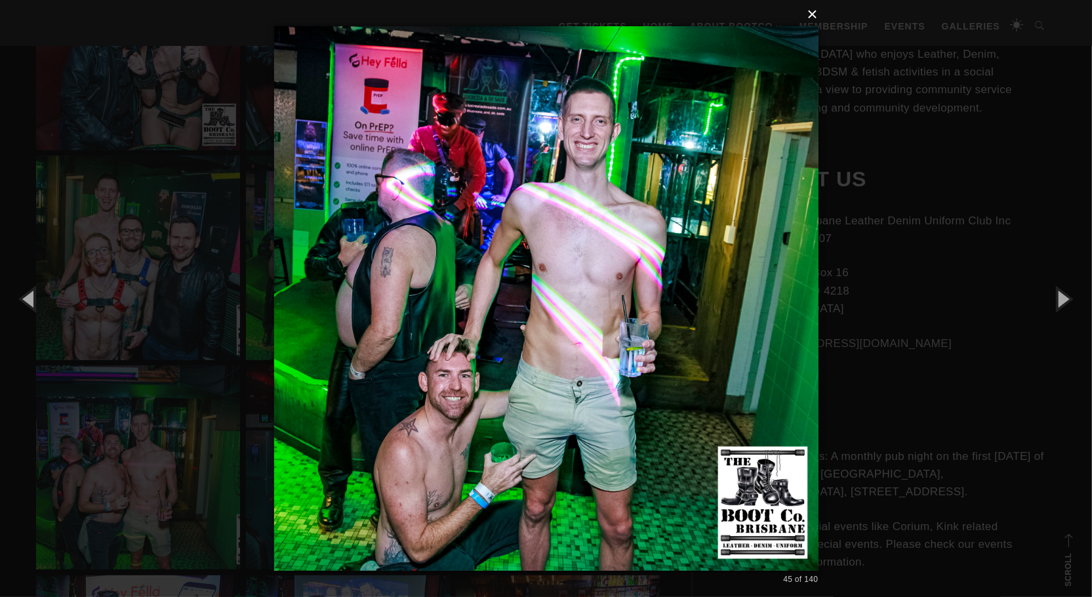
click at [813, 16] on button "×" at bounding box center [550, 14] width 544 height 29
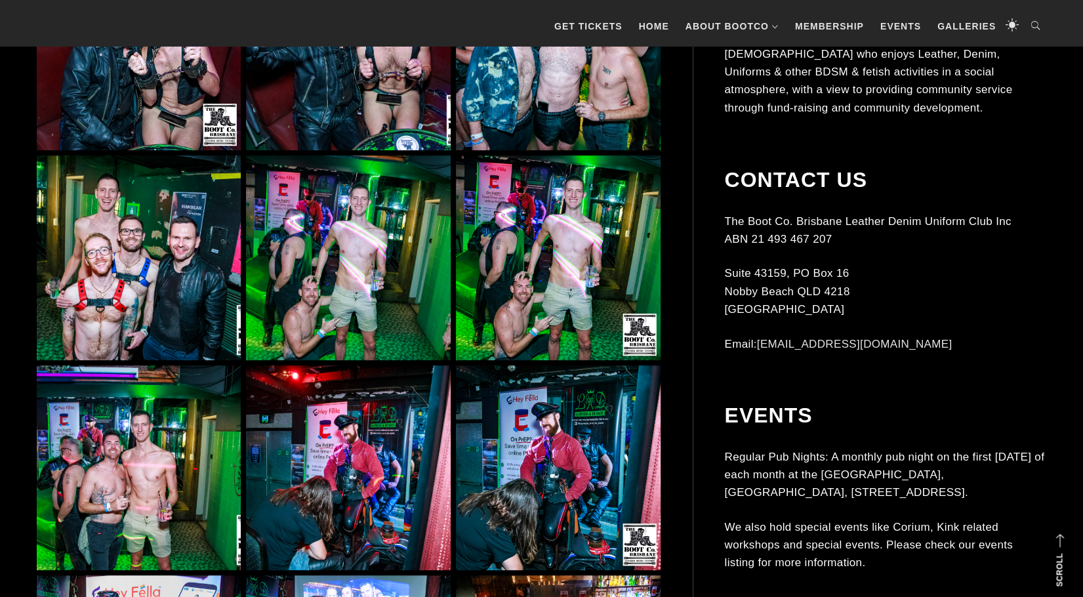
click at [163, 428] on img at bounding box center [139, 467] width 204 height 204
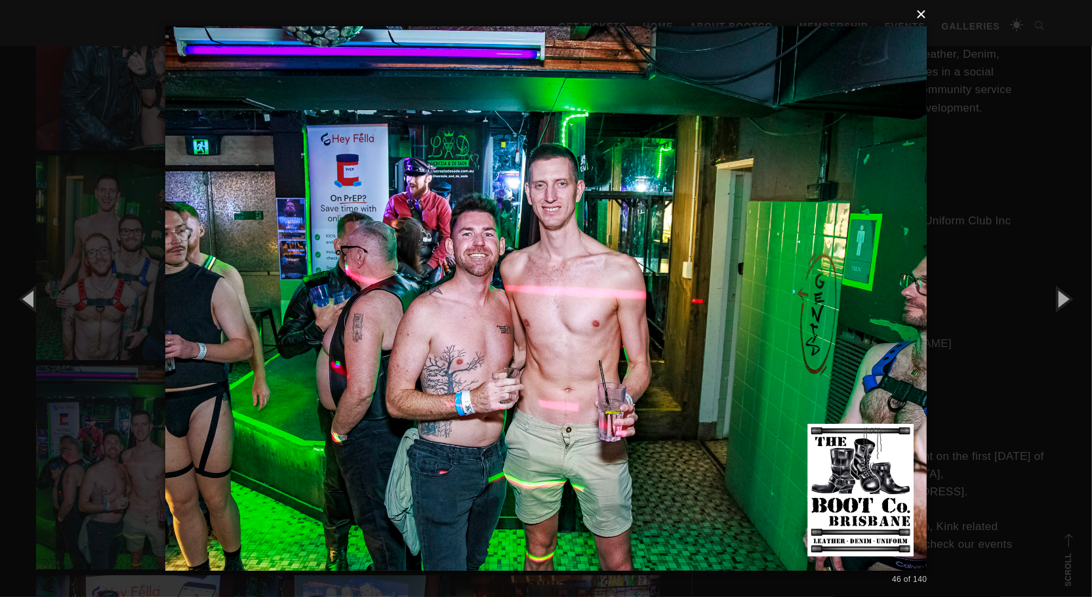
click at [921, 14] on button "×" at bounding box center [550, 14] width 762 height 29
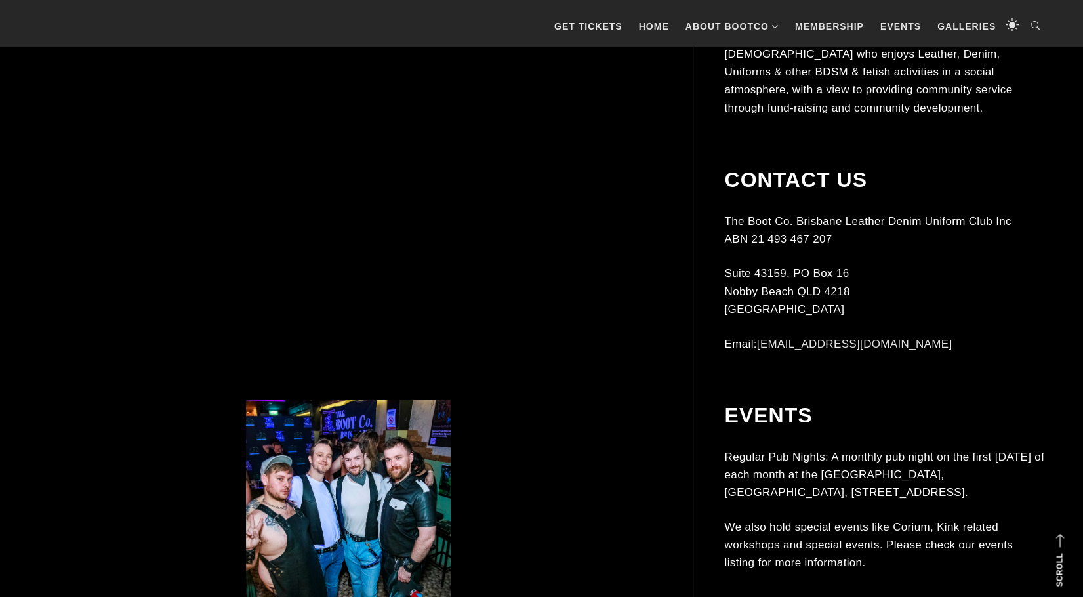
scroll to position [5245, 0]
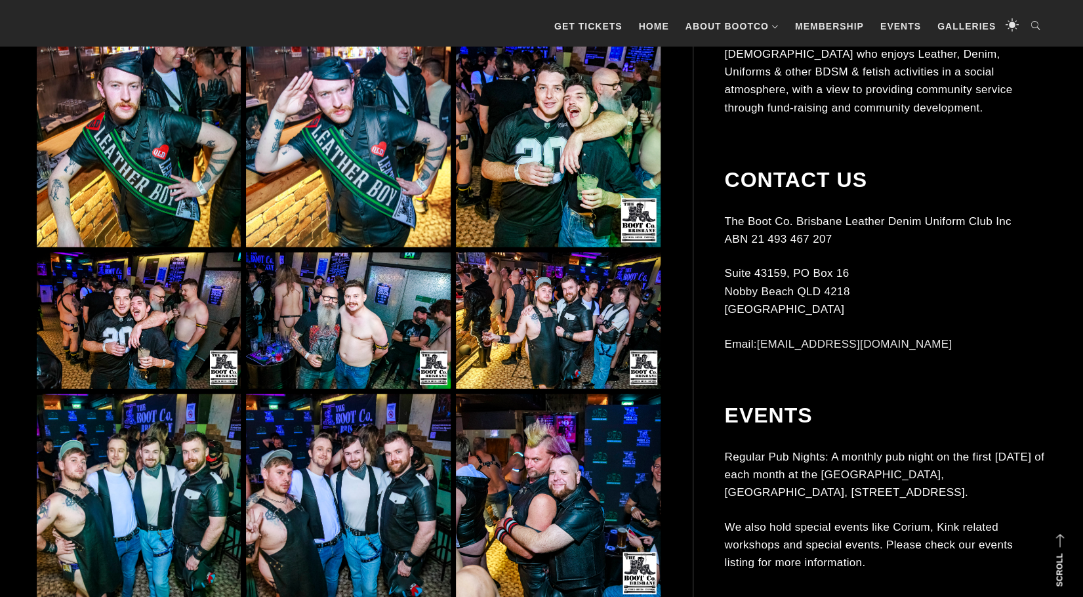
click at [498, 326] on img at bounding box center [558, 320] width 204 height 136
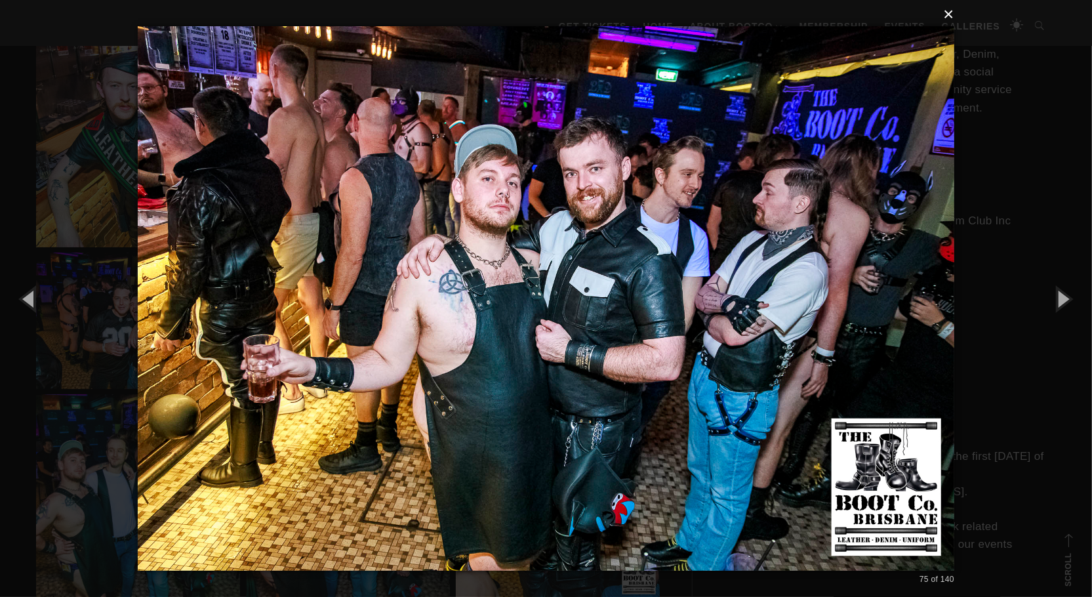
click at [952, 14] on button "×" at bounding box center [550, 14] width 816 height 29
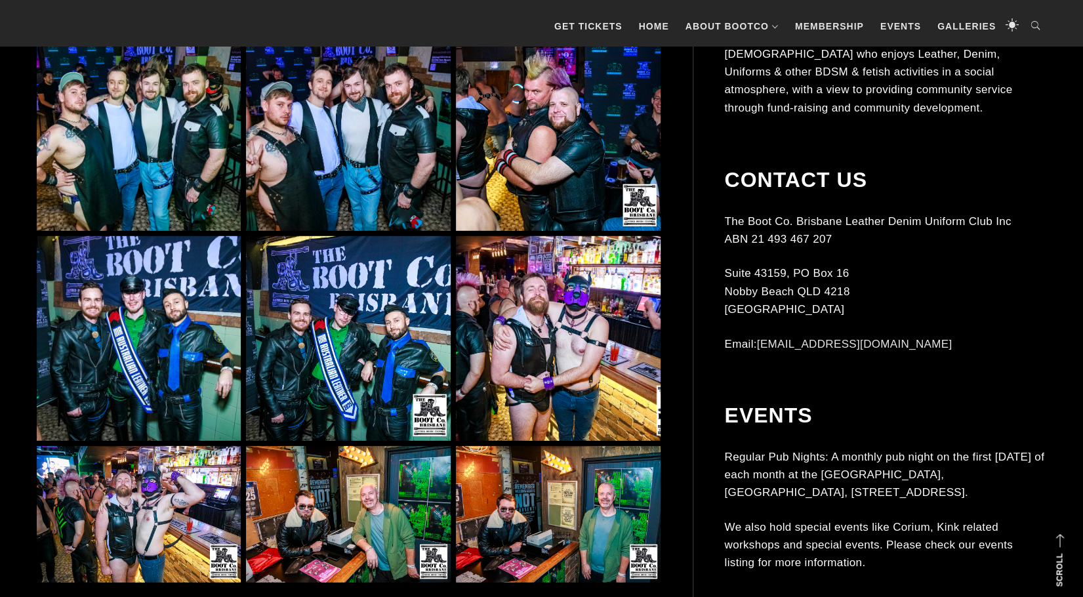
scroll to position [5704, 0]
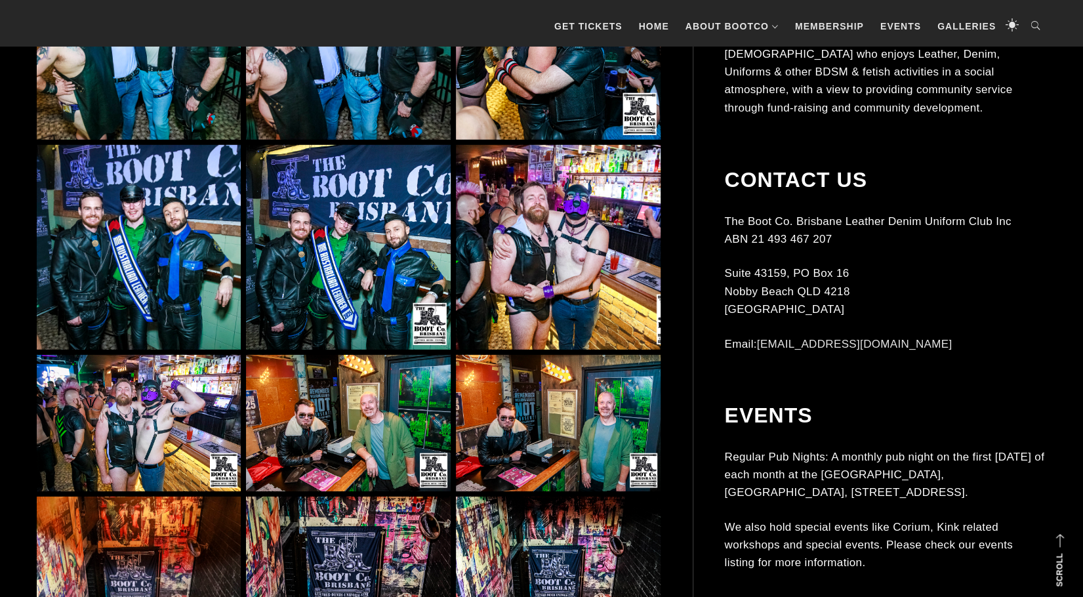
click at [118, 406] on img at bounding box center [139, 423] width 204 height 136
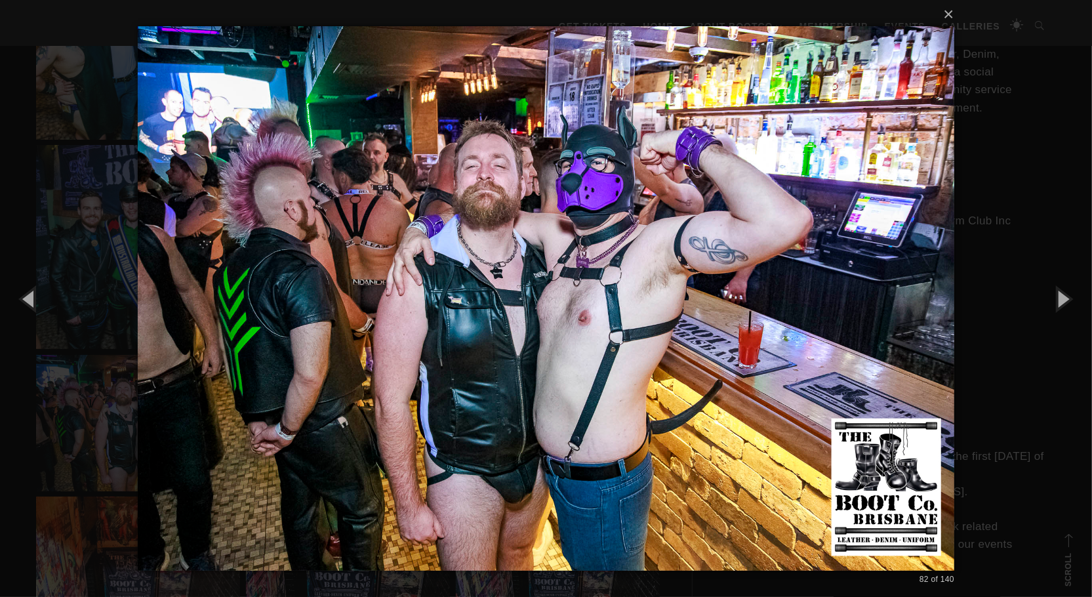
click at [959, 16] on div "× 82 of 140 Loading..." at bounding box center [546, 298] width 1092 height 597
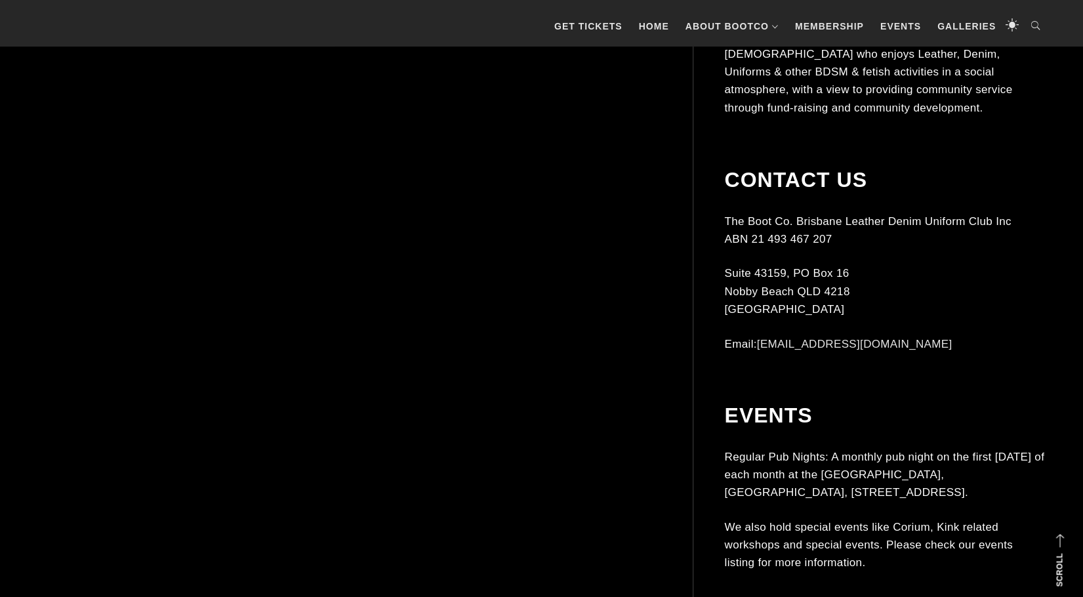
scroll to position [7409, 0]
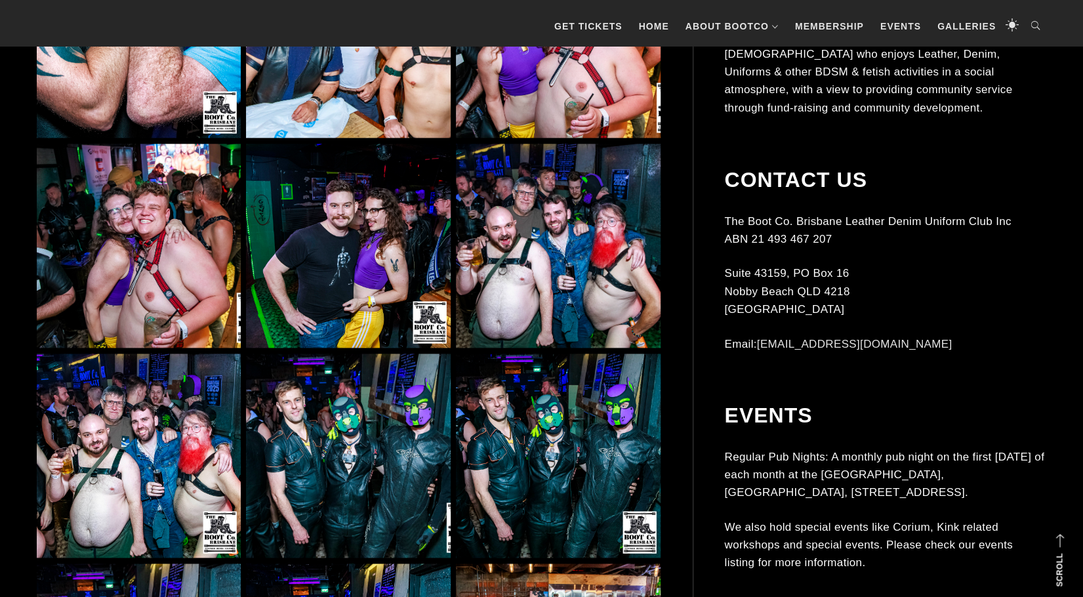
click at [214, 207] on img at bounding box center [139, 246] width 204 height 204
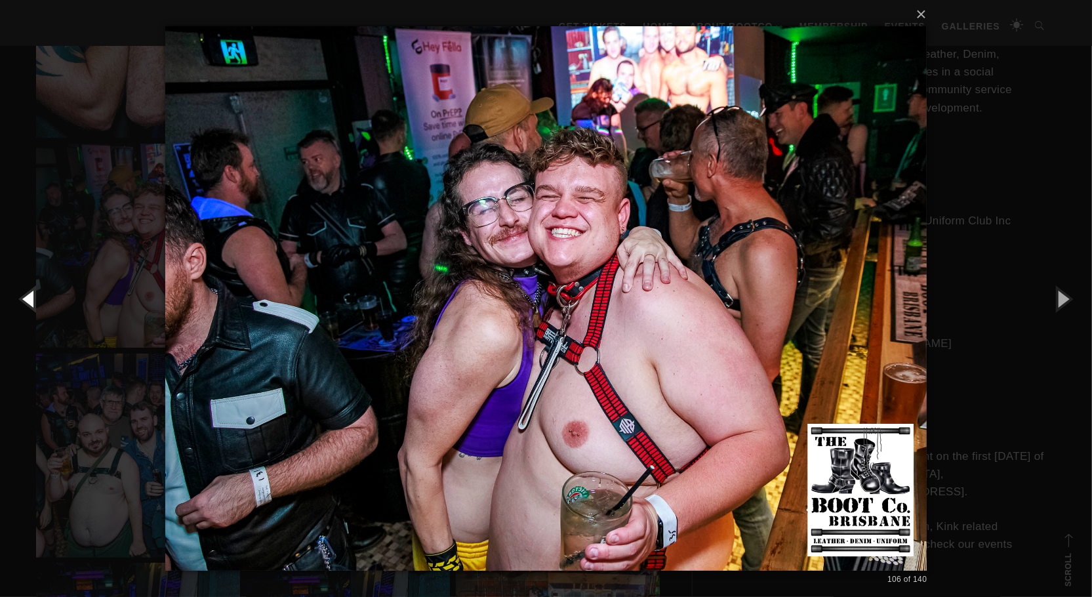
click at [24, 298] on button "button" at bounding box center [29, 298] width 59 height 72
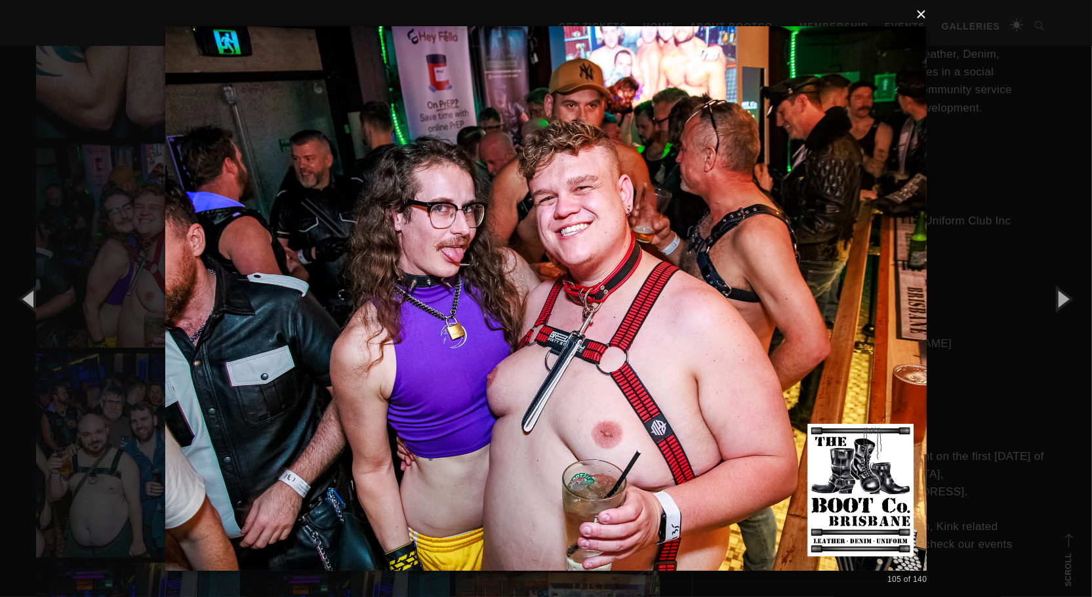
click at [926, 18] on button "×" at bounding box center [550, 14] width 762 height 29
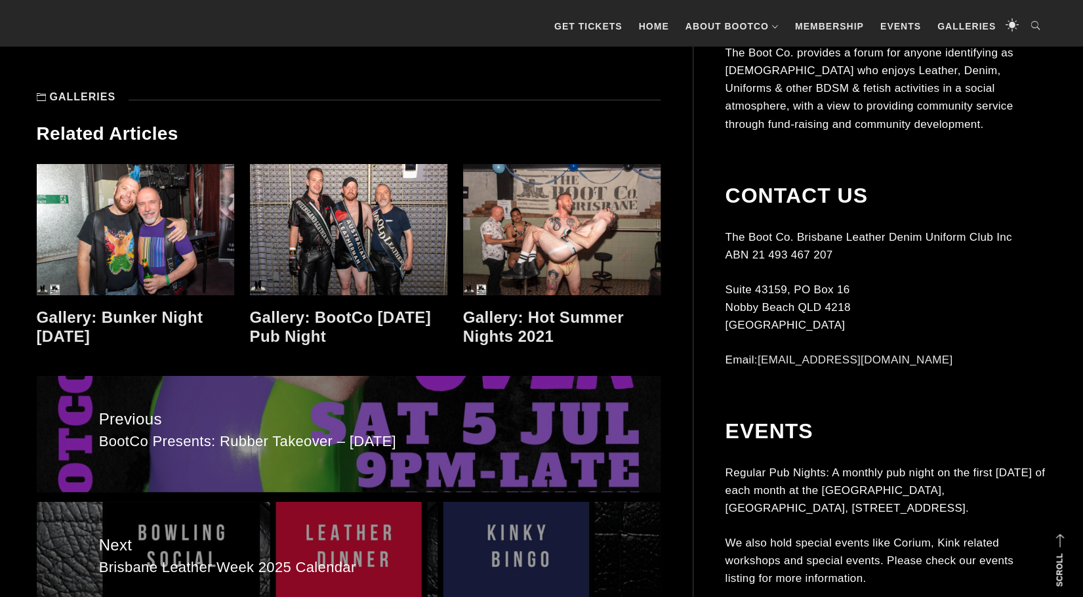
scroll to position [9573, 0]
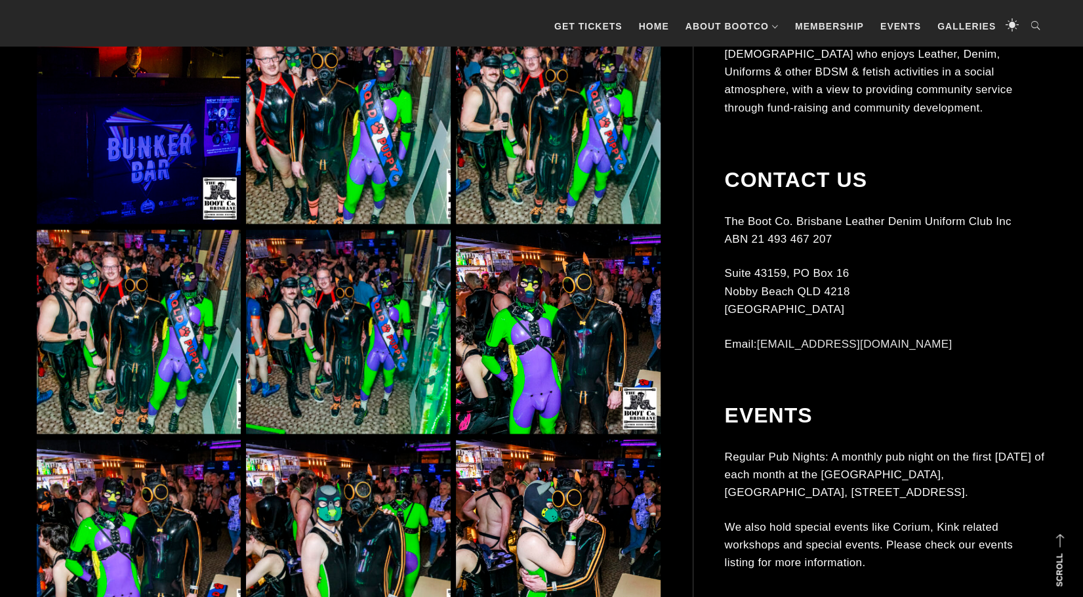
scroll to position [1115, 0]
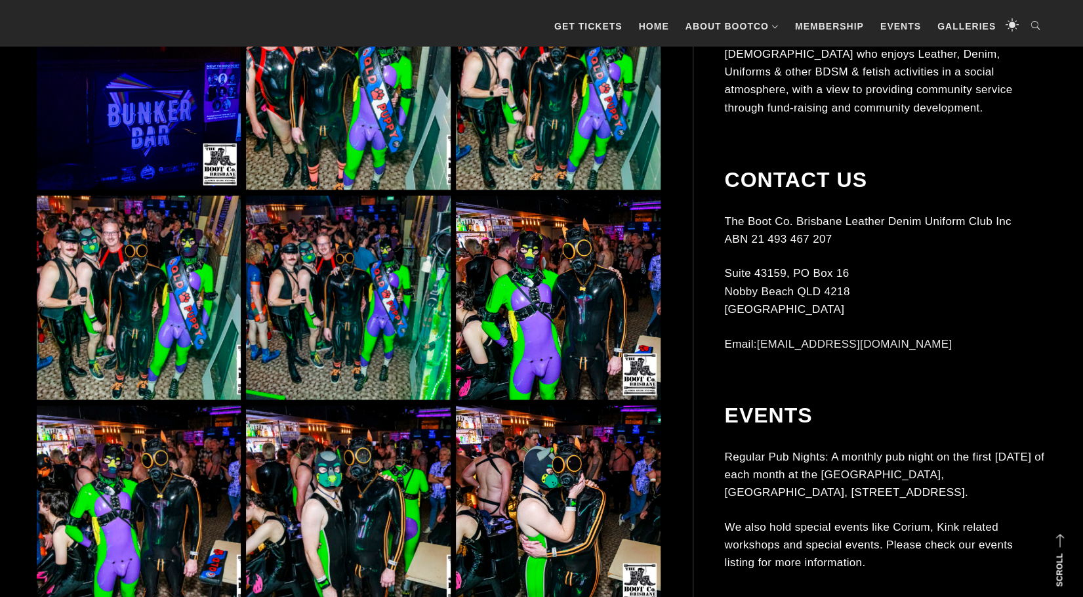
click at [197, 317] on img at bounding box center [139, 297] width 204 height 204
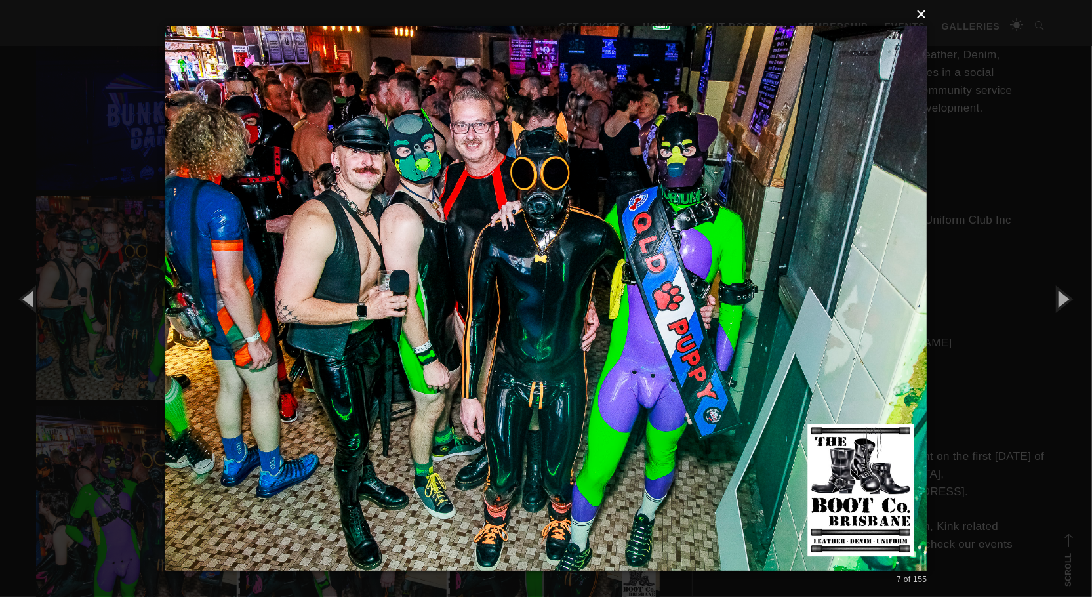
click at [916, 23] on button "×" at bounding box center [550, 14] width 762 height 29
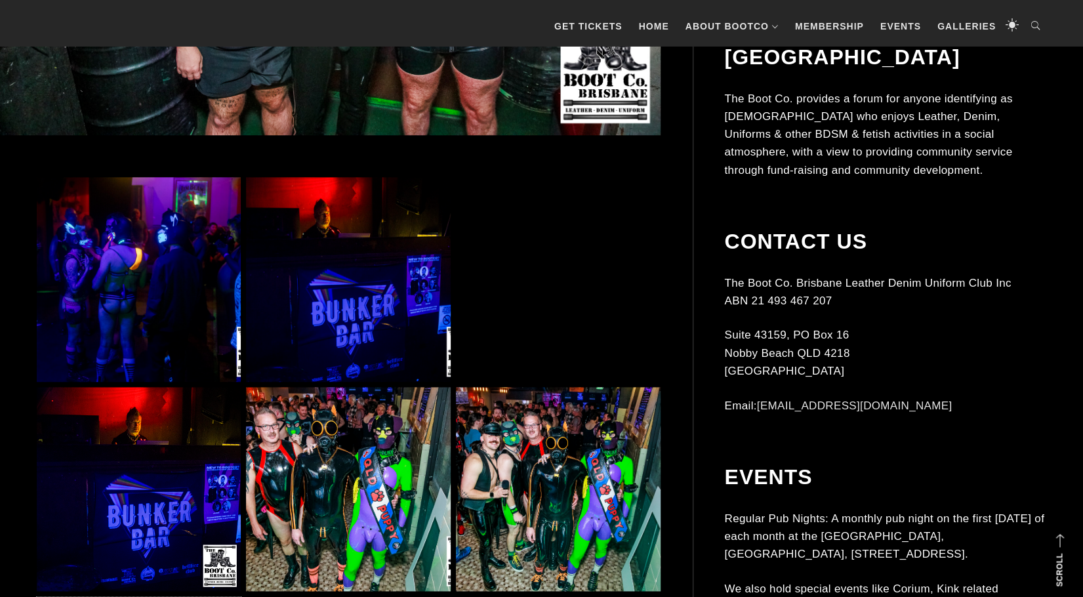
scroll to position [524, 0]
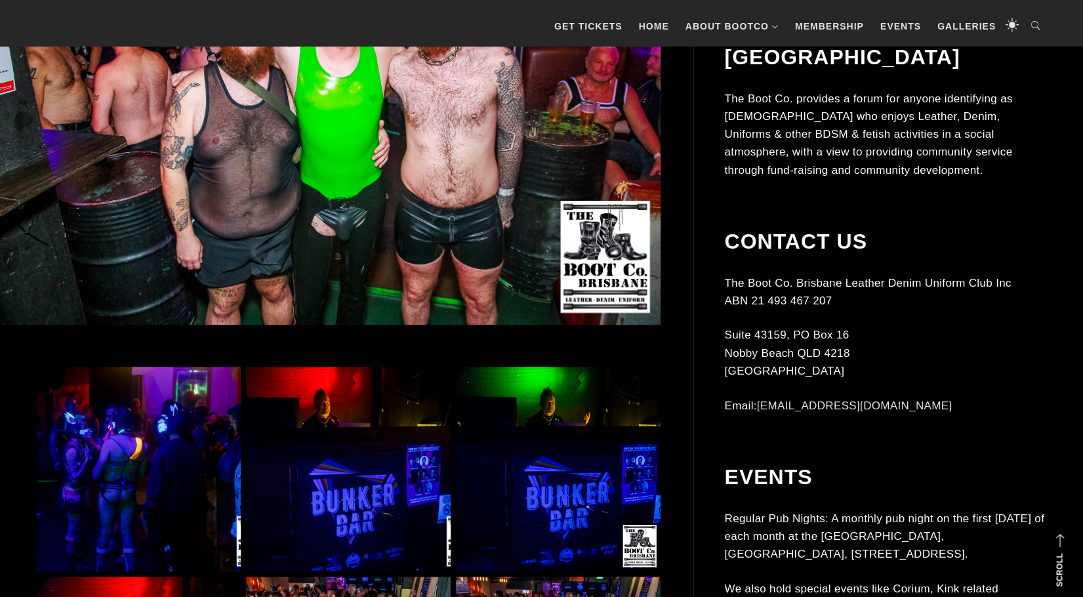
click at [383, 217] on img at bounding box center [328, 102] width 666 height 443
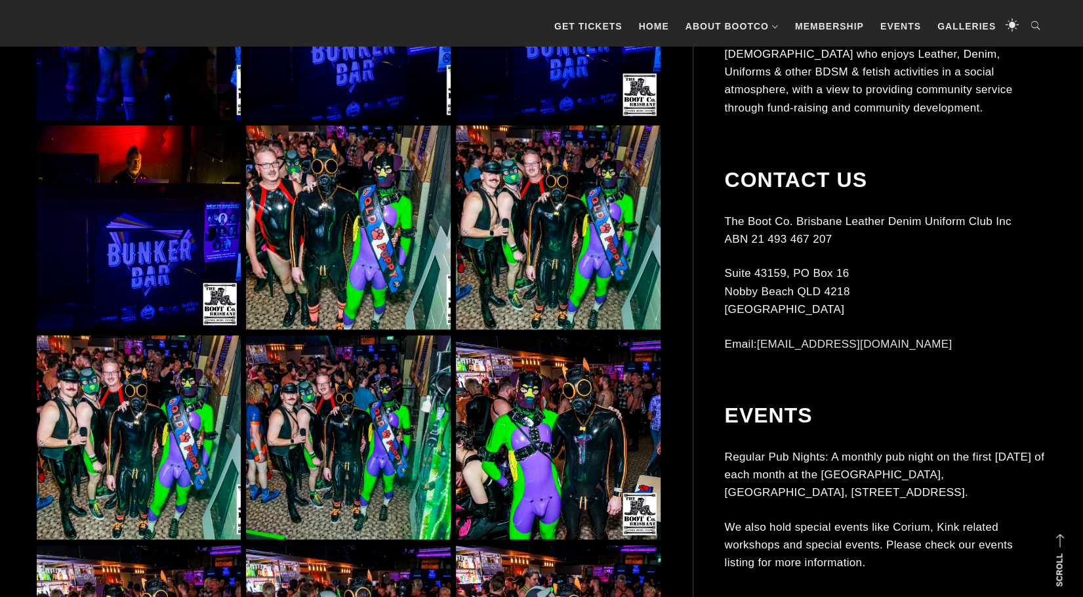
scroll to position [983, 0]
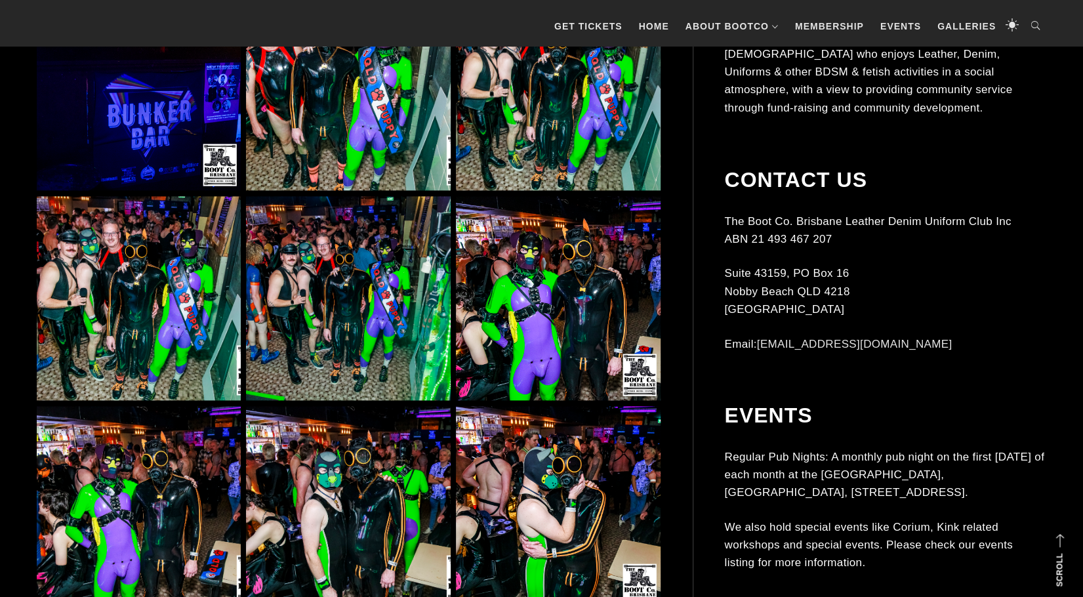
click at [560, 274] on img at bounding box center [558, 298] width 204 height 204
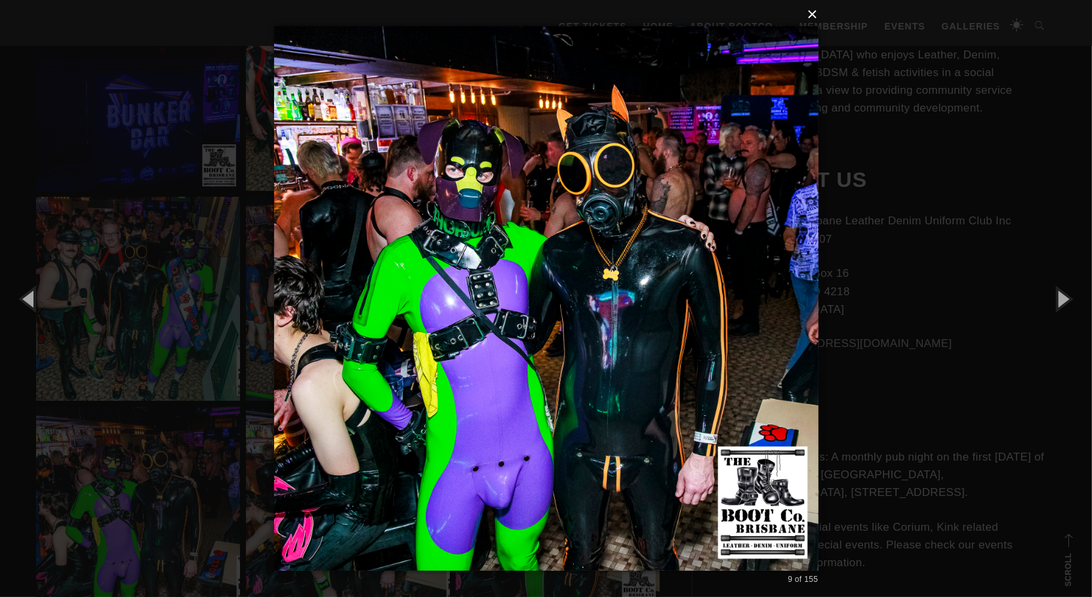
click at [812, 15] on button "×" at bounding box center [550, 14] width 544 height 29
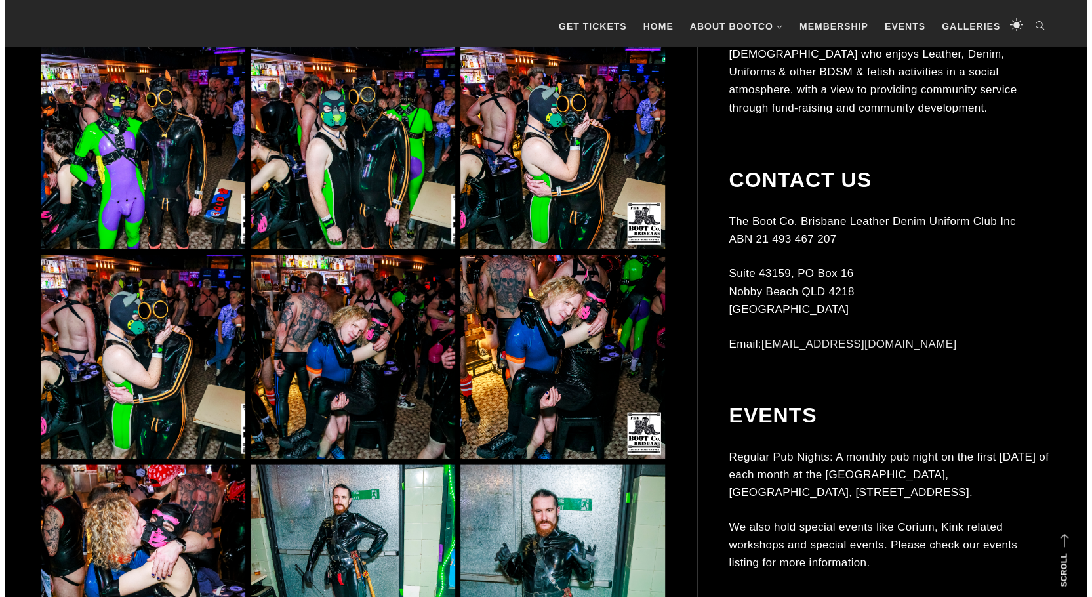
scroll to position [1507, 0]
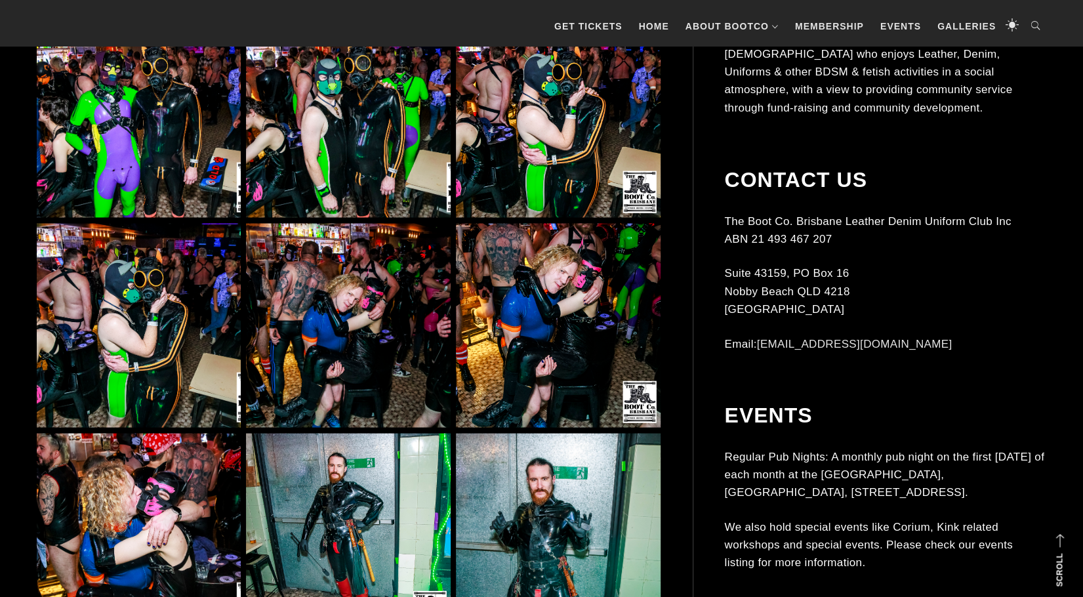
click at [370, 344] on img at bounding box center [348, 325] width 204 height 204
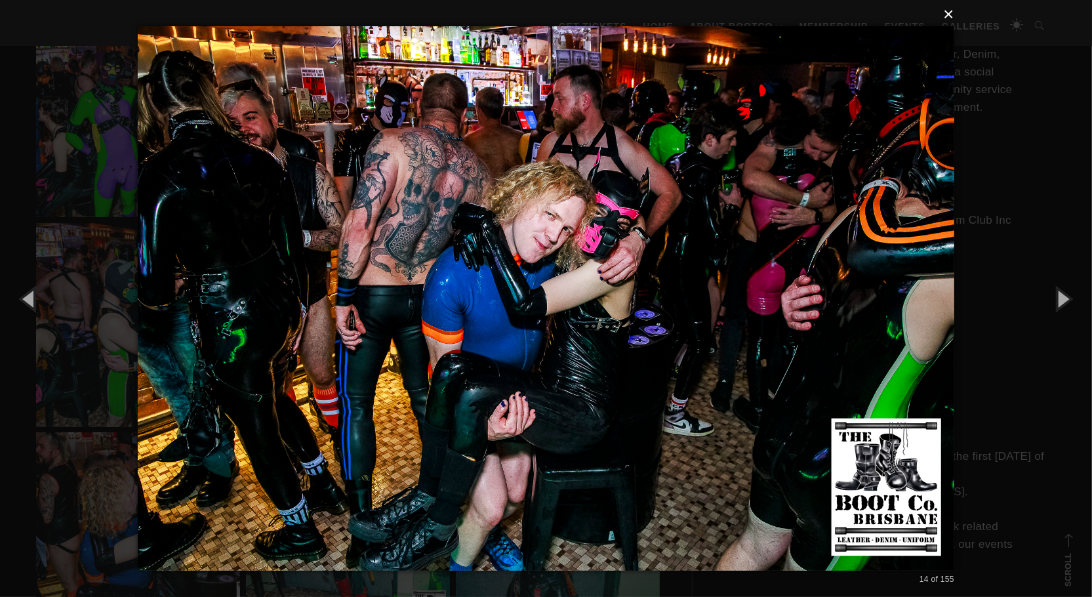
click at [949, 10] on button "×" at bounding box center [550, 14] width 816 height 29
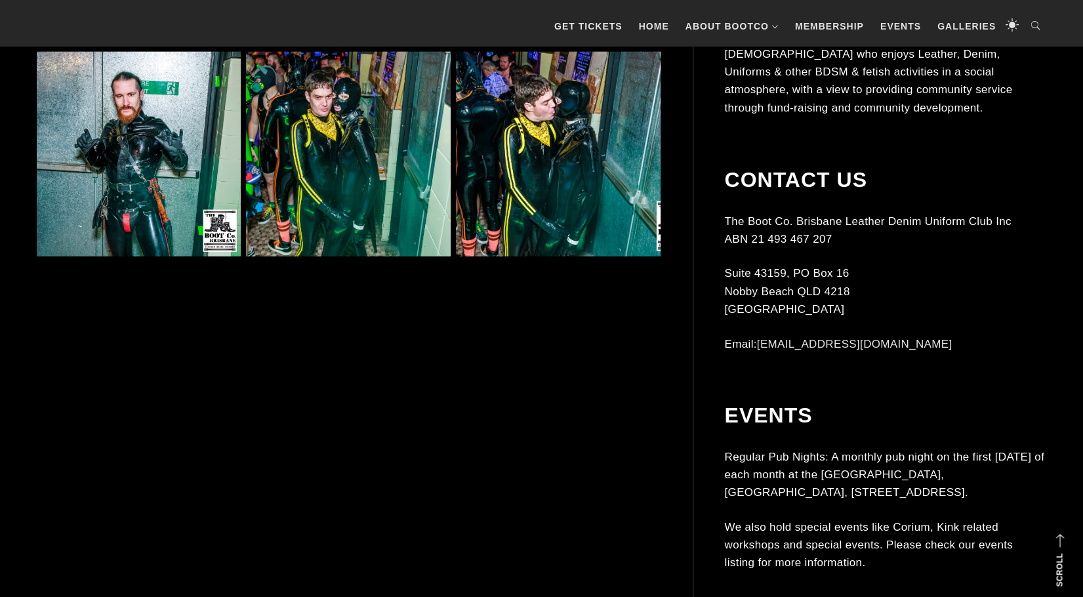
scroll to position [2163, 0]
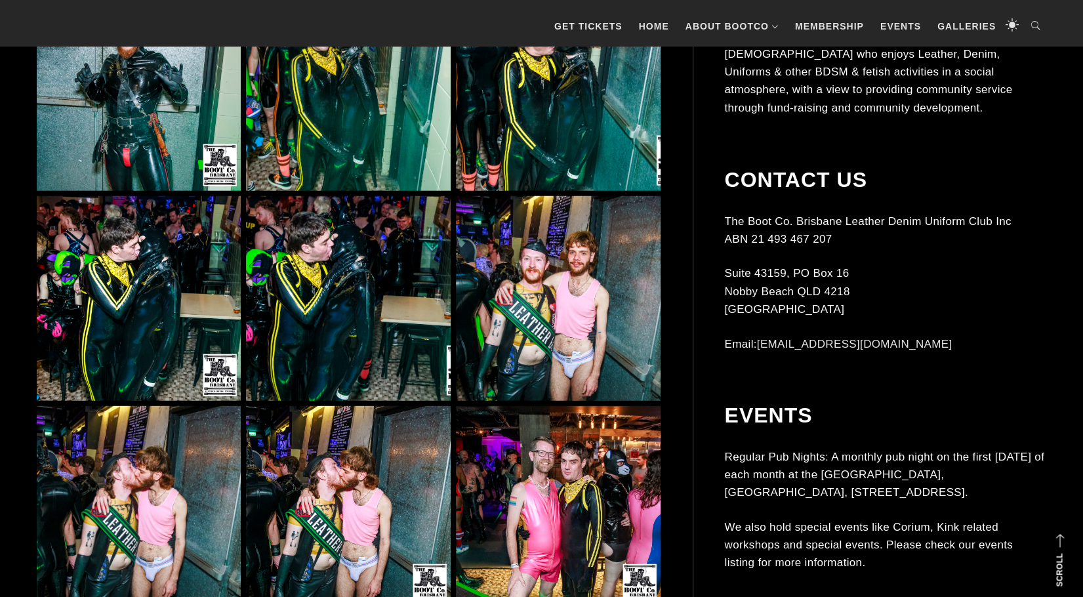
click at [371, 349] on img at bounding box center [348, 298] width 204 height 204
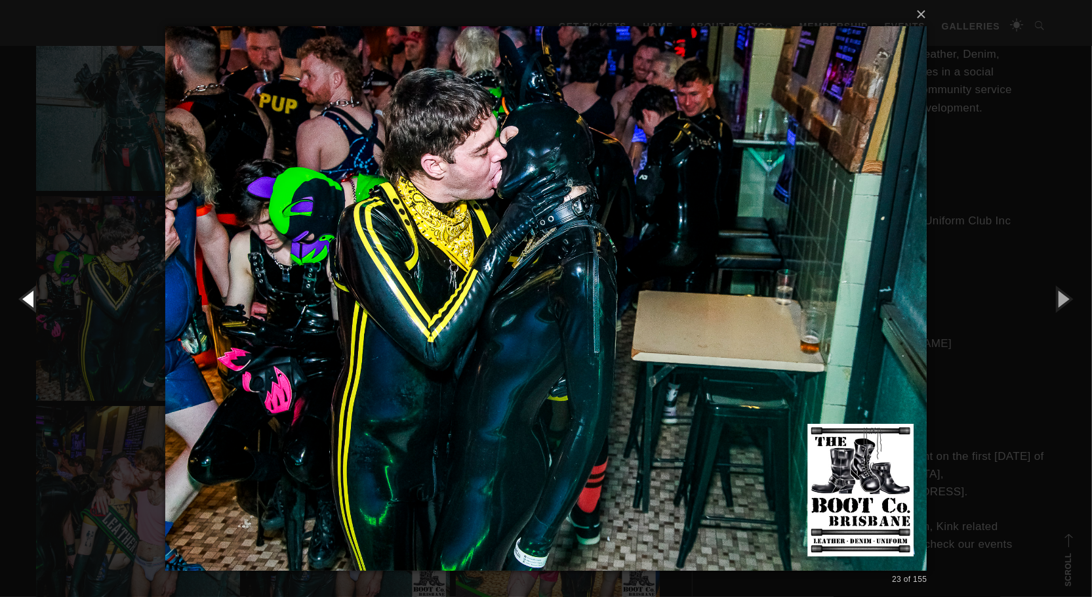
click at [33, 300] on button "button" at bounding box center [29, 298] width 59 height 72
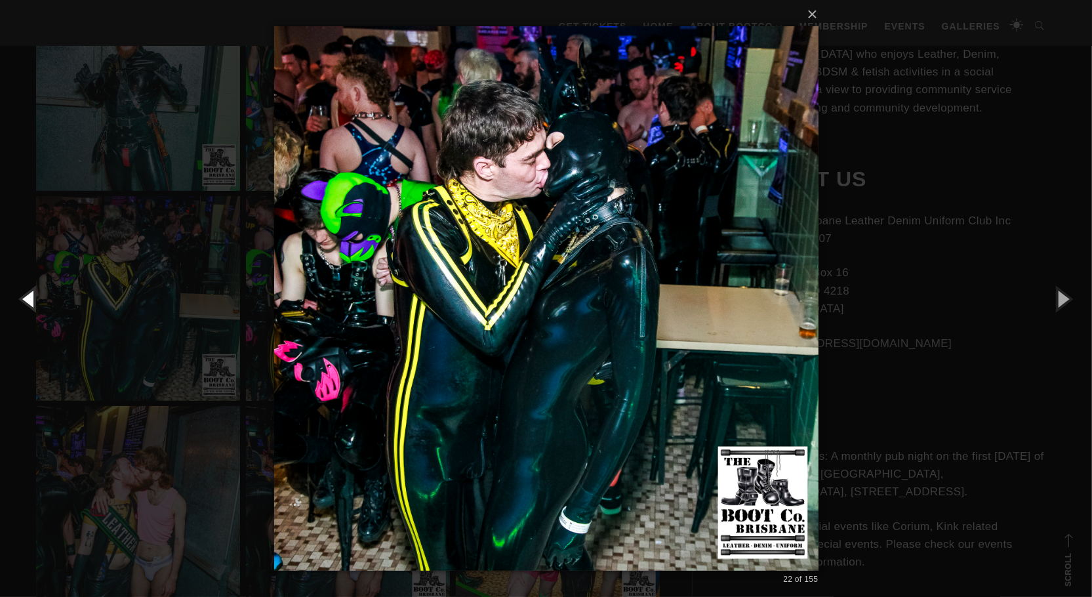
click at [33, 300] on button "button" at bounding box center [29, 298] width 59 height 72
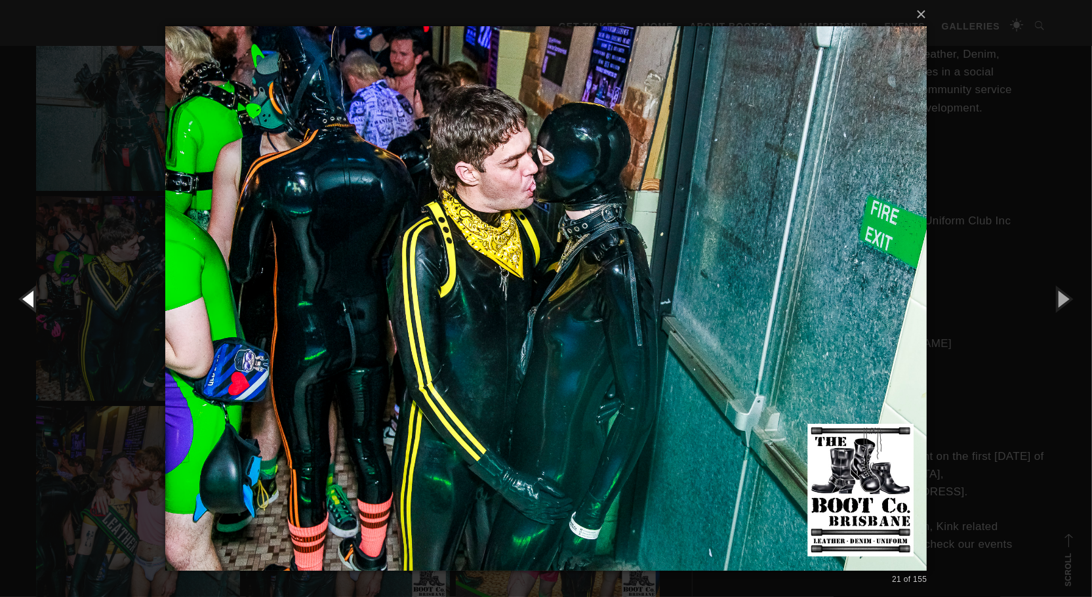
click at [33, 300] on button "button" at bounding box center [29, 298] width 59 height 72
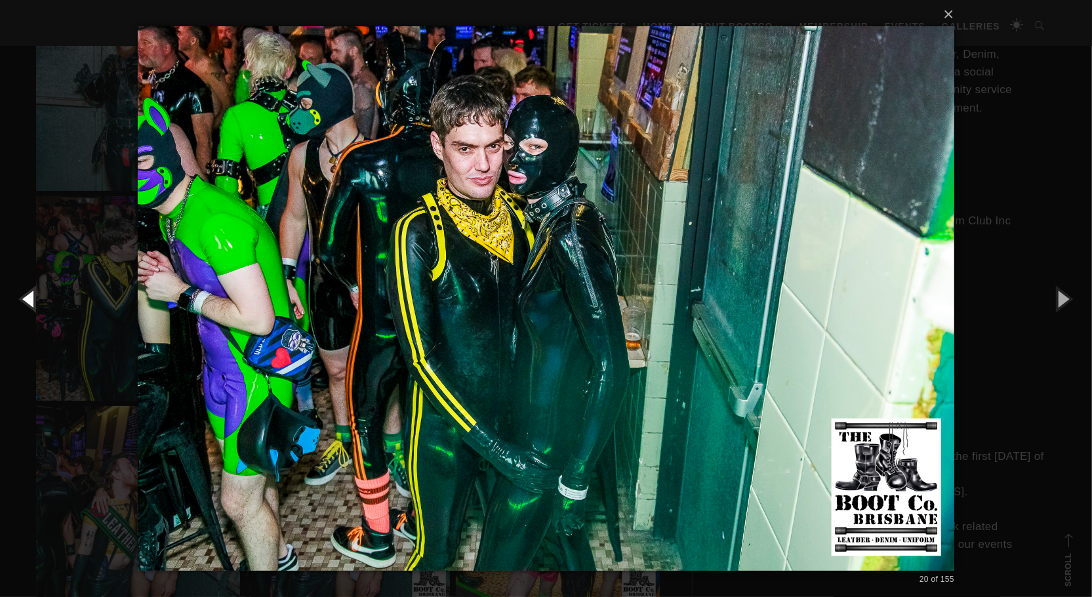
click at [33, 300] on button "button" at bounding box center [29, 298] width 59 height 72
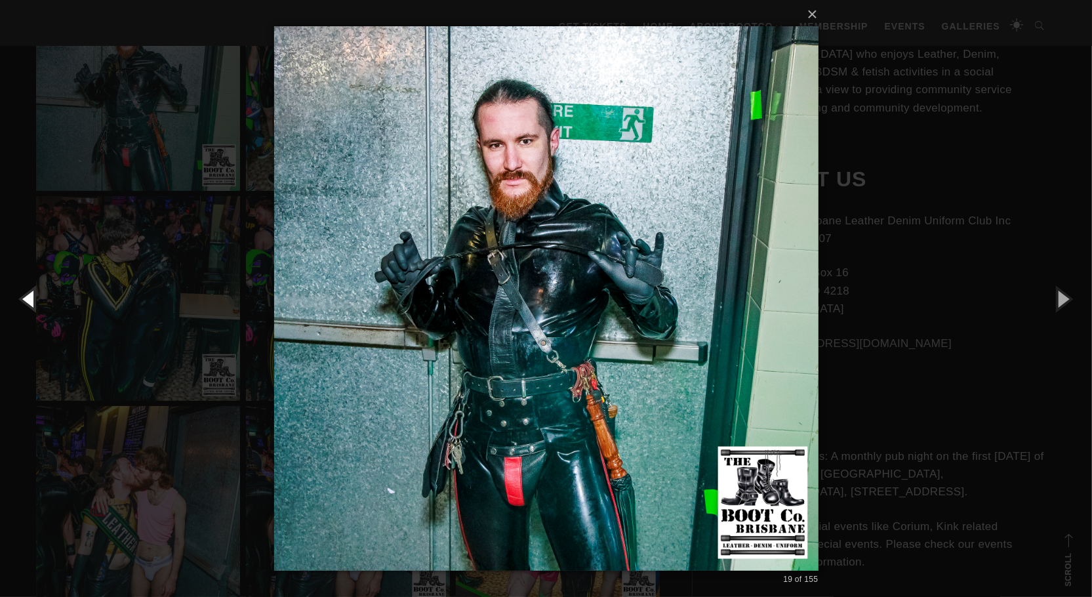
click at [33, 300] on button "button" at bounding box center [29, 298] width 59 height 72
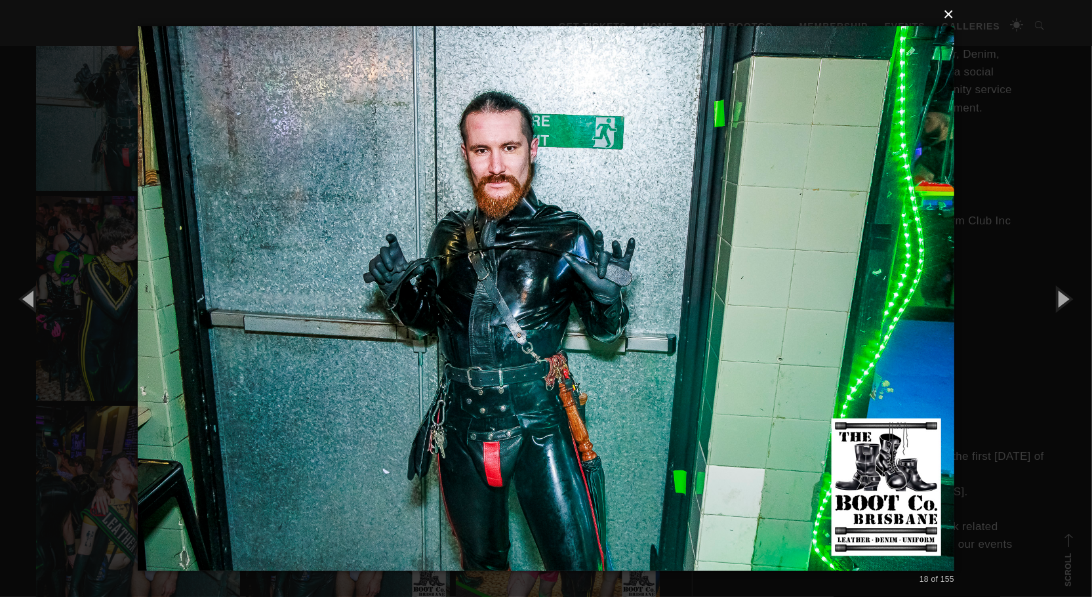
click at [948, 13] on button "×" at bounding box center [550, 14] width 816 height 29
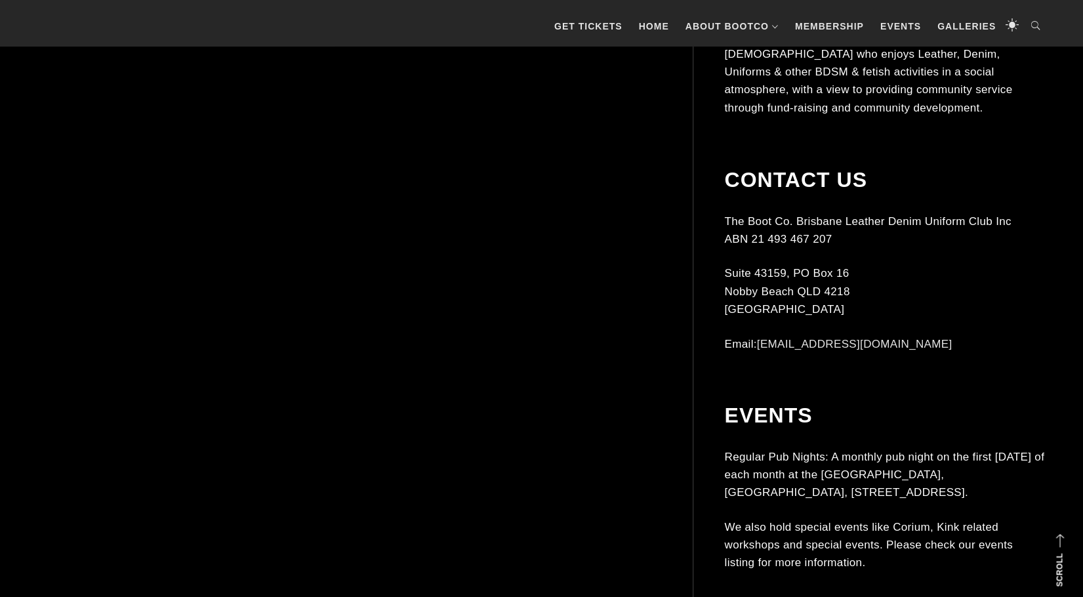
scroll to position [6621, 0]
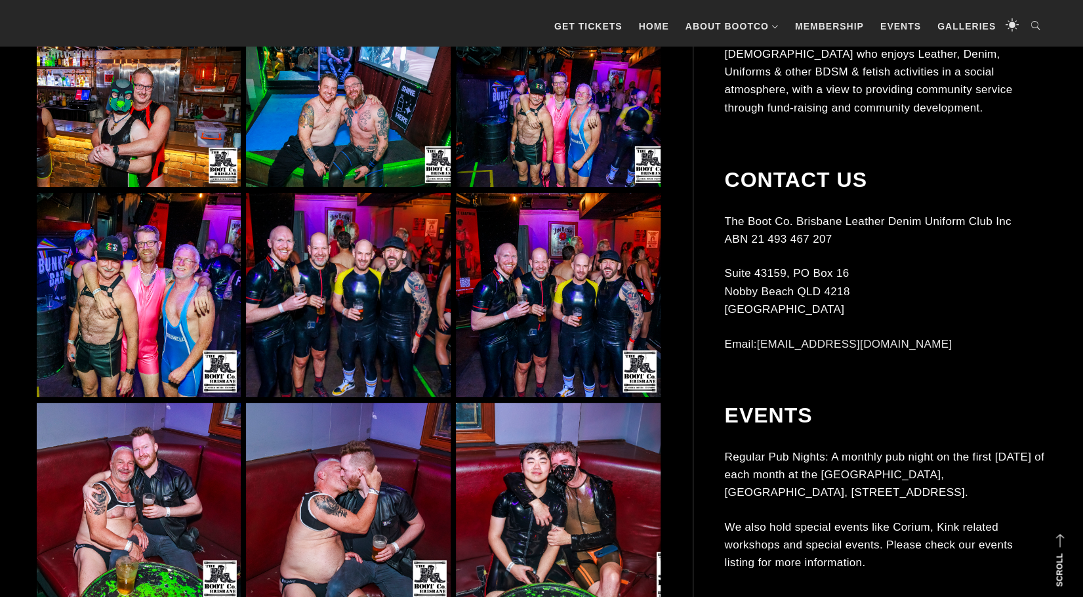
click at [190, 311] on img at bounding box center [139, 295] width 204 height 204
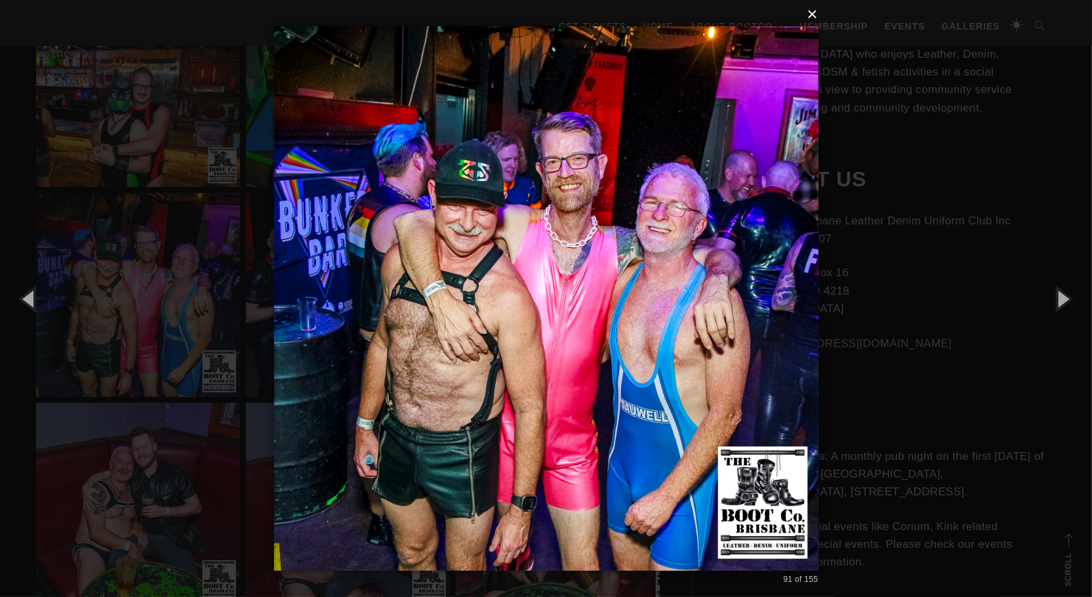
click at [817, 16] on button "×" at bounding box center [550, 14] width 544 height 29
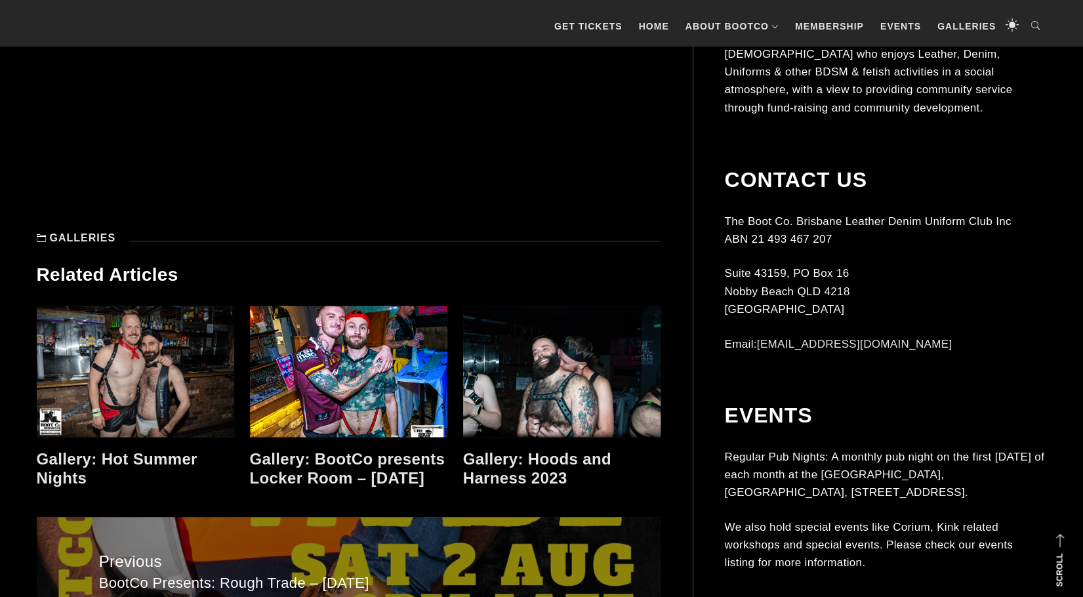
scroll to position [10818, 0]
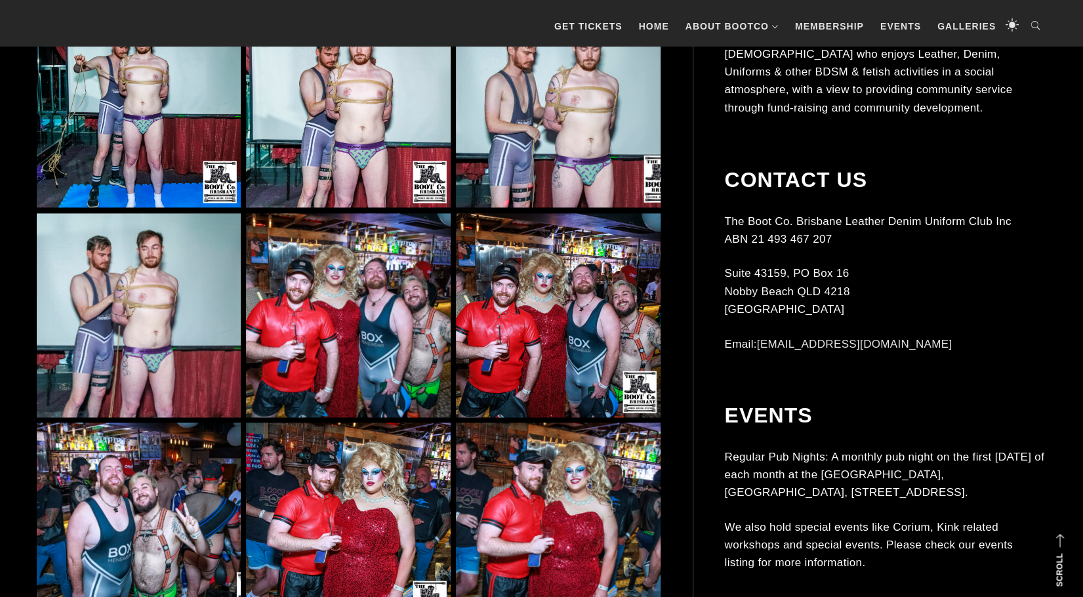
scroll to position [1115, 0]
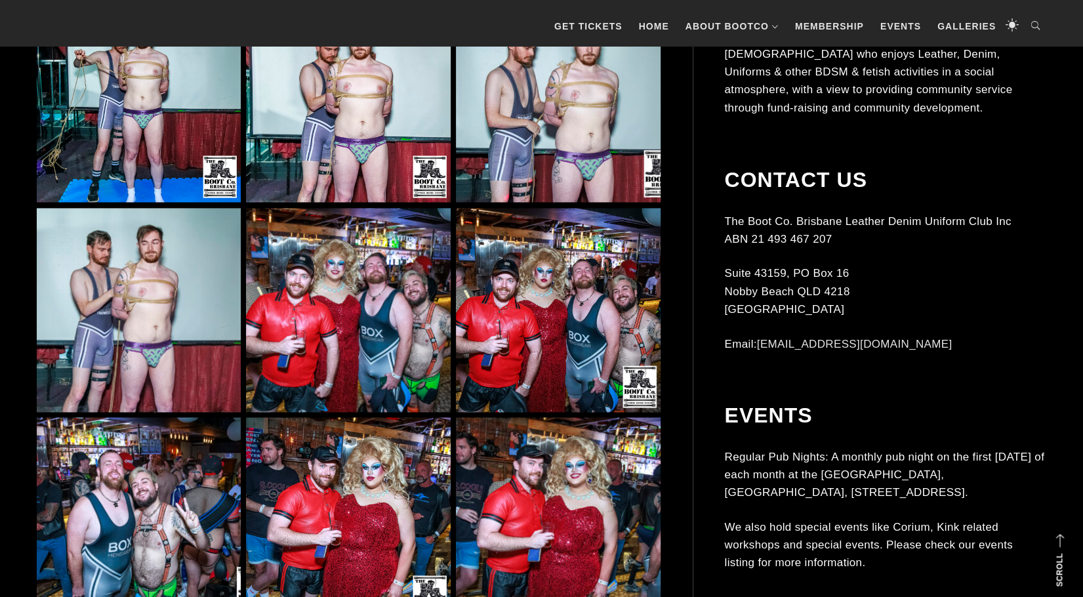
click at [114, 332] on img at bounding box center [139, 310] width 204 height 204
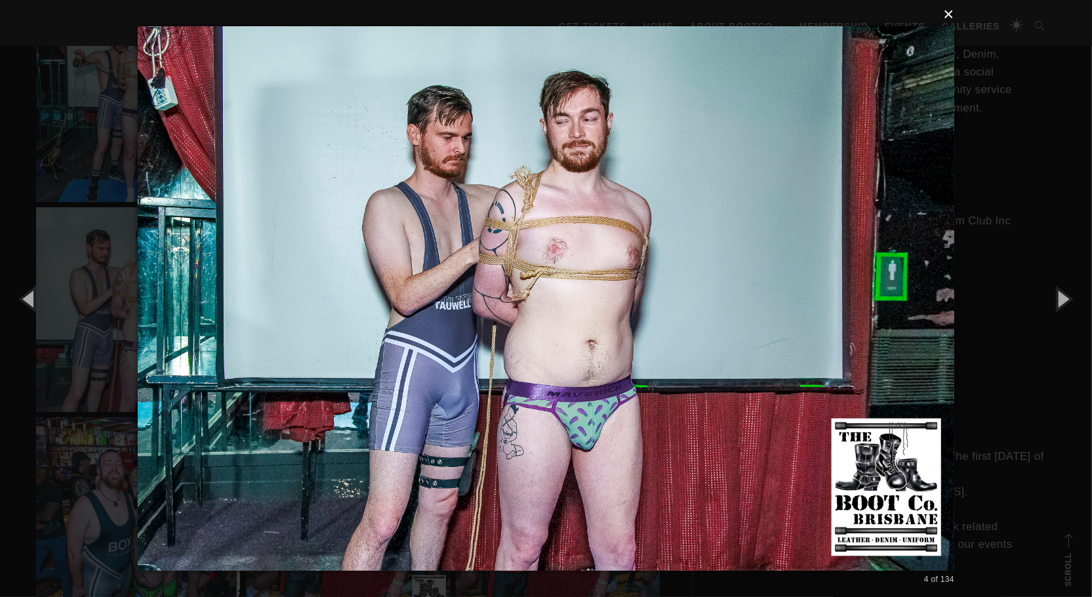
click at [944, 17] on button "×" at bounding box center [550, 14] width 816 height 29
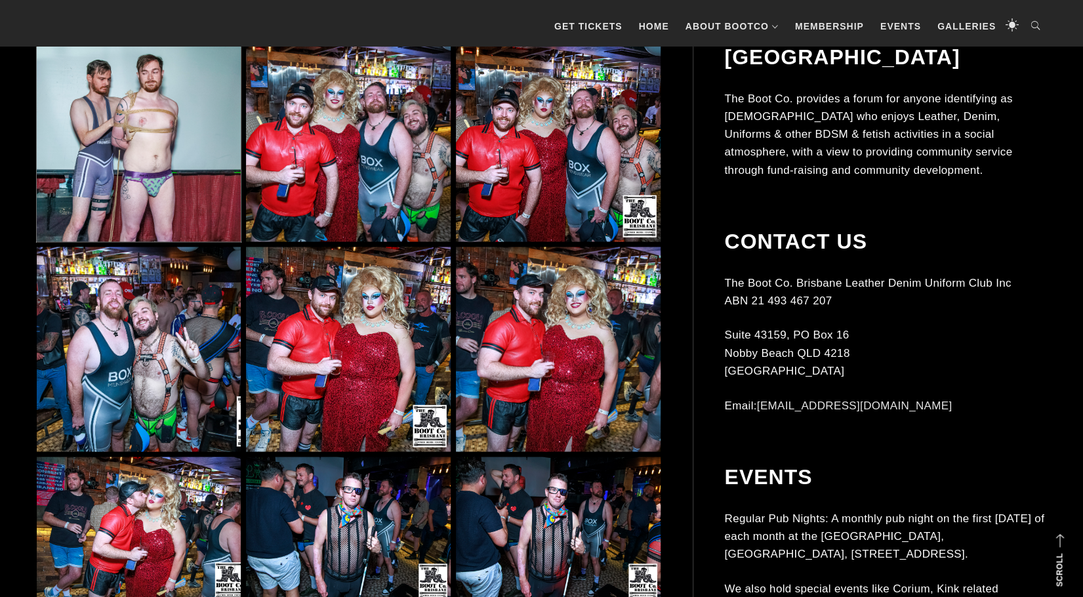
scroll to position [1246, 0]
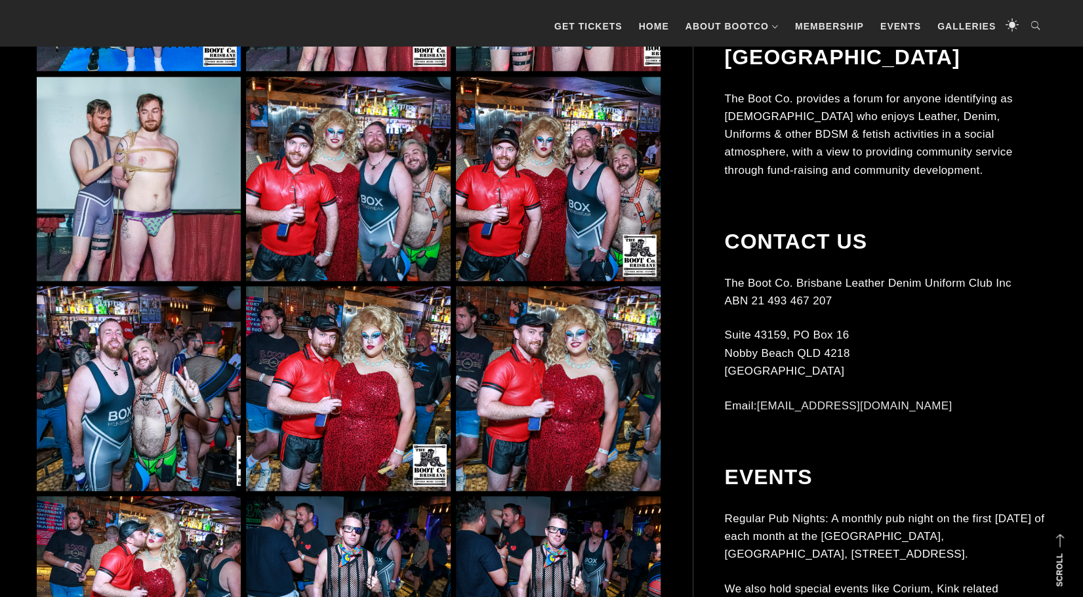
click at [546, 243] on img at bounding box center [558, 179] width 204 height 204
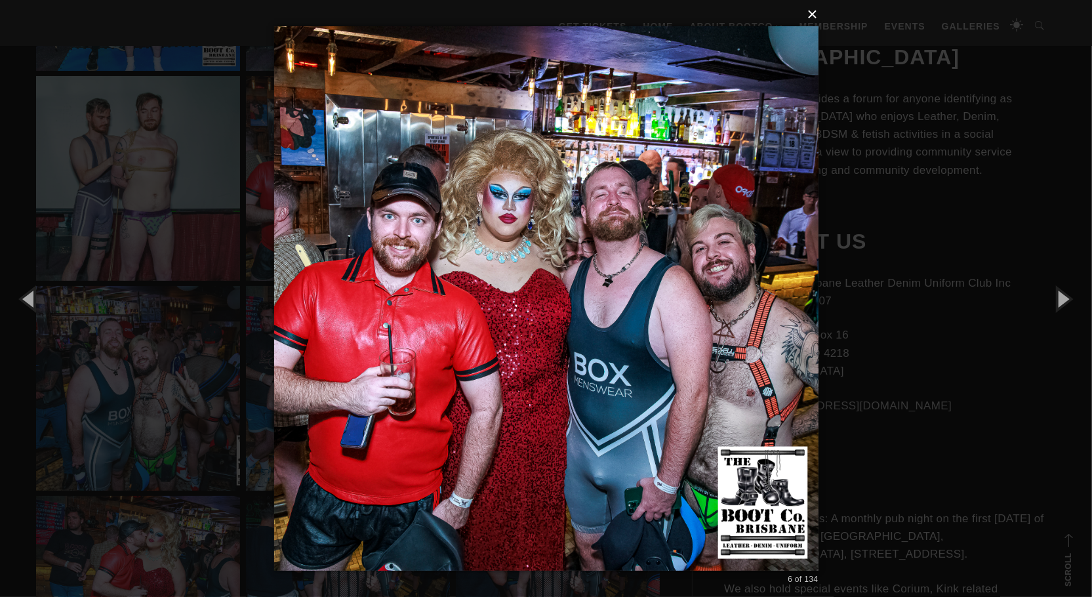
click at [811, 13] on button "×" at bounding box center [550, 14] width 544 height 29
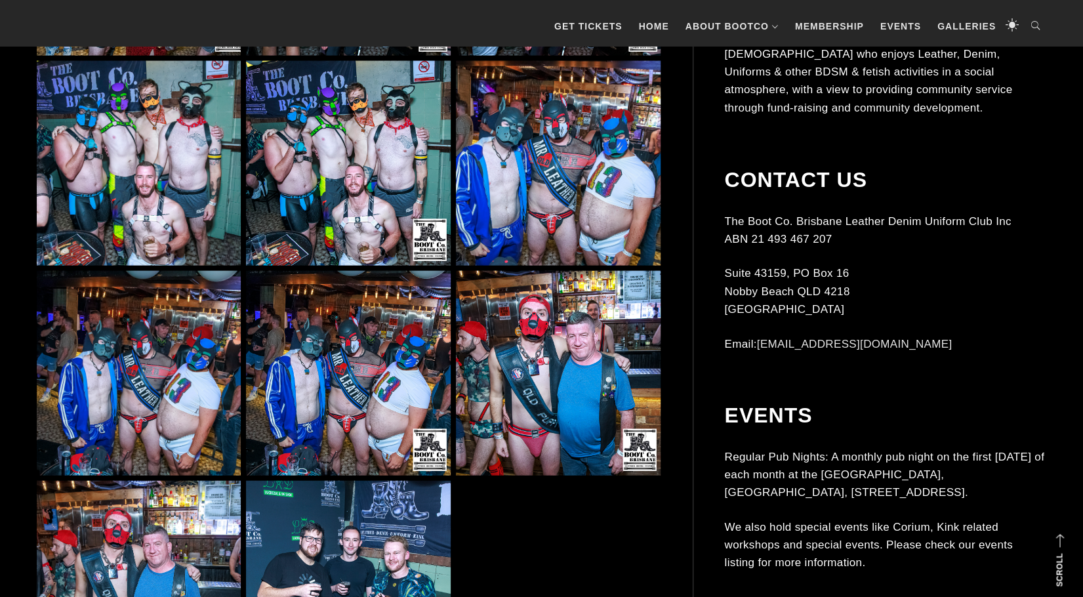
scroll to position [1967, 0]
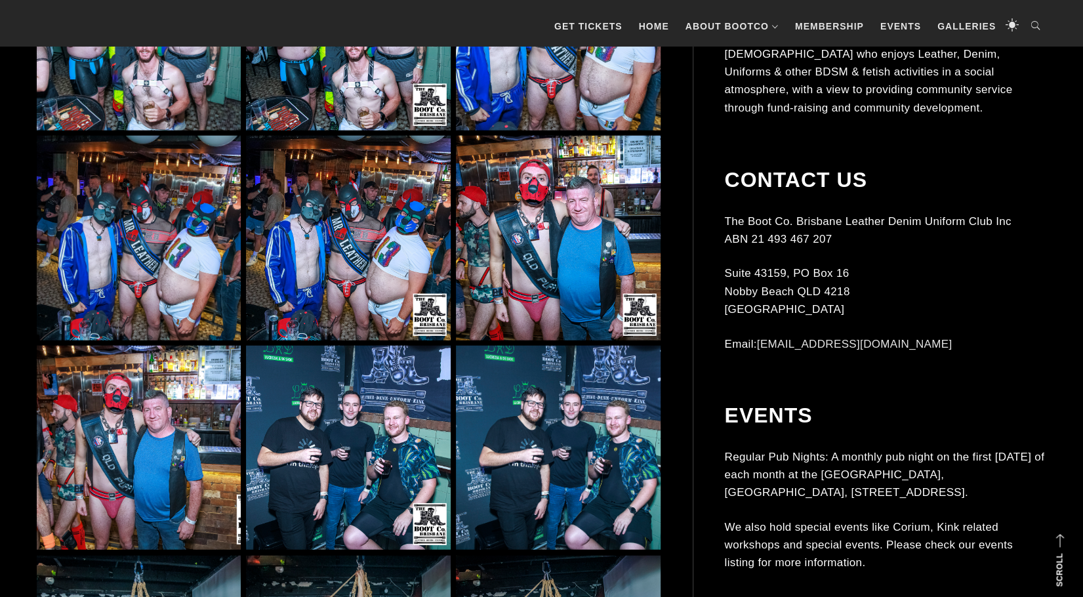
click at [503, 298] on img at bounding box center [558, 238] width 204 height 204
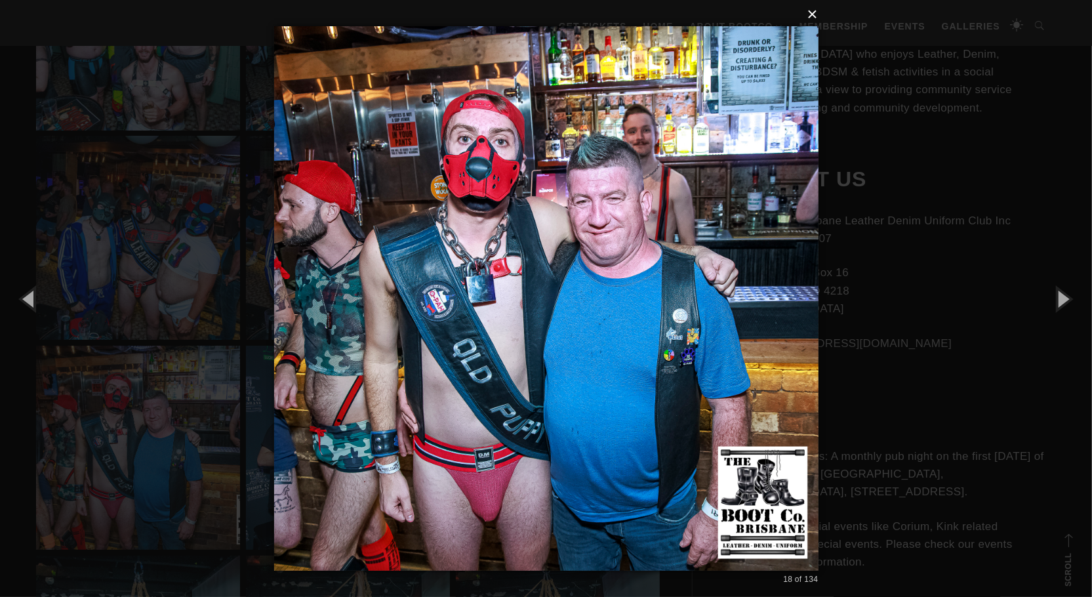
click at [813, 16] on button "×" at bounding box center [550, 14] width 544 height 29
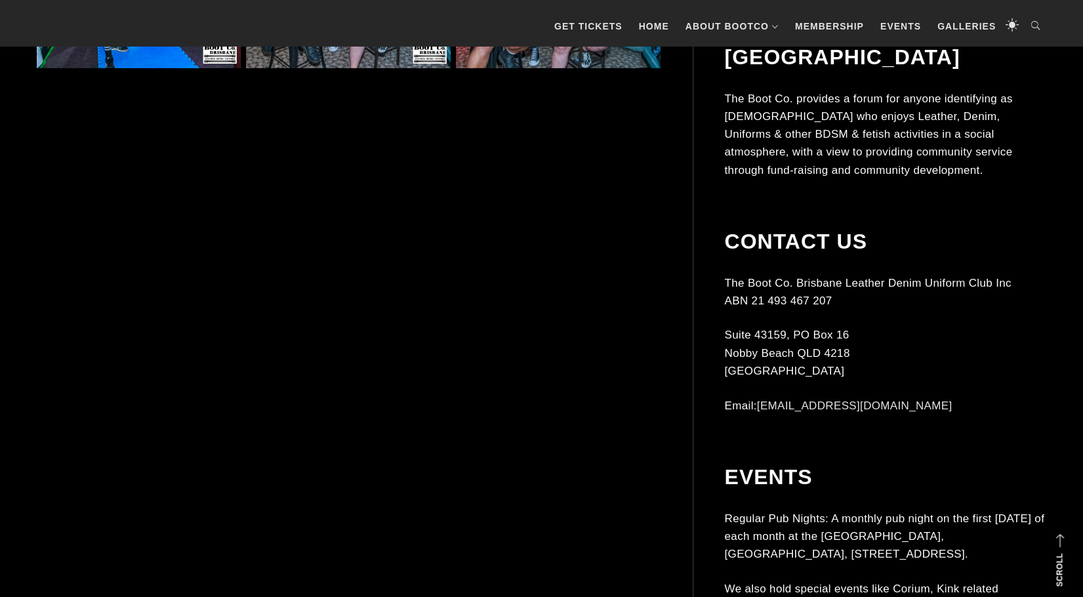
scroll to position [2820, 0]
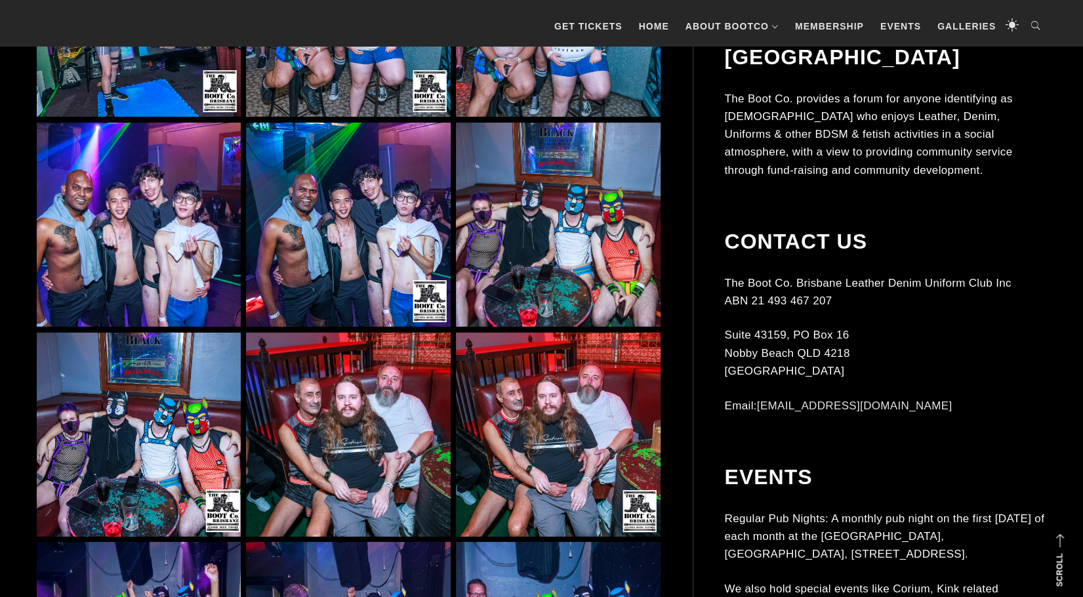
click at [333, 397] on img at bounding box center [348, 434] width 204 height 204
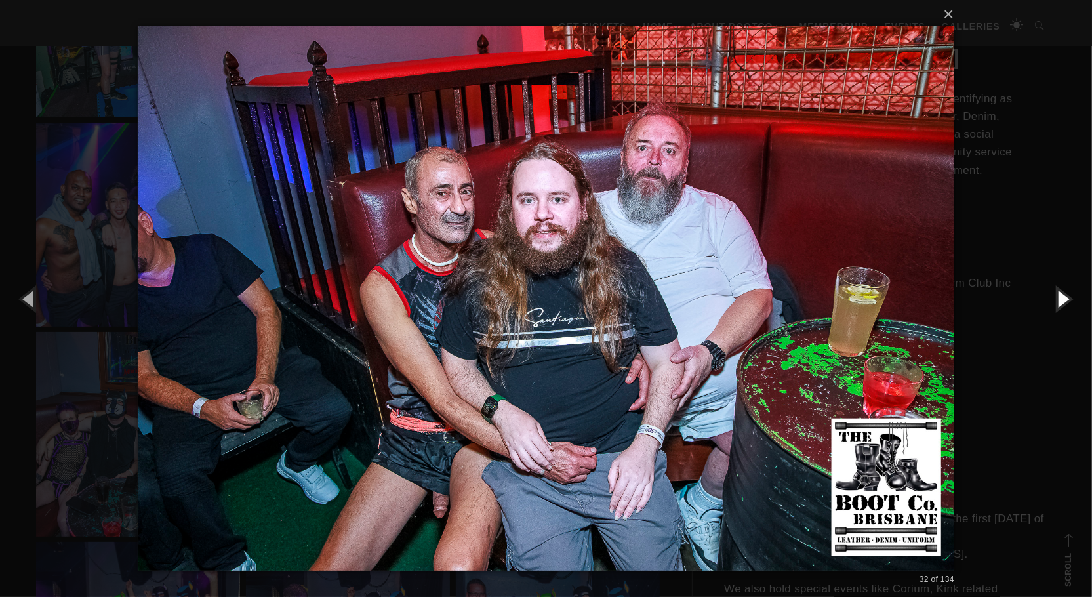
click at [1062, 293] on button "button" at bounding box center [1062, 298] width 59 height 72
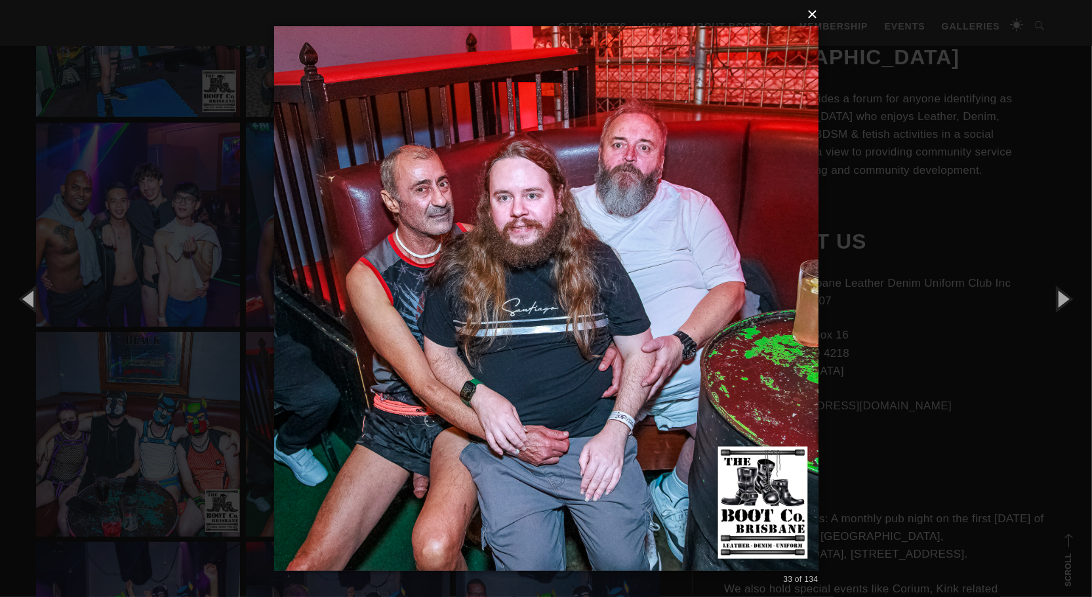
click at [814, 11] on button "×" at bounding box center [550, 14] width 544 height 29
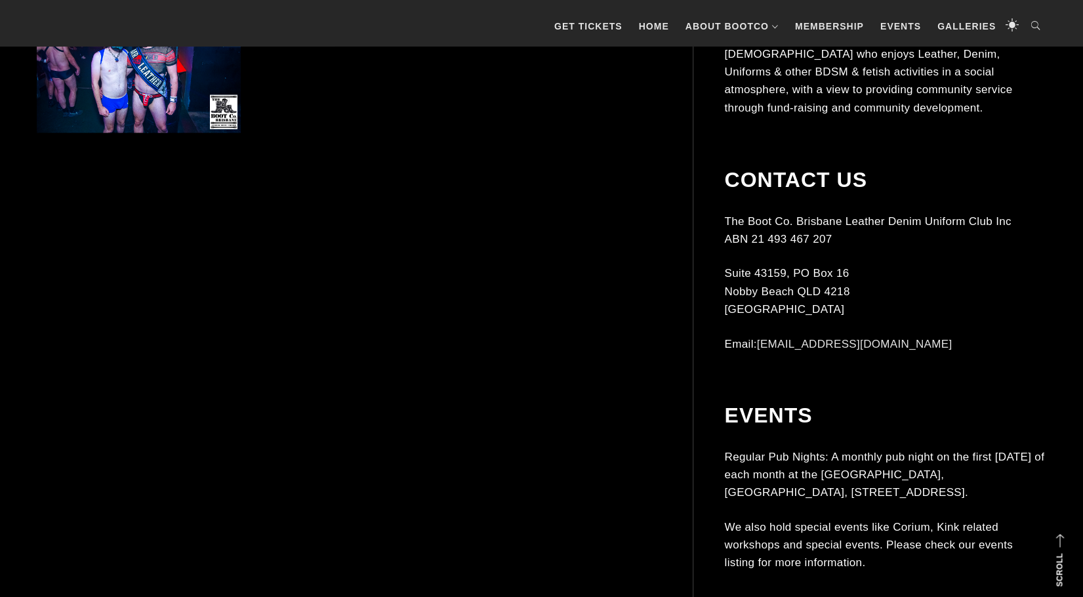
scroll to position [4787, 0]
